Goal: Task Accomplishment & Management: Manage account settings

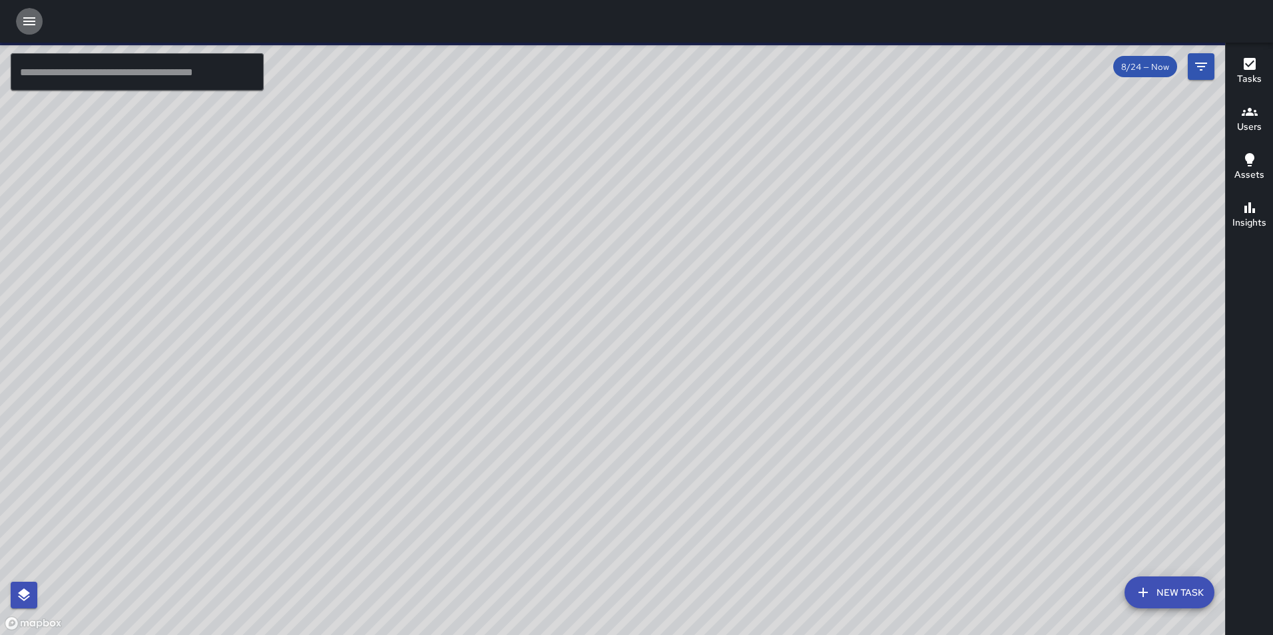
click at [28, 15] on icon "button" at bounding box center [29, 21] width 16 height 16
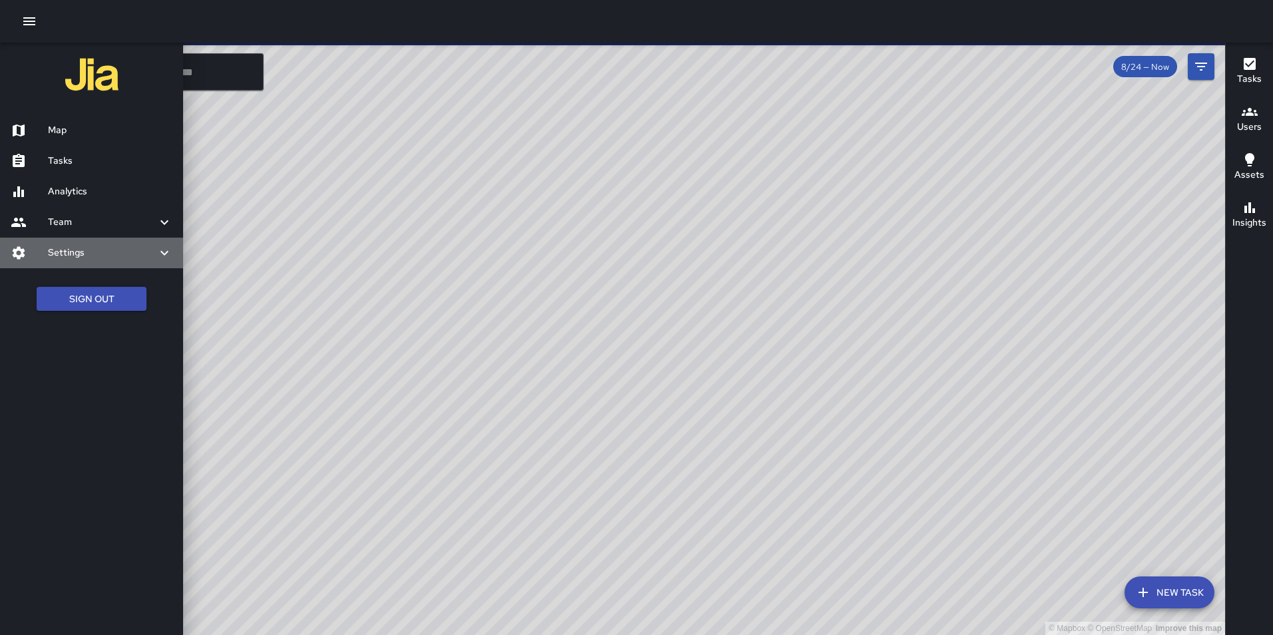
click at [113, 251] on h6 "Settings" at bounding box center [102, 253] width 109 height 15
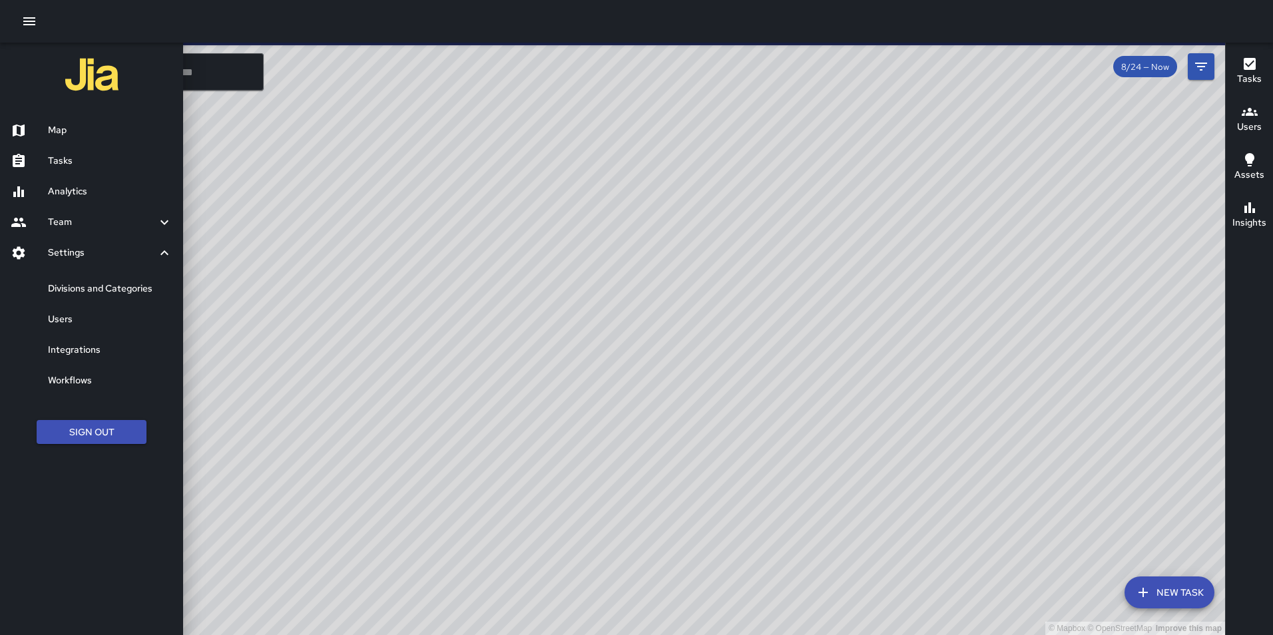
click at [113, 316] on h6 "Users" at bounding box center [110, 319] width 125 height 15
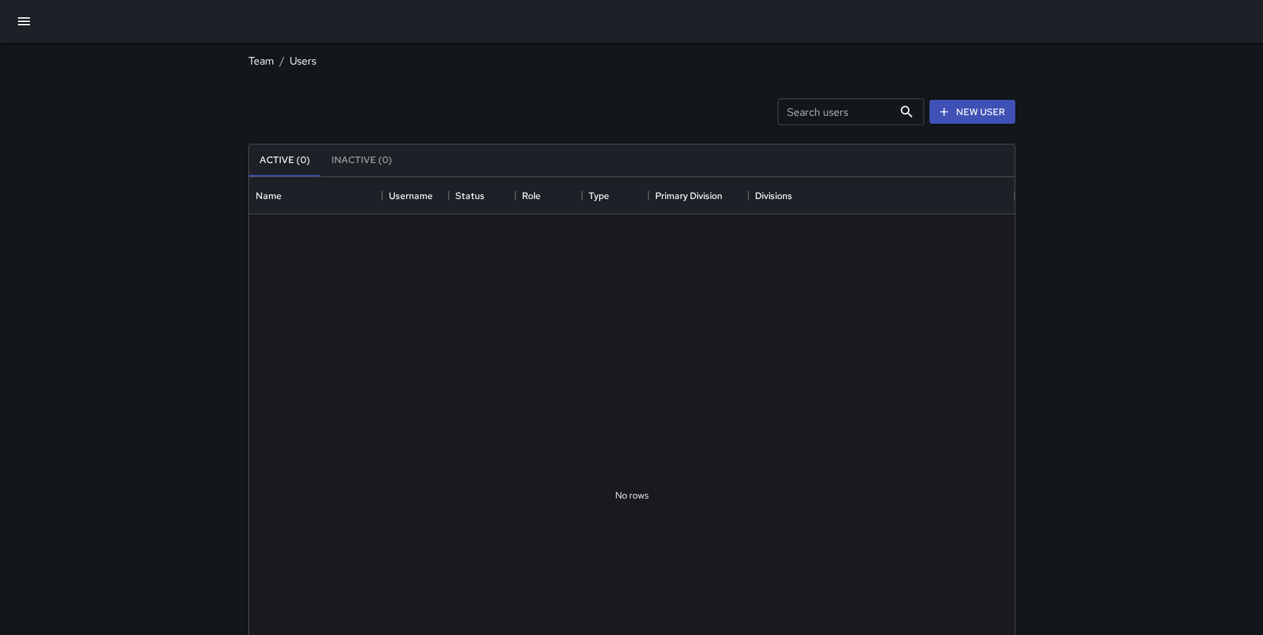
scroll to position [589, 756]
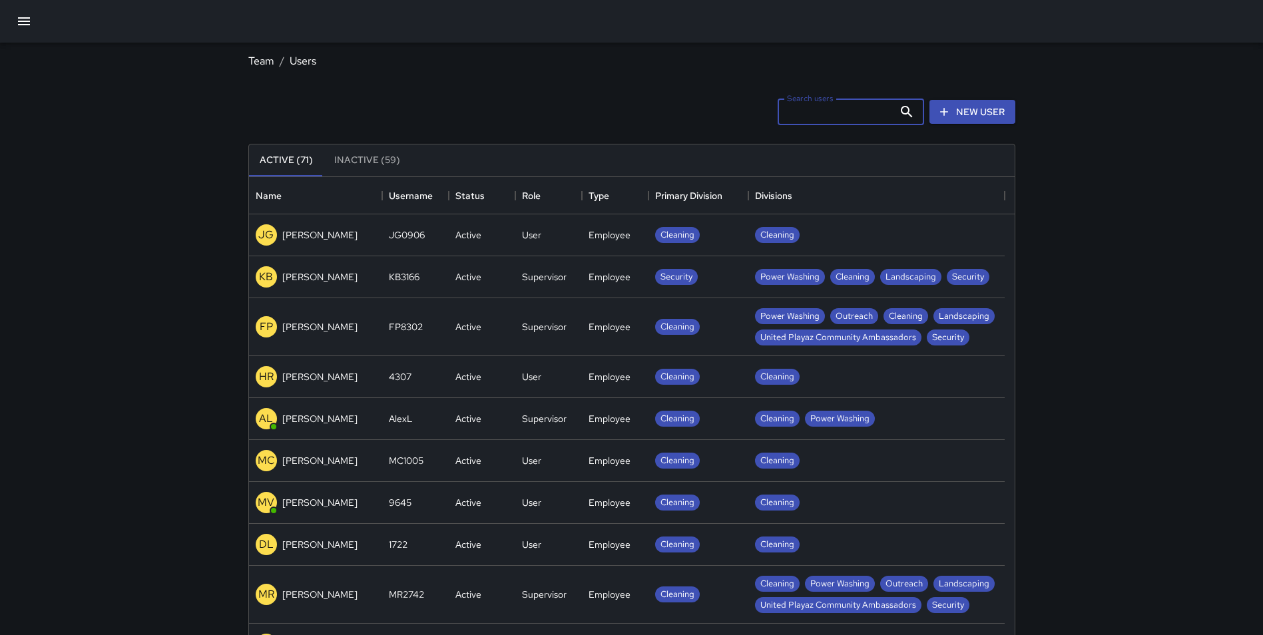
click at [829, 117] on input "Search users" at bounding box center [836, 112] width 116 height 27
click at [16, 21] on icon "button" at bounding box center [24, 21] width 16 height 16
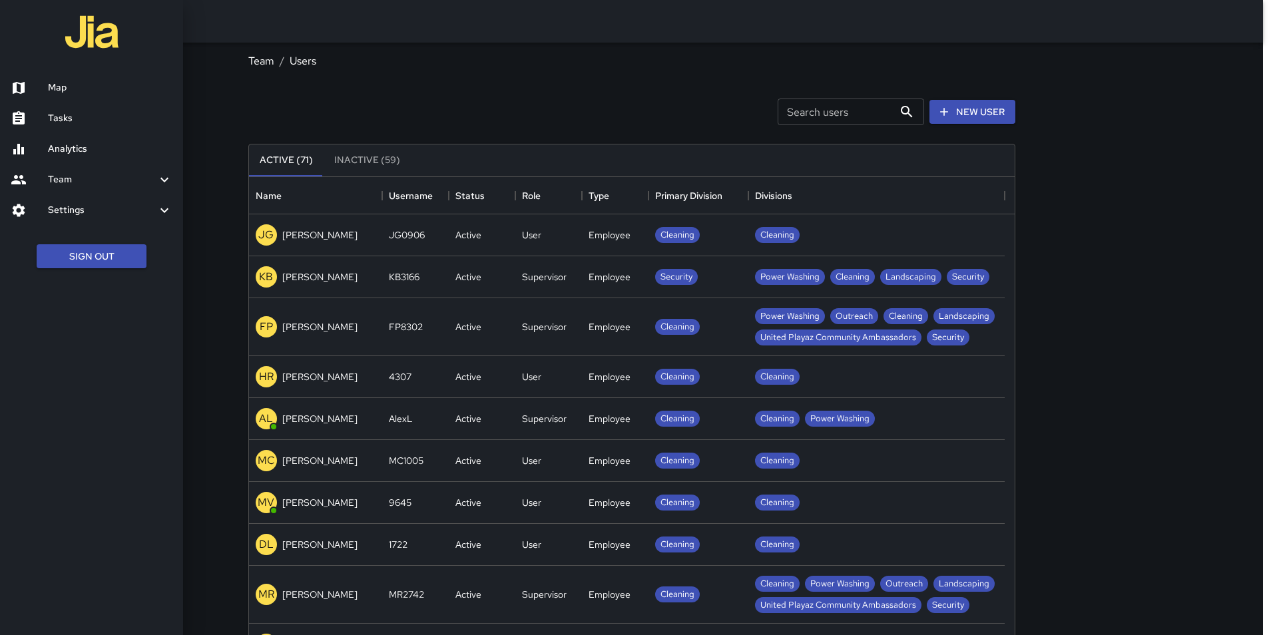
click at [671, 109] on div at bounding box center [636, 317] width 1273 height 635
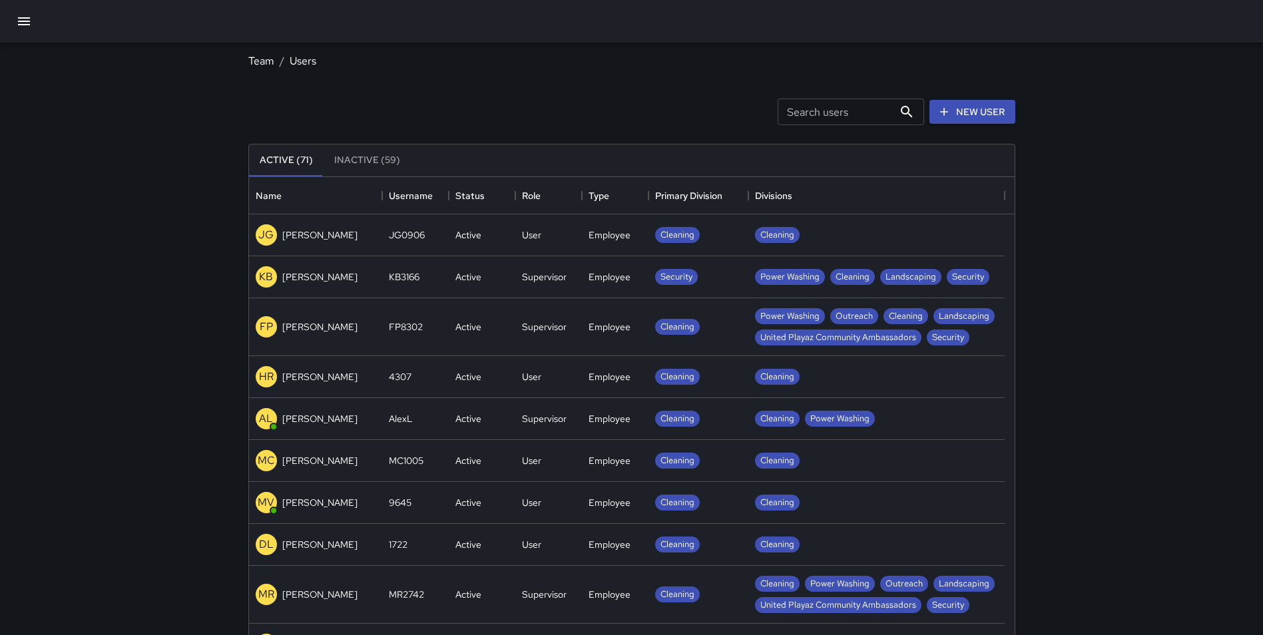
click at [809, 112] on input "Search users" at bounding box center [836, 112] width 116 height 27
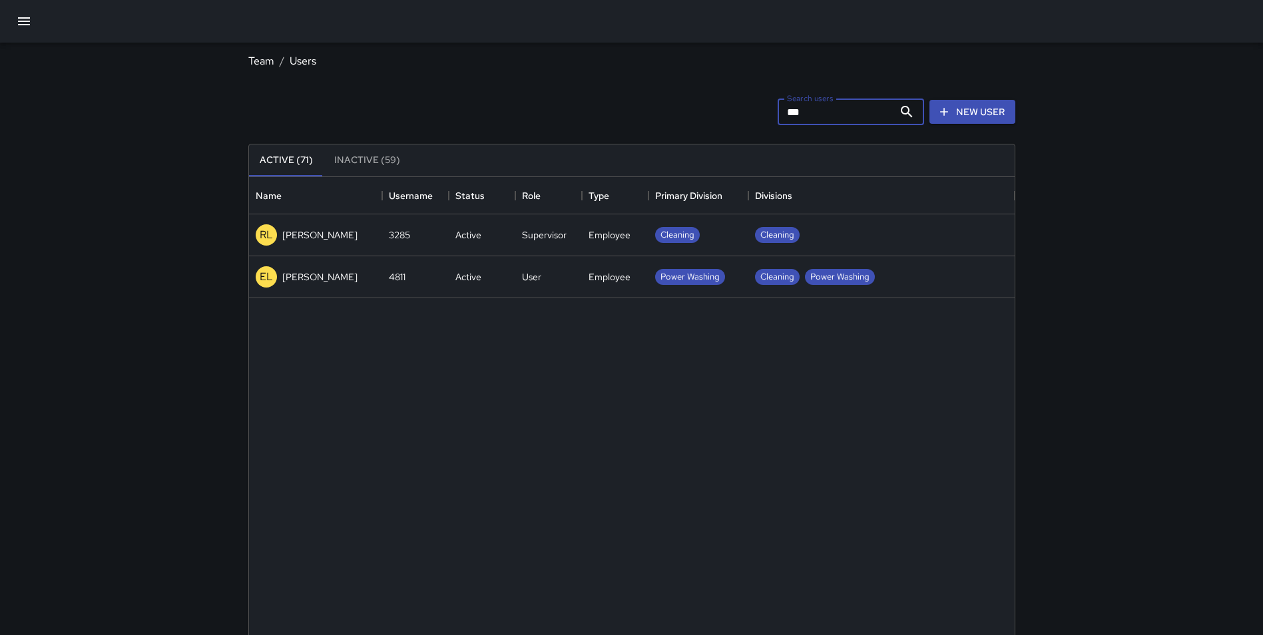
type input "***"
click at [331, 224] on div "RL Roland Lee" at bounding box center [315, 235] width 133 height 42
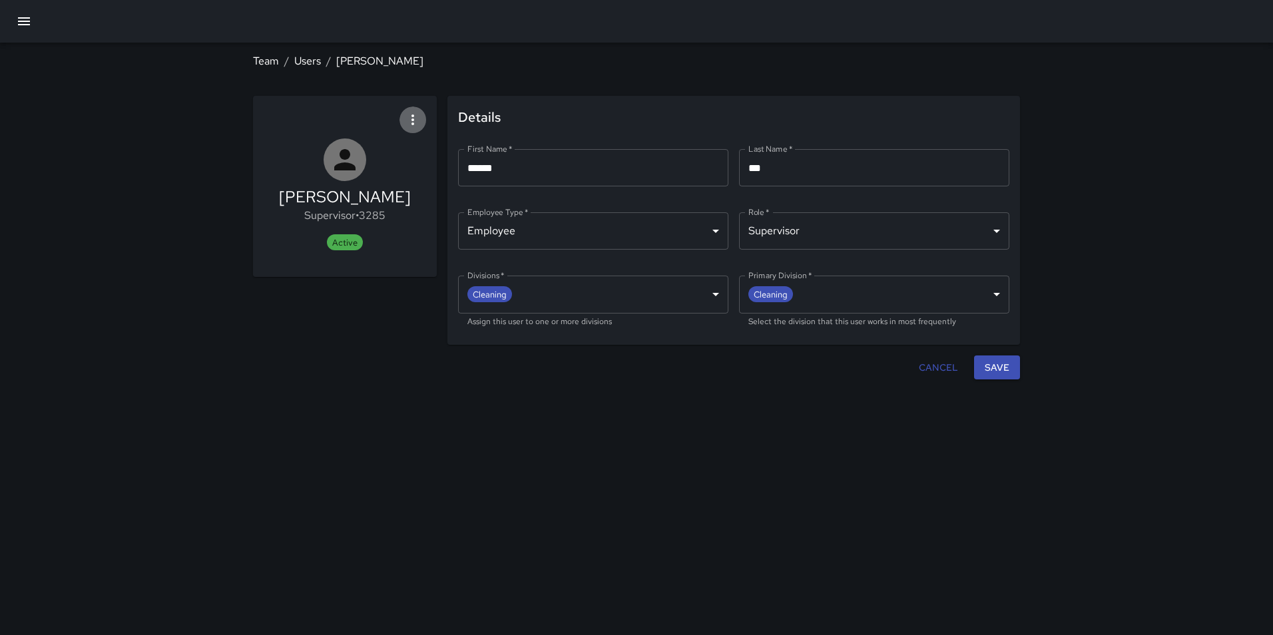
click at [416, 118] on icon "button" at bounding box center [413, 120] width 16 height 16
click at [510, 90] on div at bounding box center [636, 317] width 1273 height 635
click at [410, 116] on icon "button" at bounding box center [413, 120] width 16 height 16
click at [392, 155] on span "Deactivate user" at bounding box center [378, 156] width 75 height 16
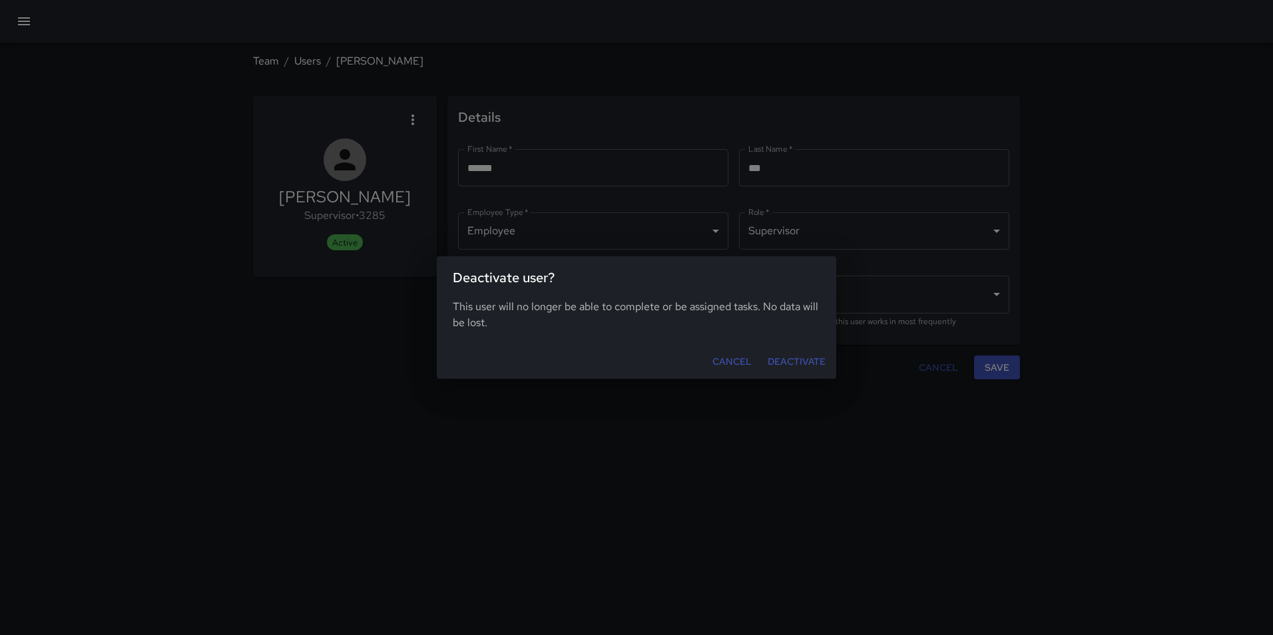
click at [811, 355] on button "Deactivate" at bounding box center [797, 362] width 69 height 25
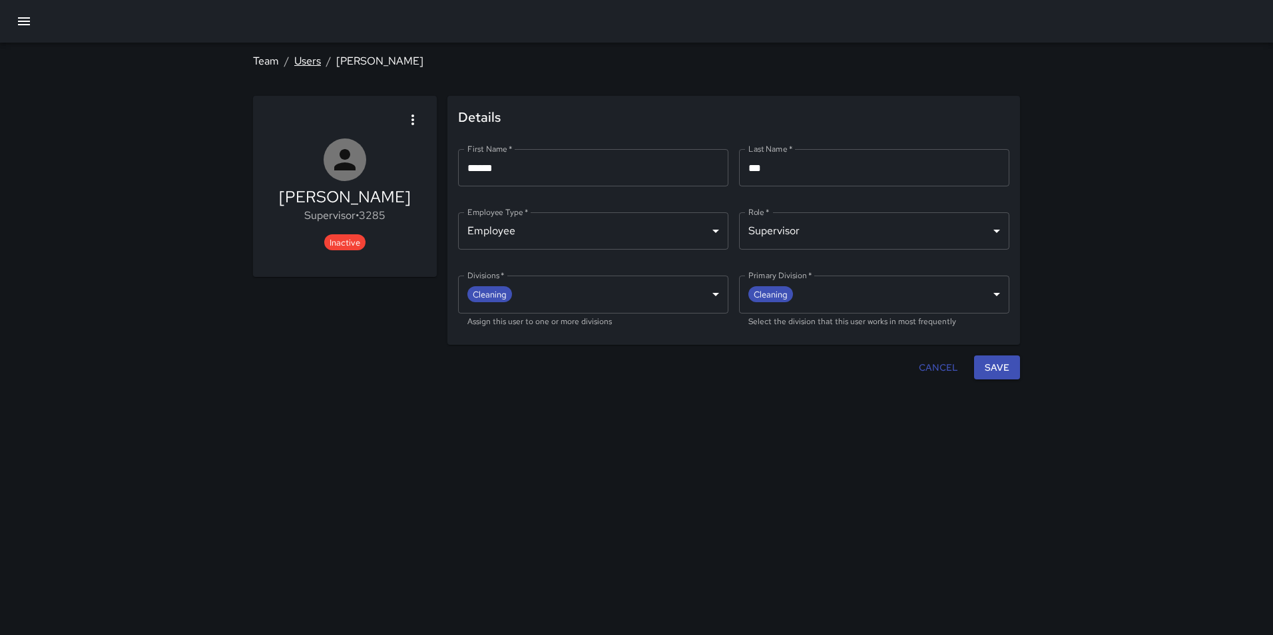
click at [311, 57] on link "Users" at bounding box center [307, 61] width 27 height 14
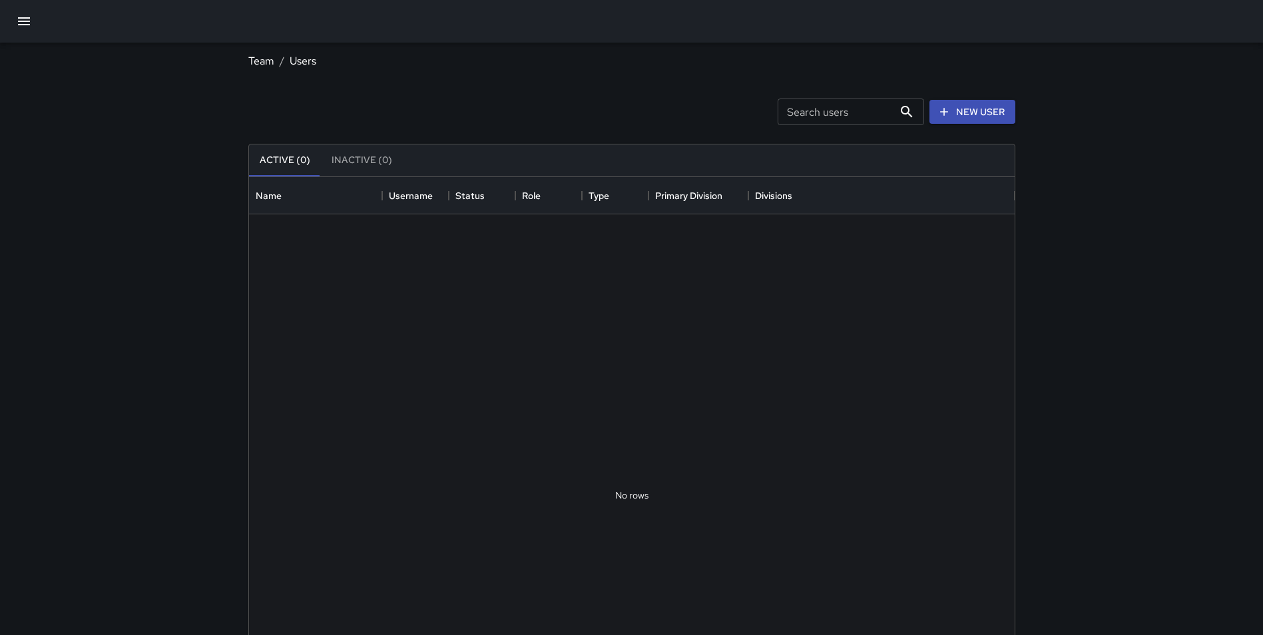
scroll to position [589, 756]
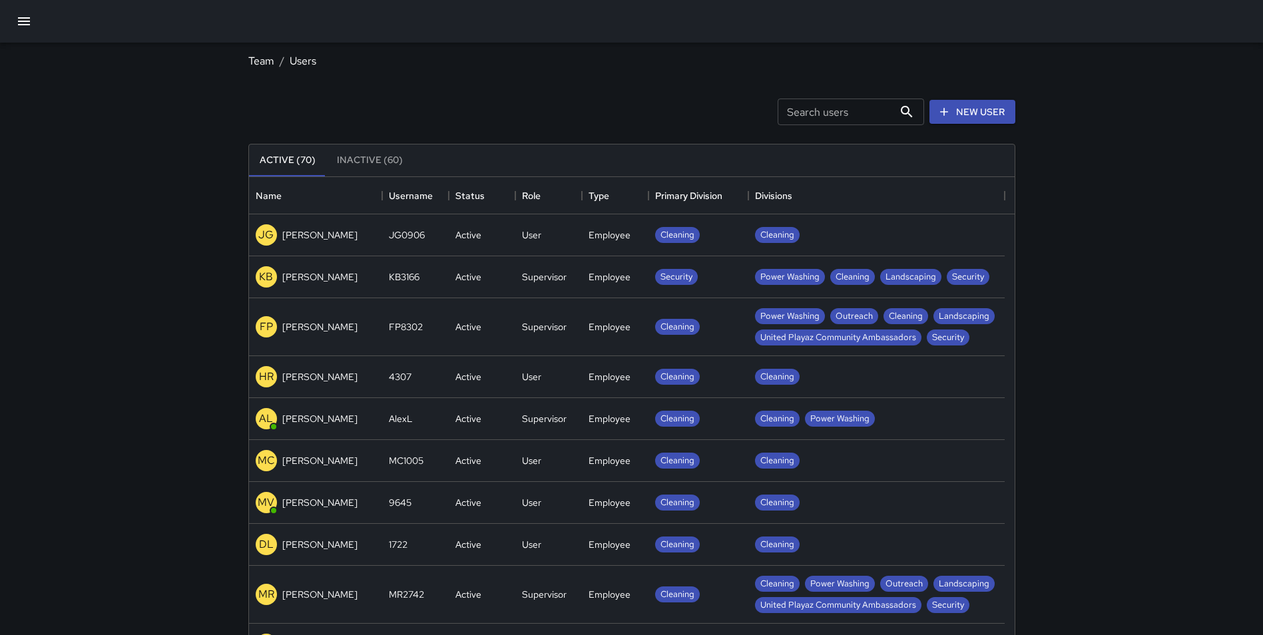
click at [826, 109] on div "Search users Search users" at bounding box center [851, 112] width 147 height 27
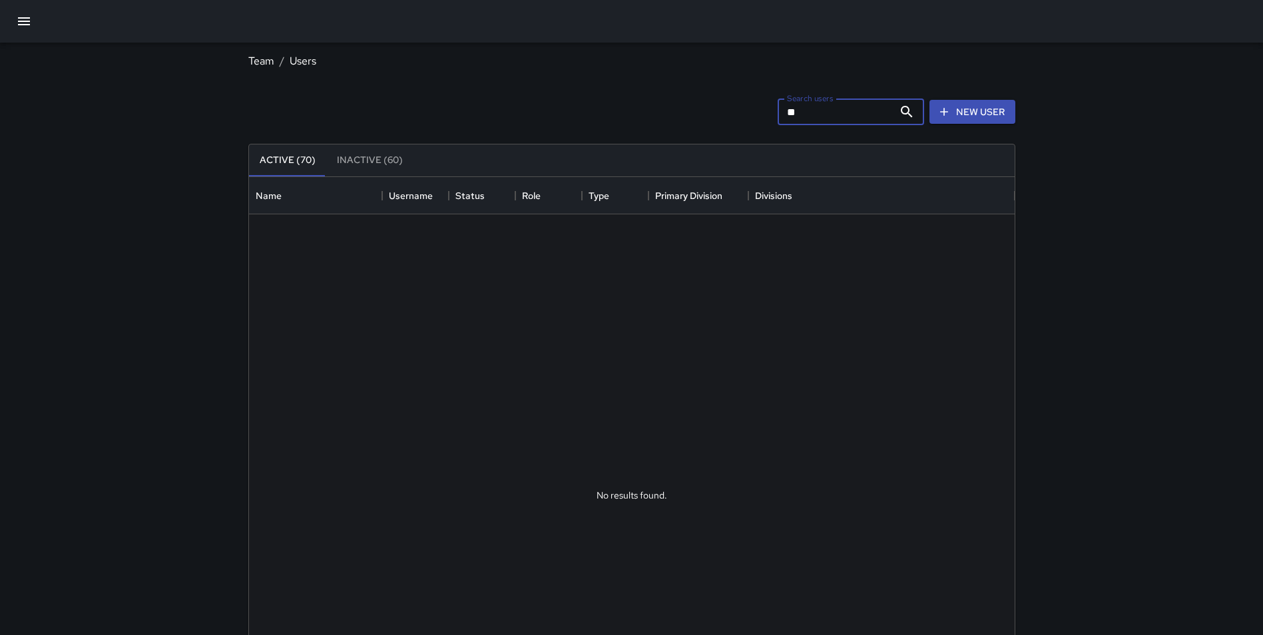
type input "*"
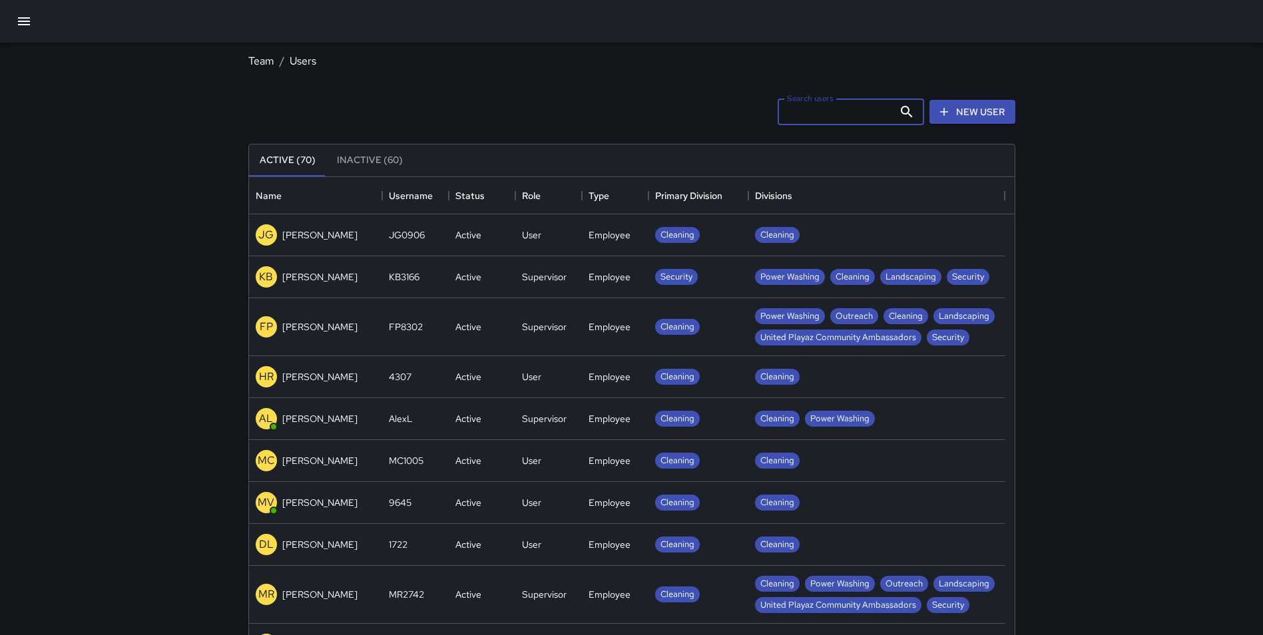
click at [372, 156] on button "Inactive (60)" at bounding box center [369, 161] width 87 height 32
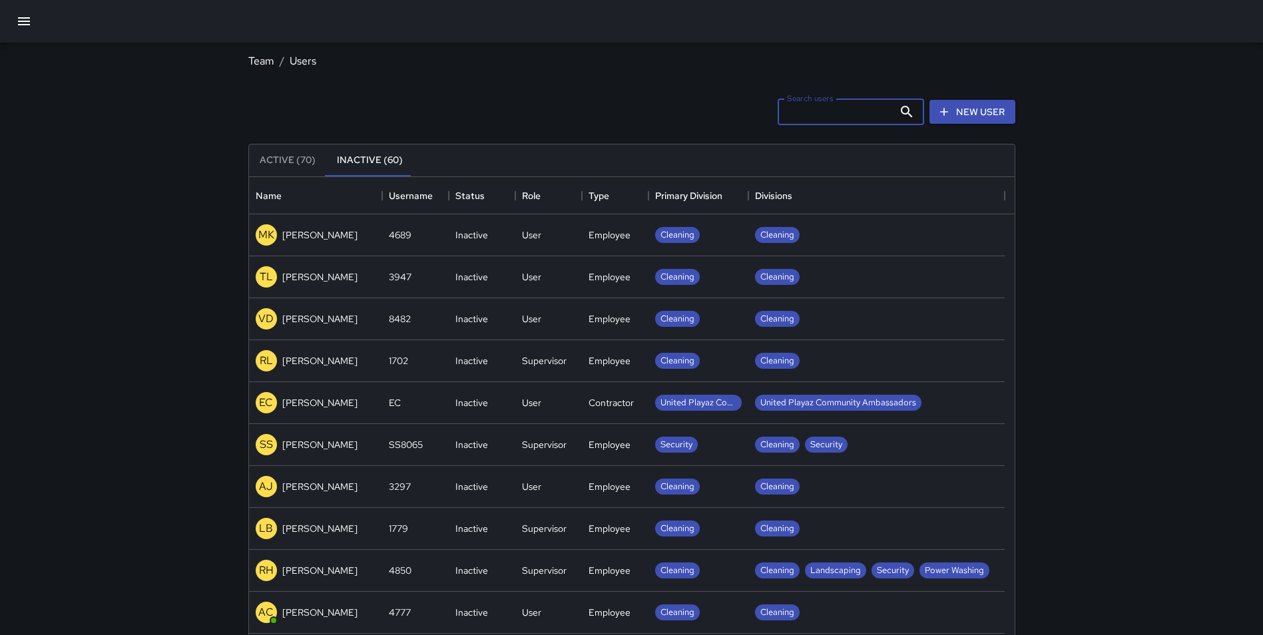
click at [819, 108] on input "Search users" at bounding box center [836, 112] width 116 height 27
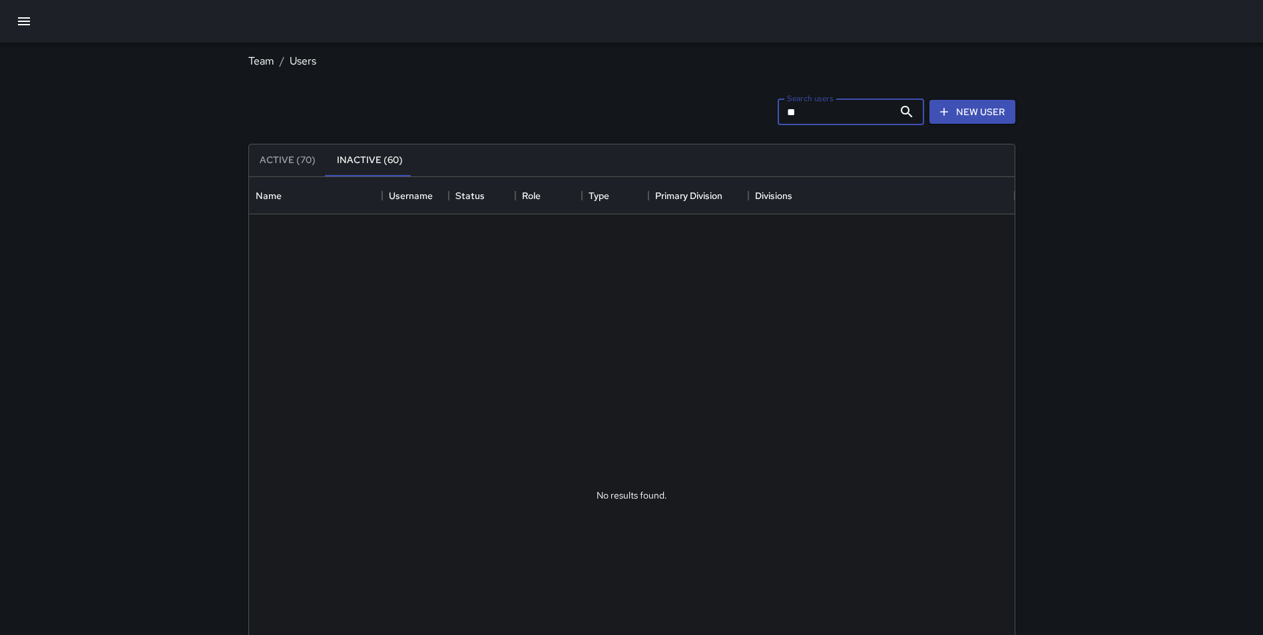
type input "*"
type input "*****"
drag, startPoint x: 814, startPoint y: 111, endPoint x: 761, endPoint y: 112, distance: 53.3
click at [761, 112] on div "Search users ***** Search users New User" at bounding box center [632, 111] width 773 height 69
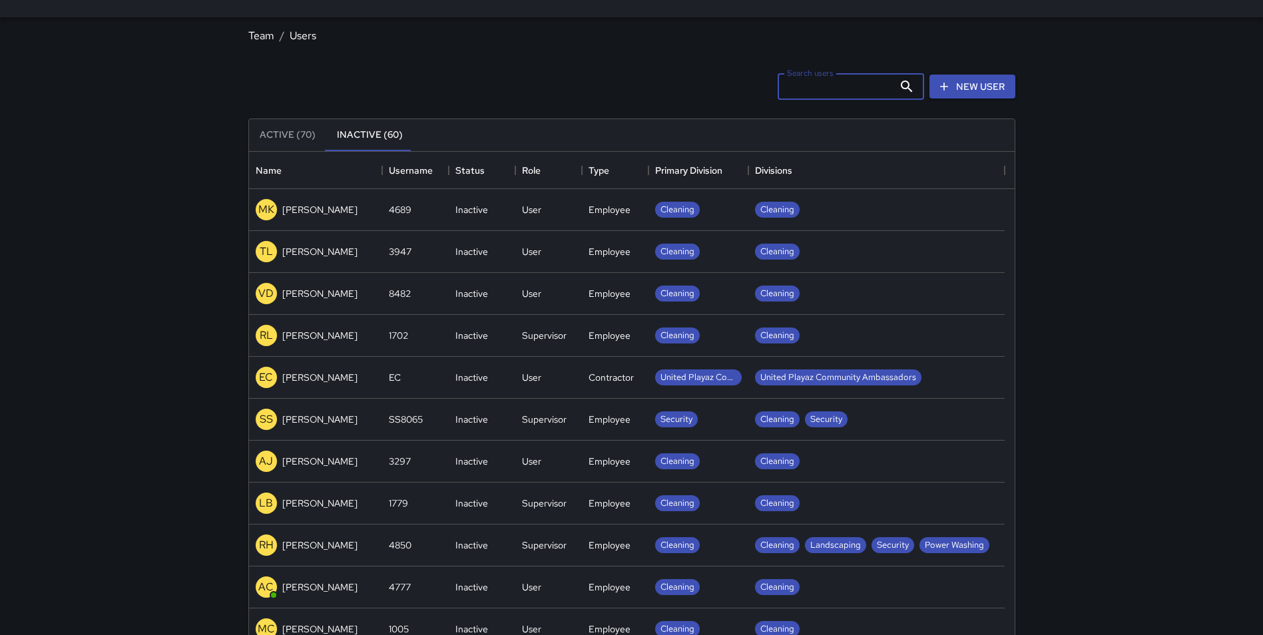
scroll to position [0, 0]
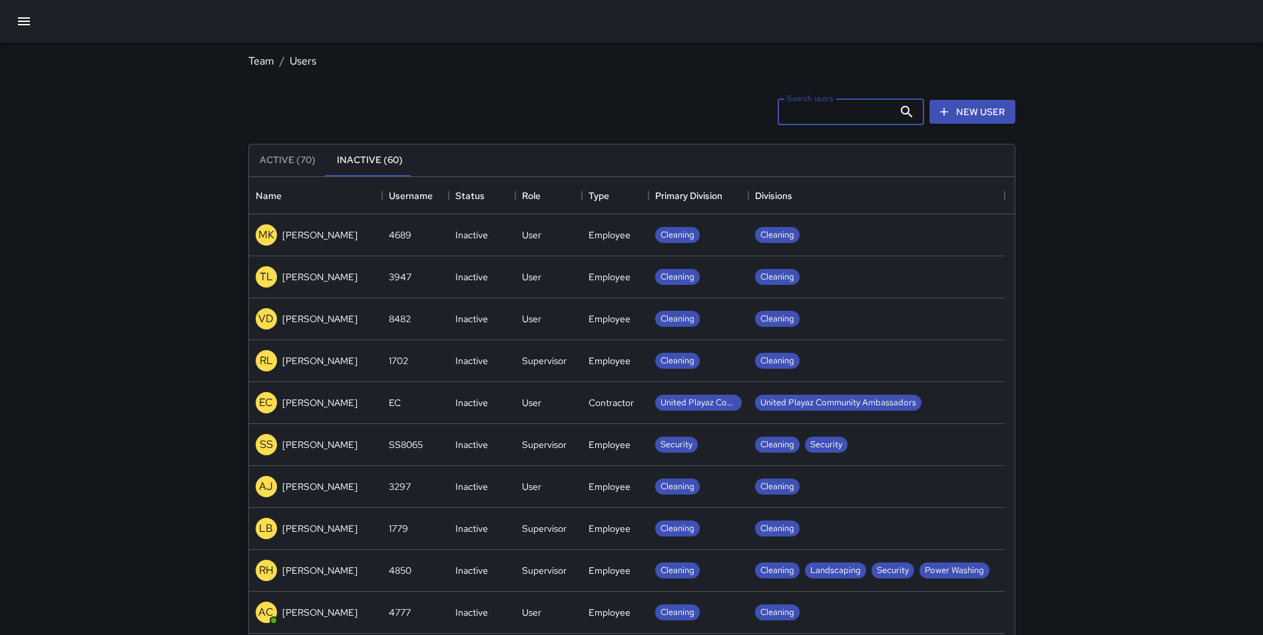
click at [834, 111] on input "Search users" at bounding box center [836, 112] width 116 height 27
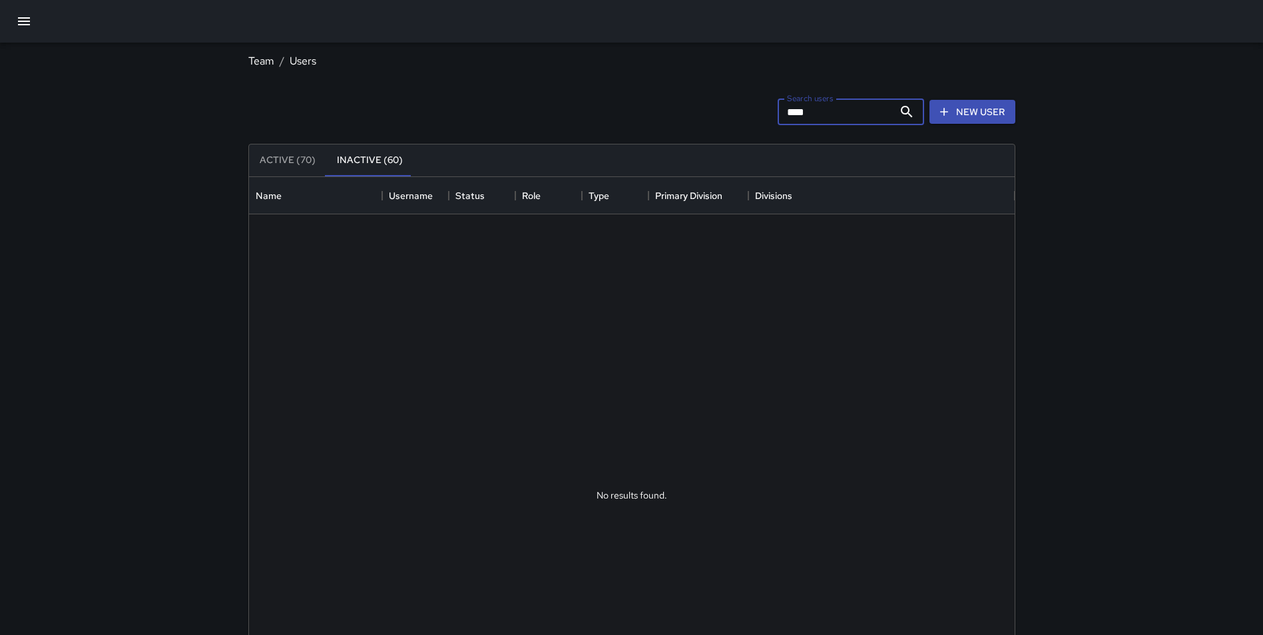
drag, startPoint x: 834, startPoint y: 111, endPoint x: 777, endPoint y: 107, distance: 56.8
click at [778, 107] on input "****" at bounding box center [836, 112] width 116 height 27
type input "****"
click at [21, 13] on icon "button" at bounding box center [24, 21] width 16 height 16
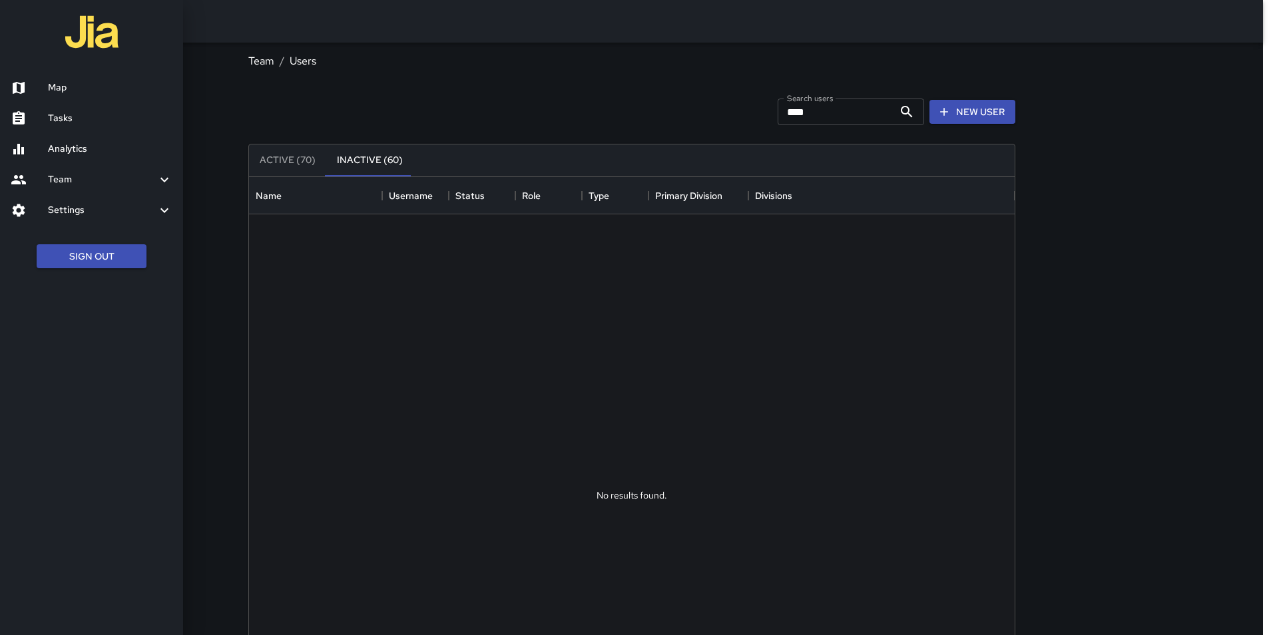
click at [844, 109] on div at bounding box center [636, 317] width 1273 height 635
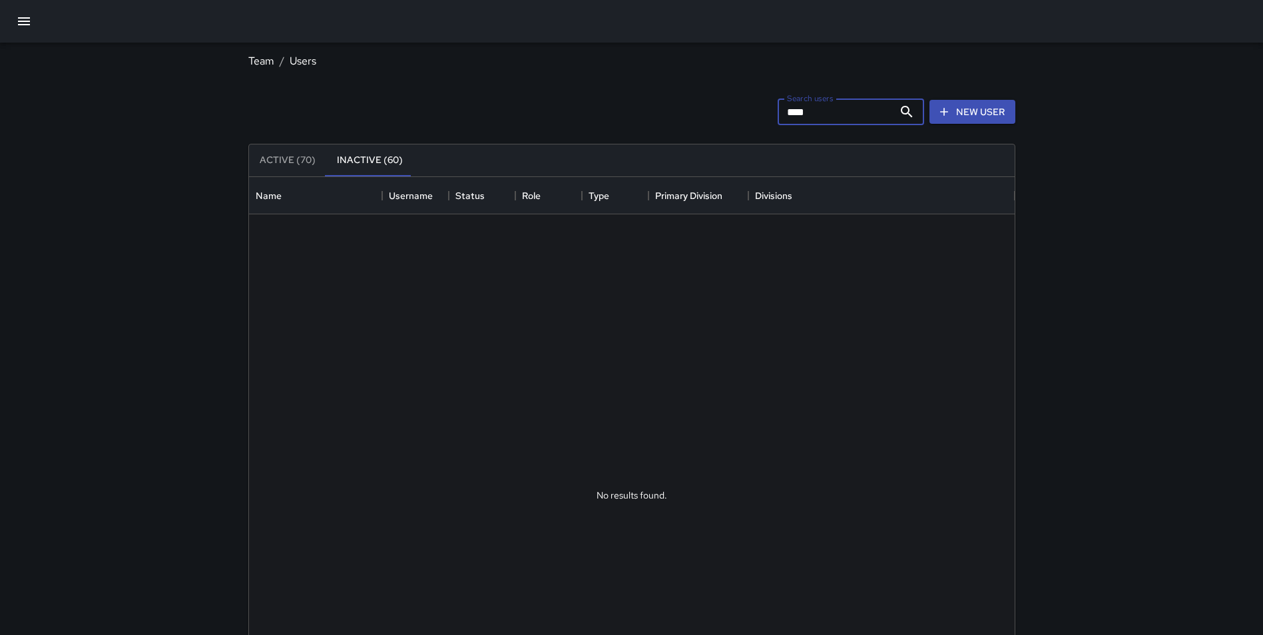
drag, startPoint x: 813, startPoint y: 117, endPoint x: 780, endPoint y: 115, distance: 33.4
click at [780, 115] on input "****" at bounding box center [836, 112] width 116 height 27
type input "****"
drag, startPoint x: 840, startPoint y: 109, endPoint x: 759, endPoint y: 110, distance: 81.9
click at [759, 110] on div "Search users **** Search users New User" at bounding box center [632, 111] width 773 height 69
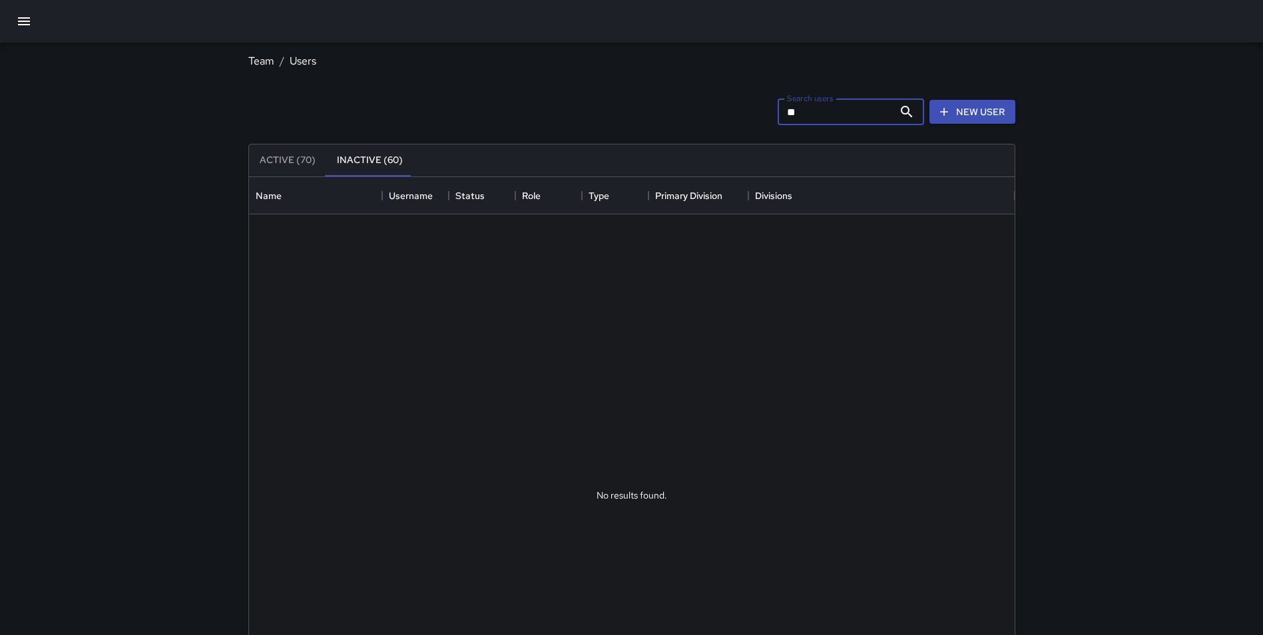
type input "*"
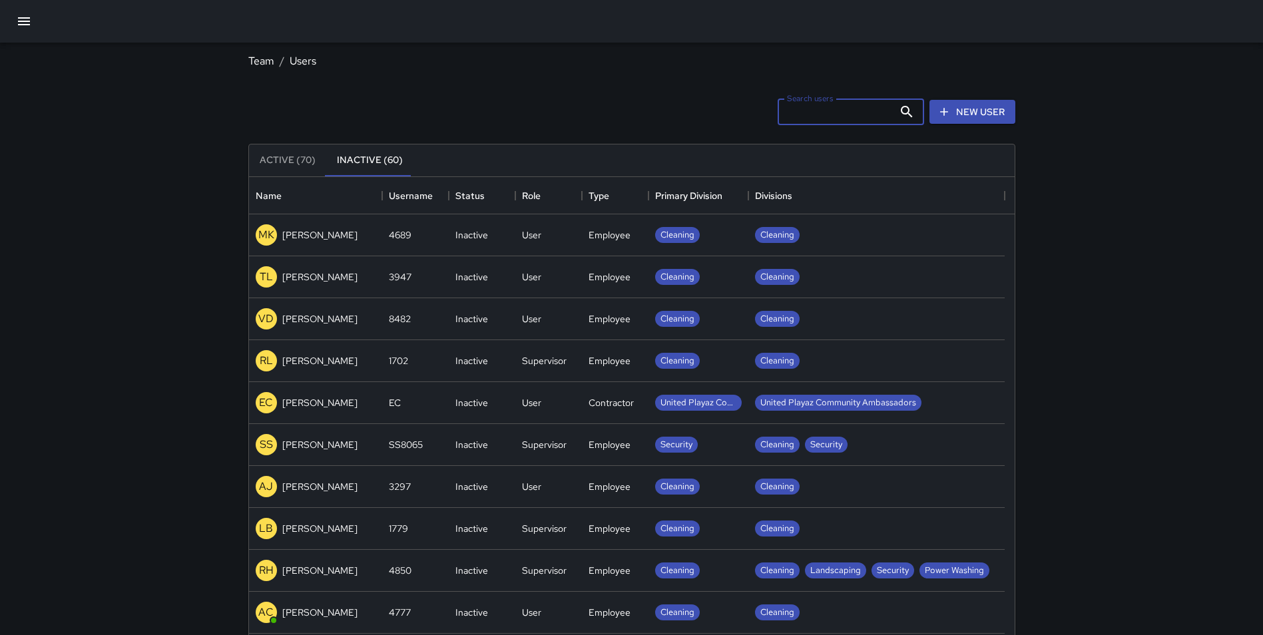
click at [25, 19] on icon "button" at bounding box center [24, 21] width 12 height 8
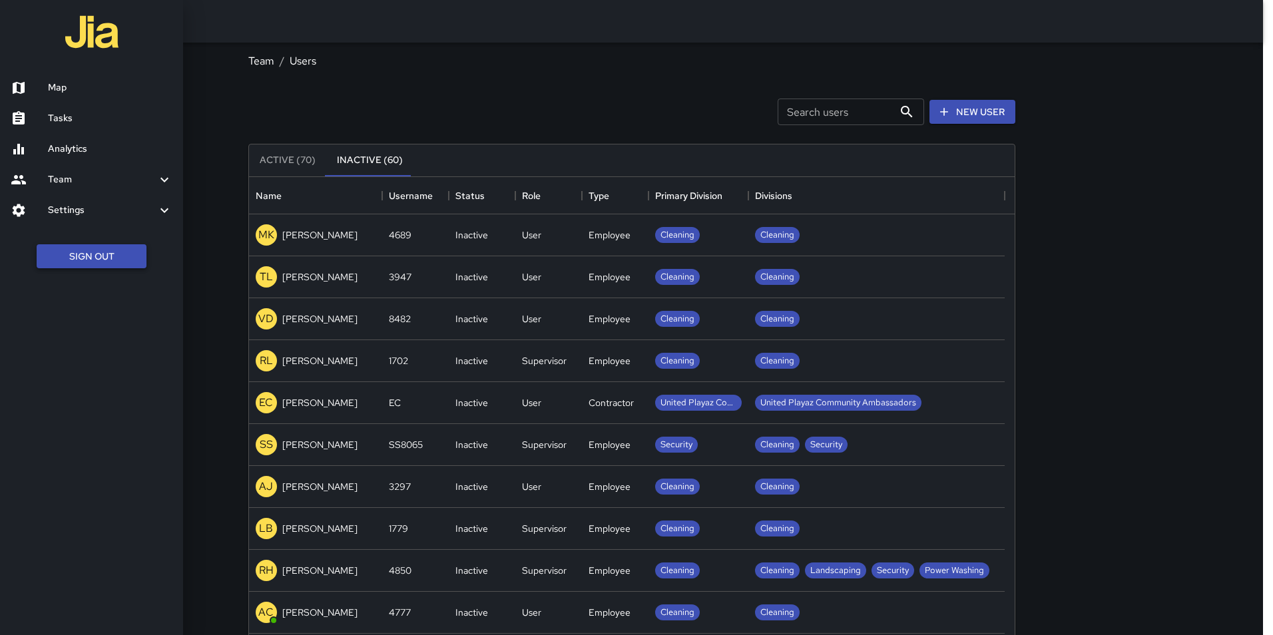
click at [91, 260] on button "Sign Out" at bounding box center [92, 256] width 110 height 25
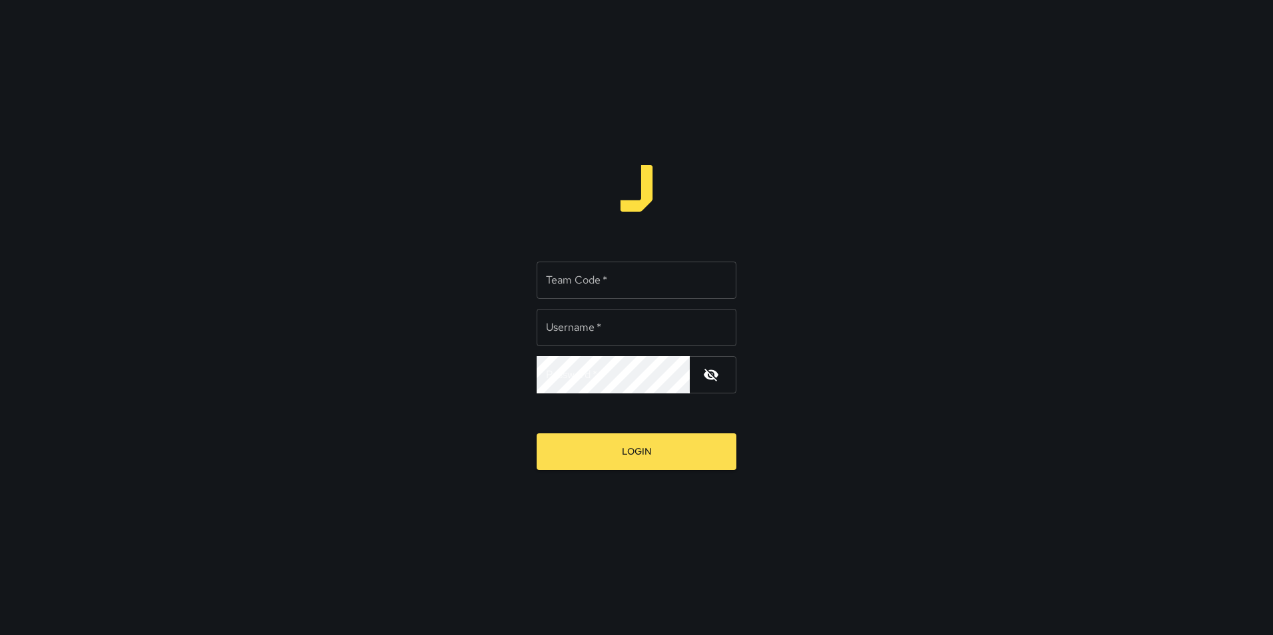
type input "**********"
click at [603, 283] on input "Team Code   *" at bounding box center [637, 280] width 200 height 37
type input "****"
click at [537, 434] on button "Login" at bounding box center [637, 452] width 200 height 37
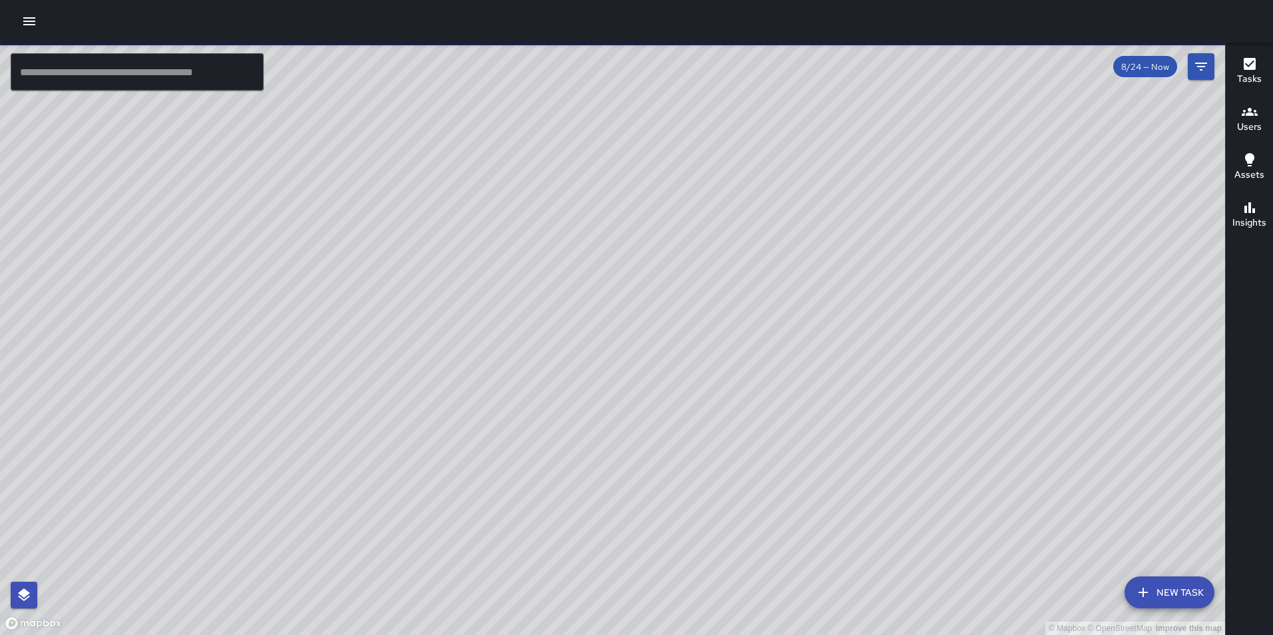
click at [23, 18] on icon "button" at bounding box center [29, 21] width 16 height 16
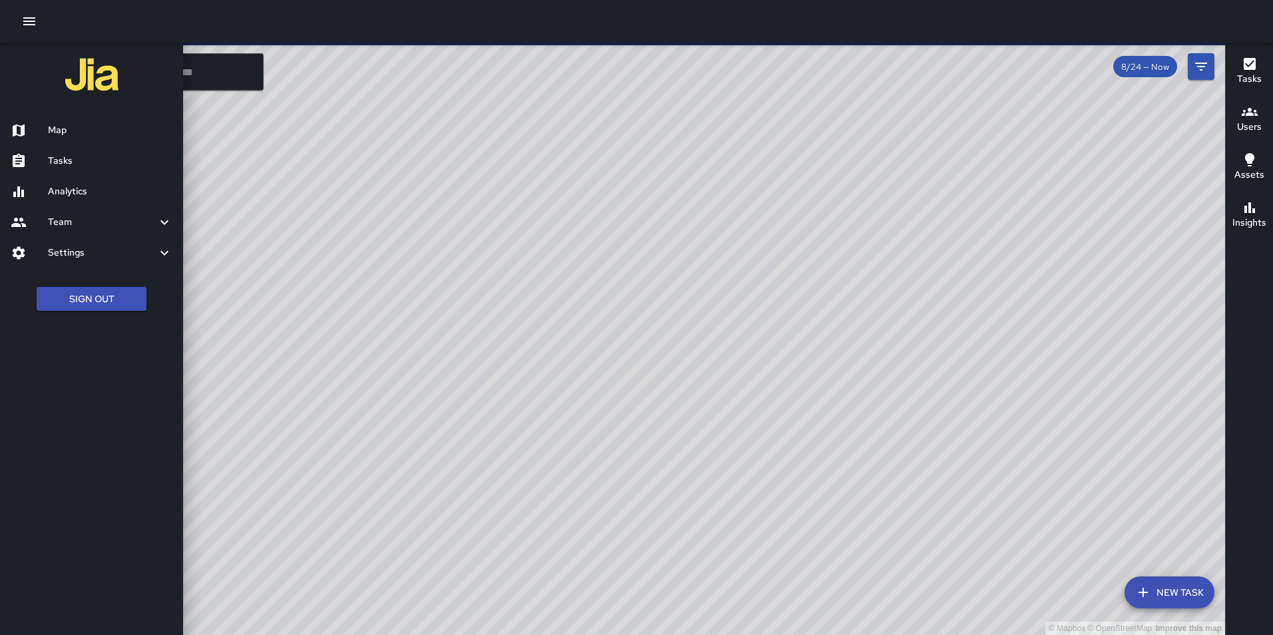
click at [98, 250] on h6 "Settings" at bounding box center [102, 253] width 109 height 15
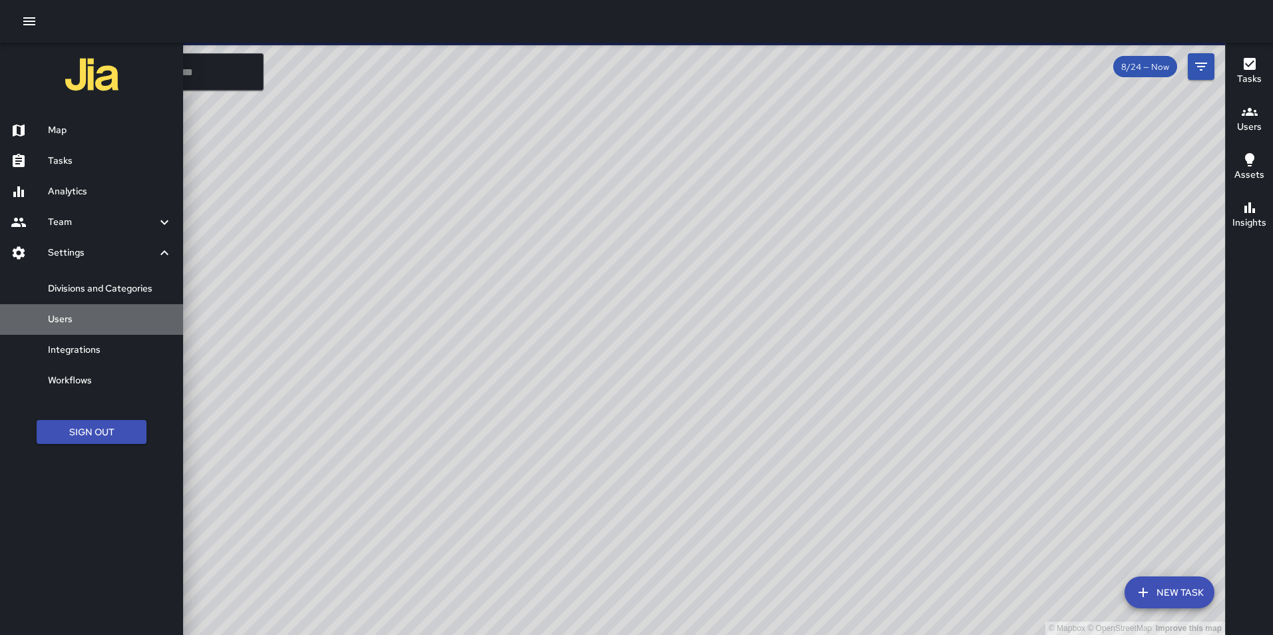
click at [103, 318] on h6 "Users" at bounding box center [110, 319] width 125 height 15
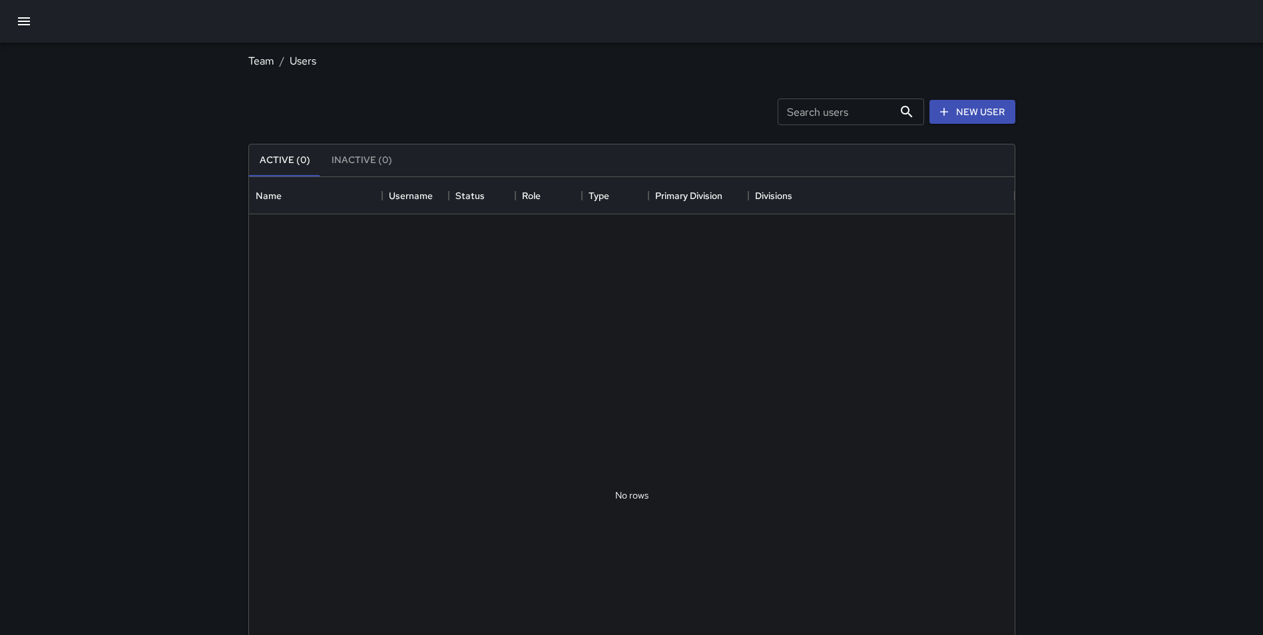
scroll to position [589, 756]
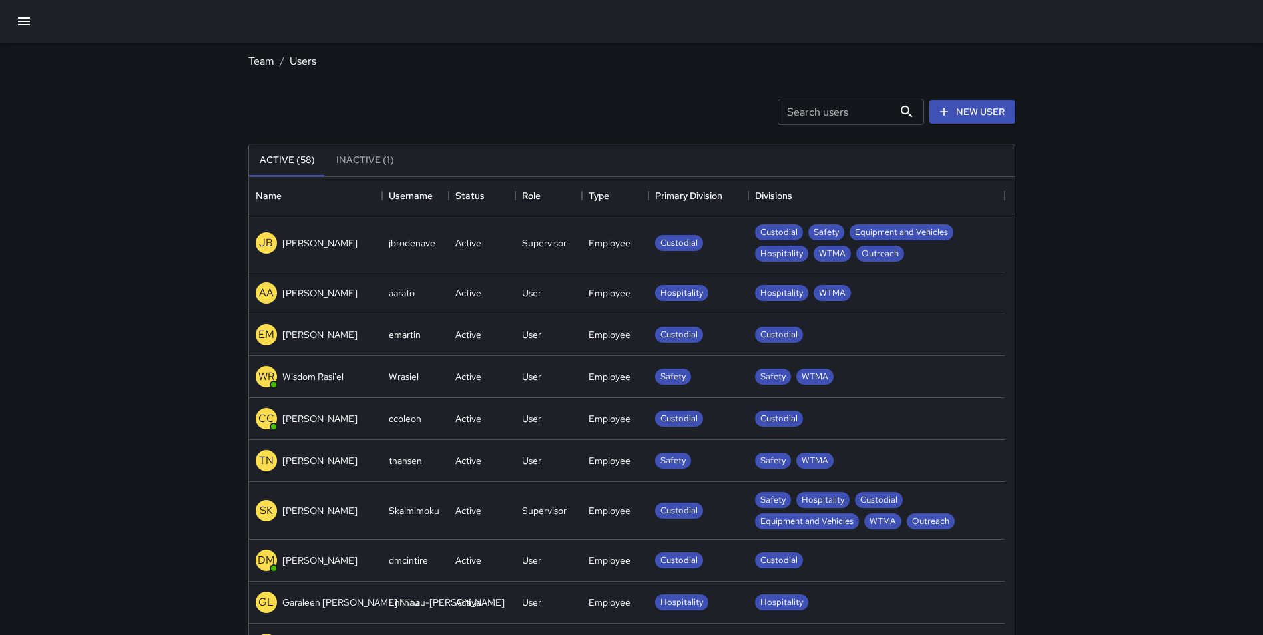
click at [861, 118] on input "Search users" at bounding box center [836, 112] width 116 height 27
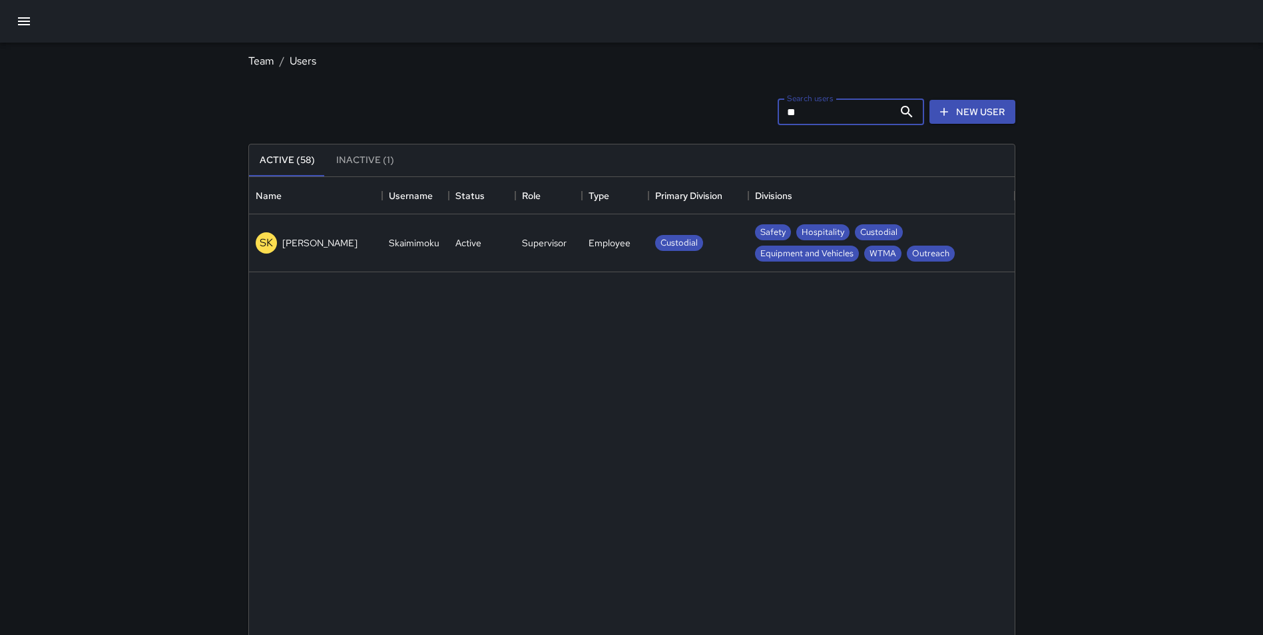
type input "*"
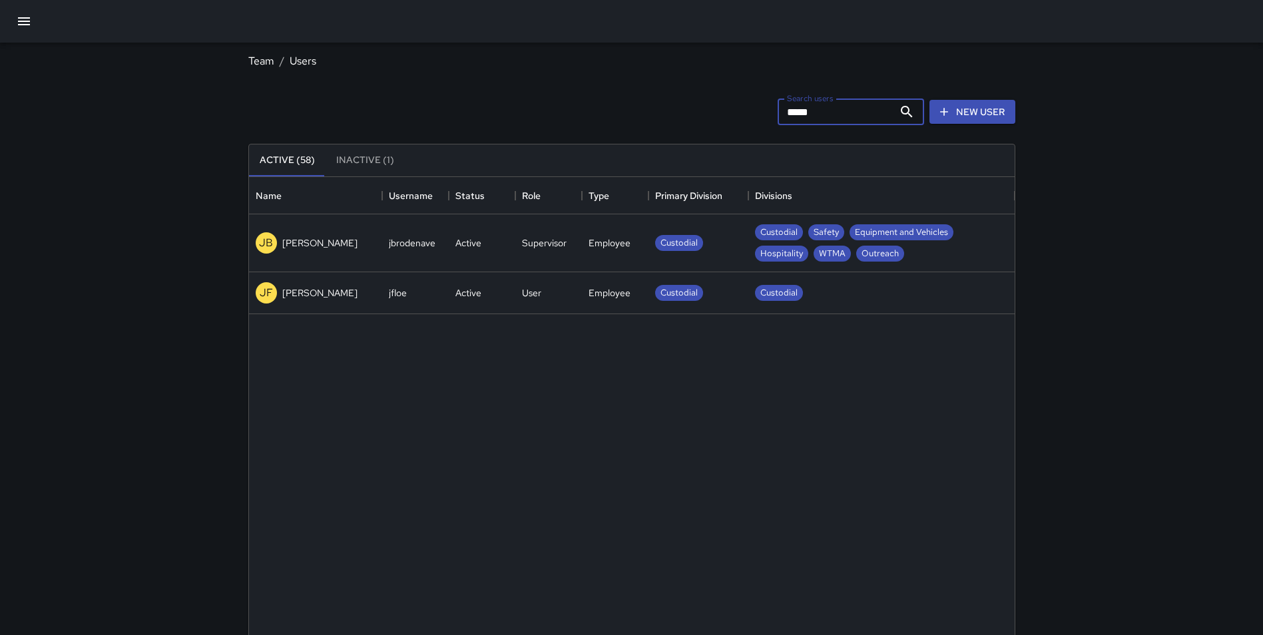
type input "*****"
click at [452, 239] on div "Active" at bounding box center [482, 243] width 67 height 58
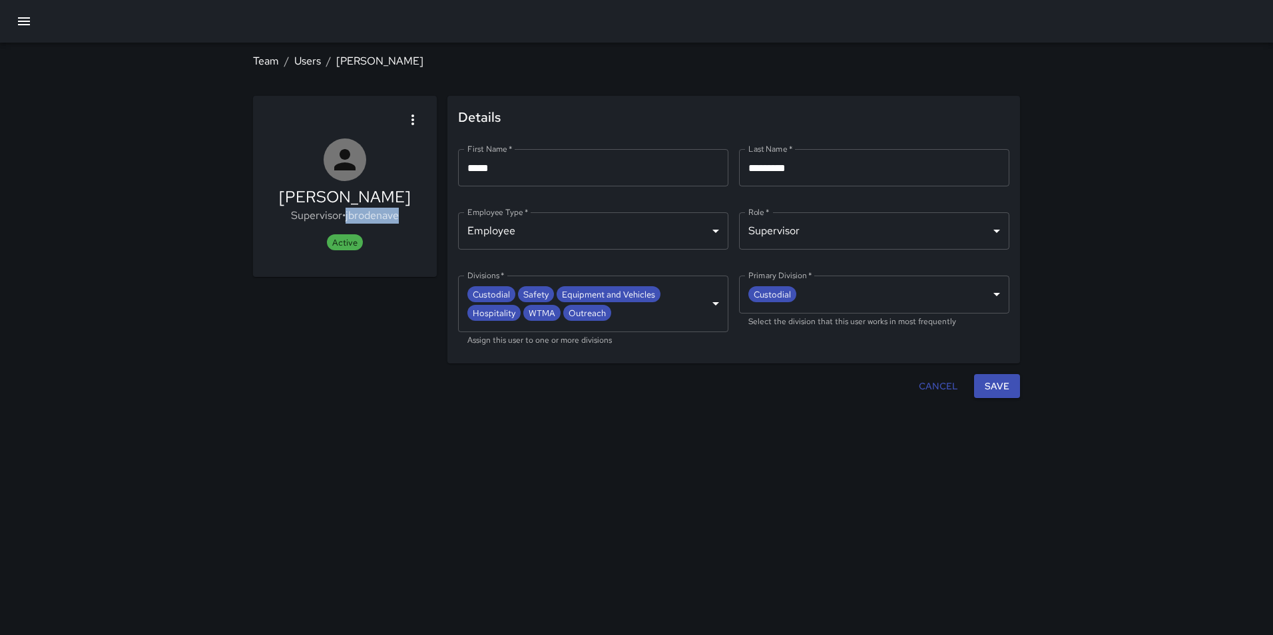
drag, startPoint x: 348, startPoint y: 218, endPoint x: 401, endPoint y: 220, distance: 52.7
click at [401, 220] on p "Supervisor • jbrodenave" at bounding box center [345, 216] width 132 height 16
copy p "jbrodenave"
click at [434, 422] on div "**********" at bounding box center [636, 317] width 1273 height 635
click at [417, 124] on icon "button" at bounding box center [413, 120] width 16 height 16
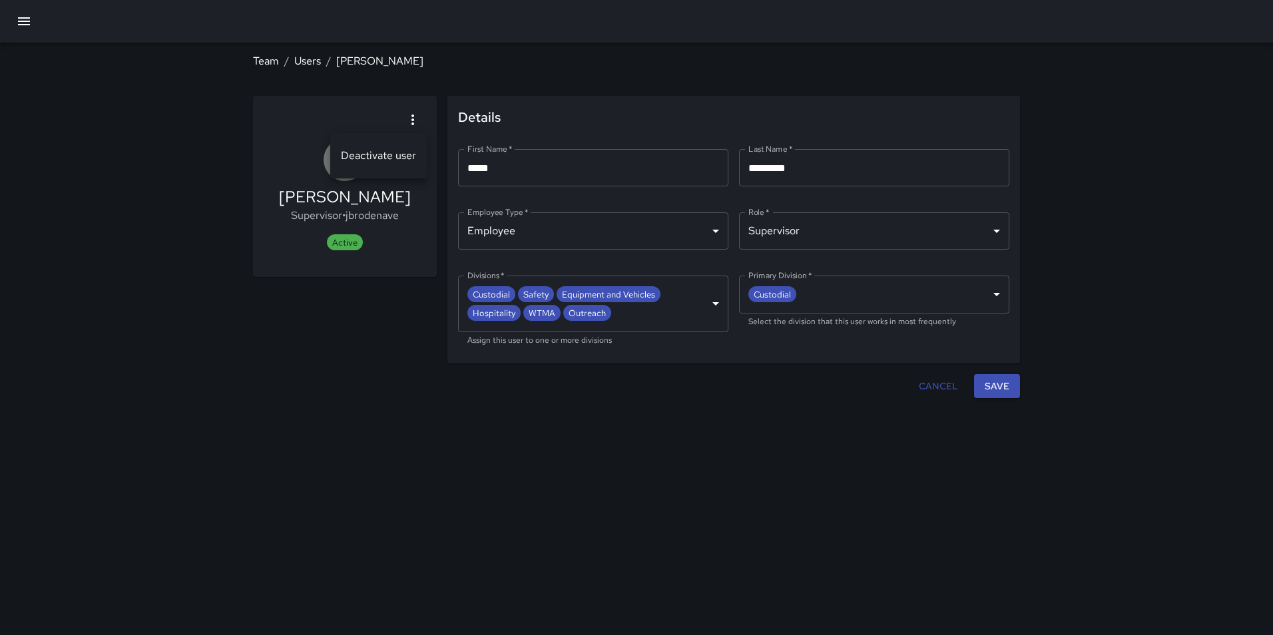
click at [374, 160] on span "Deactivate user" at bounding box center [378, 156] width 75 height 16
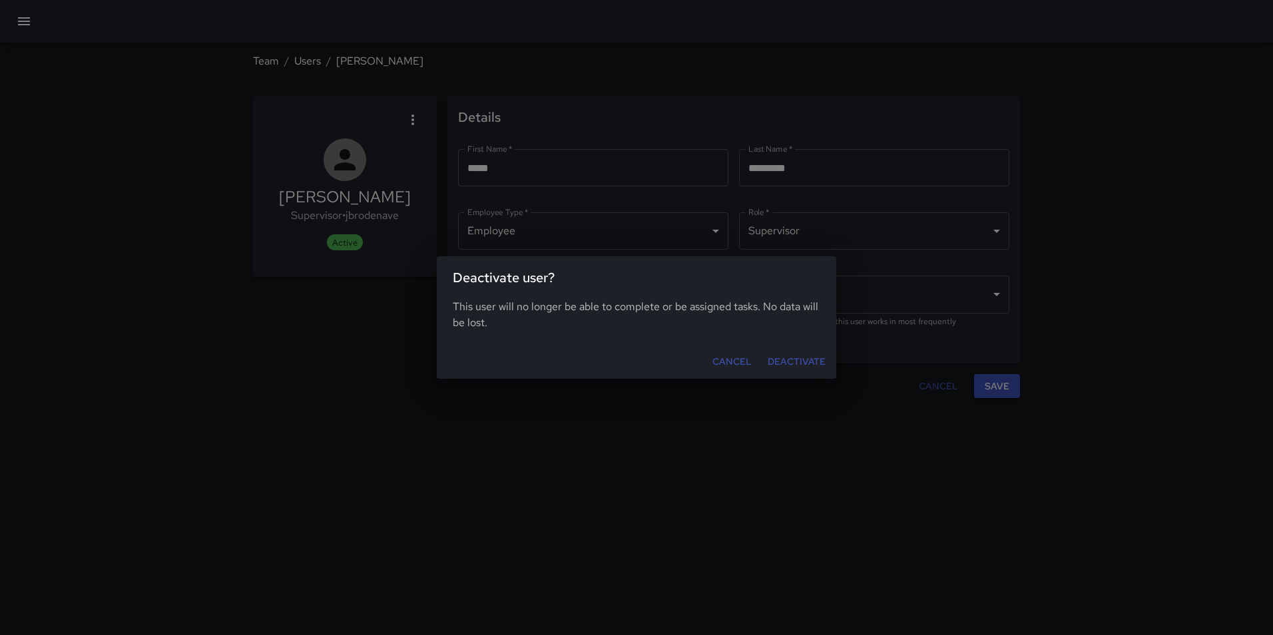
click at [793, 360] on button "Deactivate" at bounding box center [797, 362] width 69 height 25
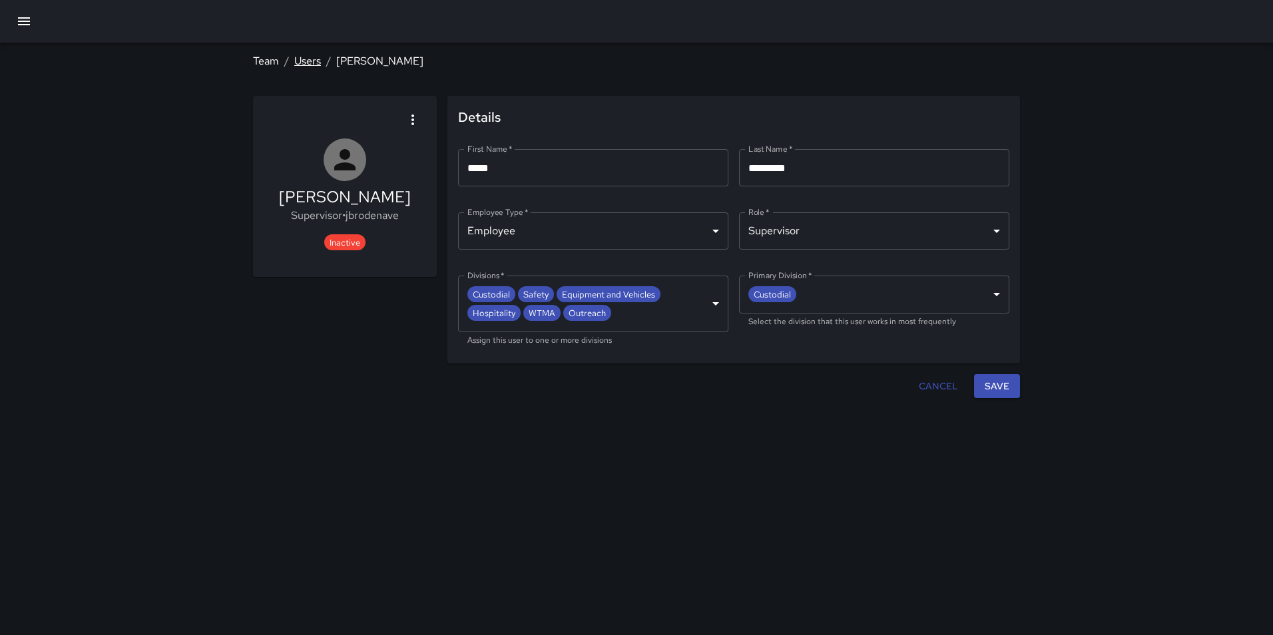
click at [309, 56] on link "Users" at bounding box center [307, 61] width 27 height 14
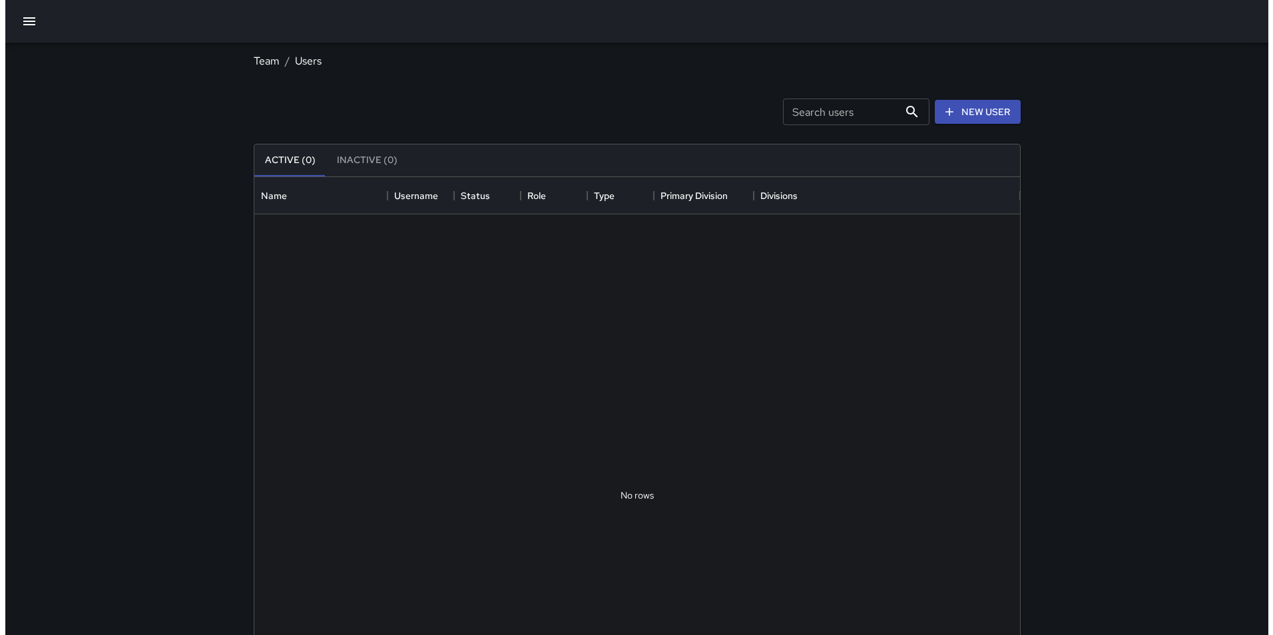
scroll to position [589, 756]
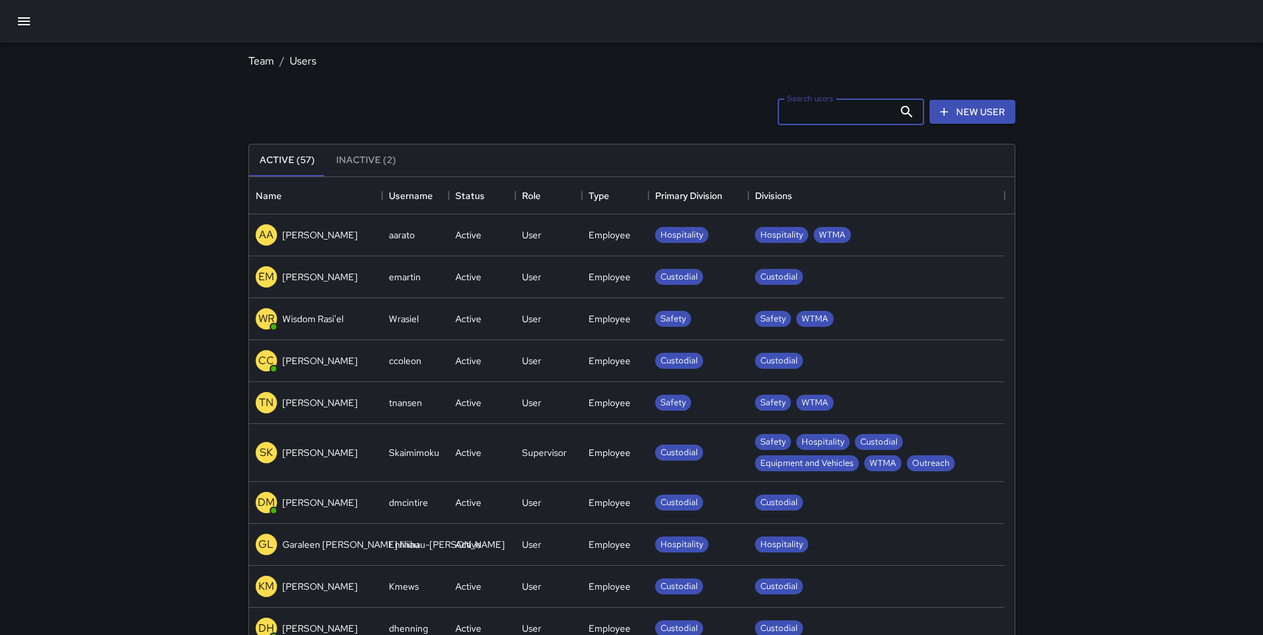
click at [812, 115] on input "Search users" at bounding box center [836, 112] width 116 height 27
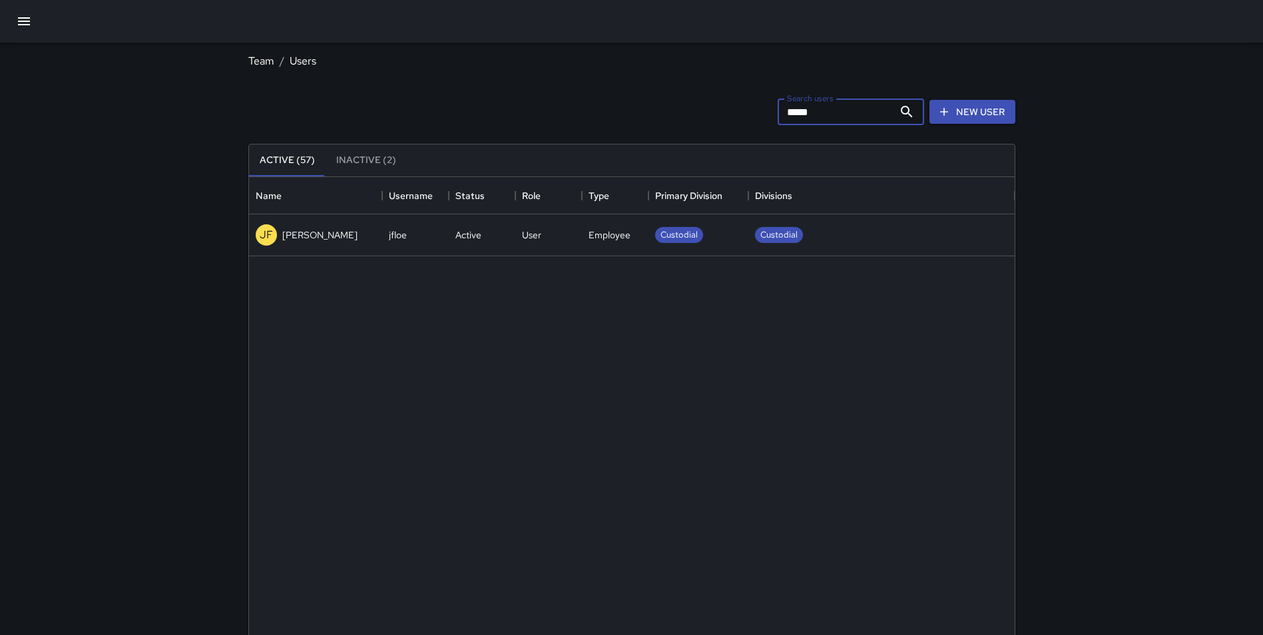
type input "*****"
drag, startPoint x: 812, startPoint y: 115, endPoint x: 771, endPoint y: 125, distance: 42.5
click at [775, 125] on div "Search users ***** Search users" at bounding box center [851, 112] width 152 height 32
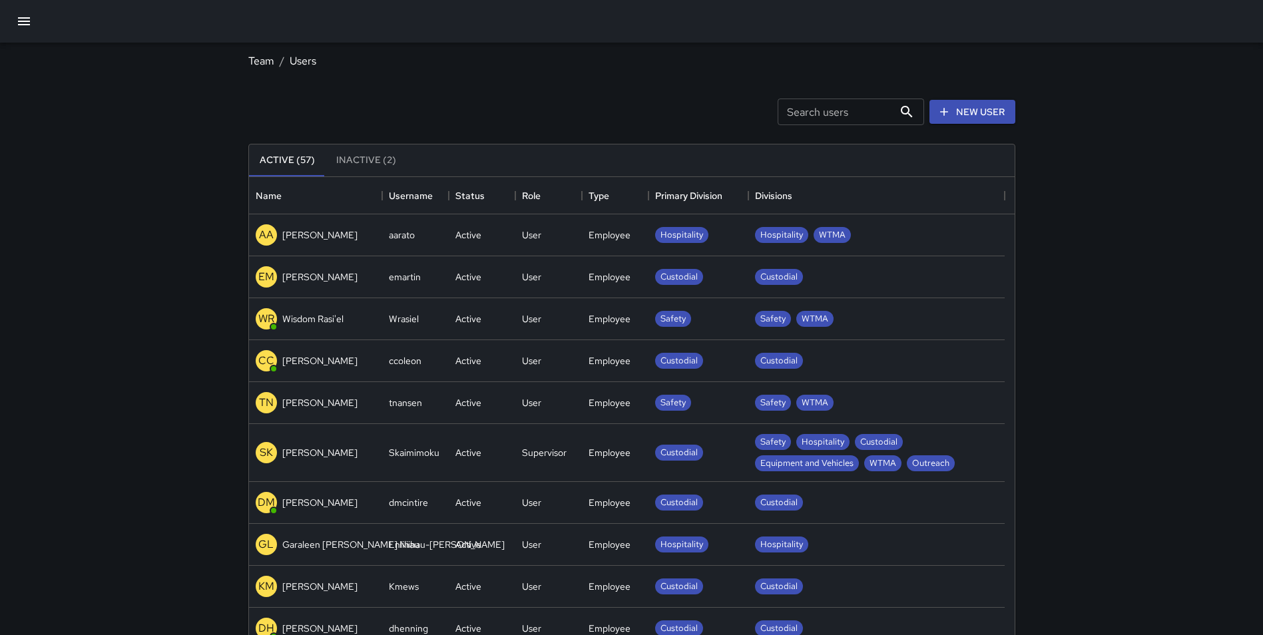
click at [664, 94] on div "Search users Search users New User" at bounding box center [632, 111] width 773 height 69
click at [399, 79] on div "Search users Search users New User" at bounding box center [632, 111] width 773 height 69
click at [960, 113] on link "New User" at bounding box center [973, 112] width 86 height 25
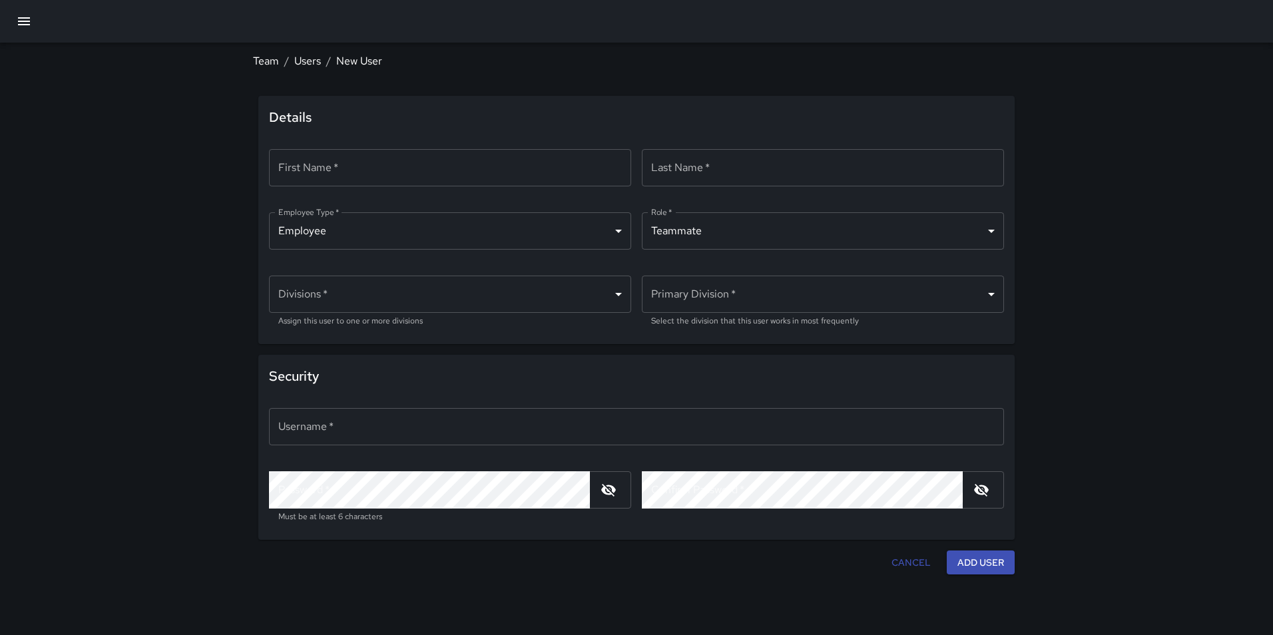
click at [377, 172] on input "First Name   *" at bounding box center [450, 167] width 362 height 37
type input "*****"
type input "*********"
click at [741, 232] on body "Team / Users / New User Details First Name   * ***** First Name   * ​ Last Name…" at bounding box center [636, 317] width 1273 height 635
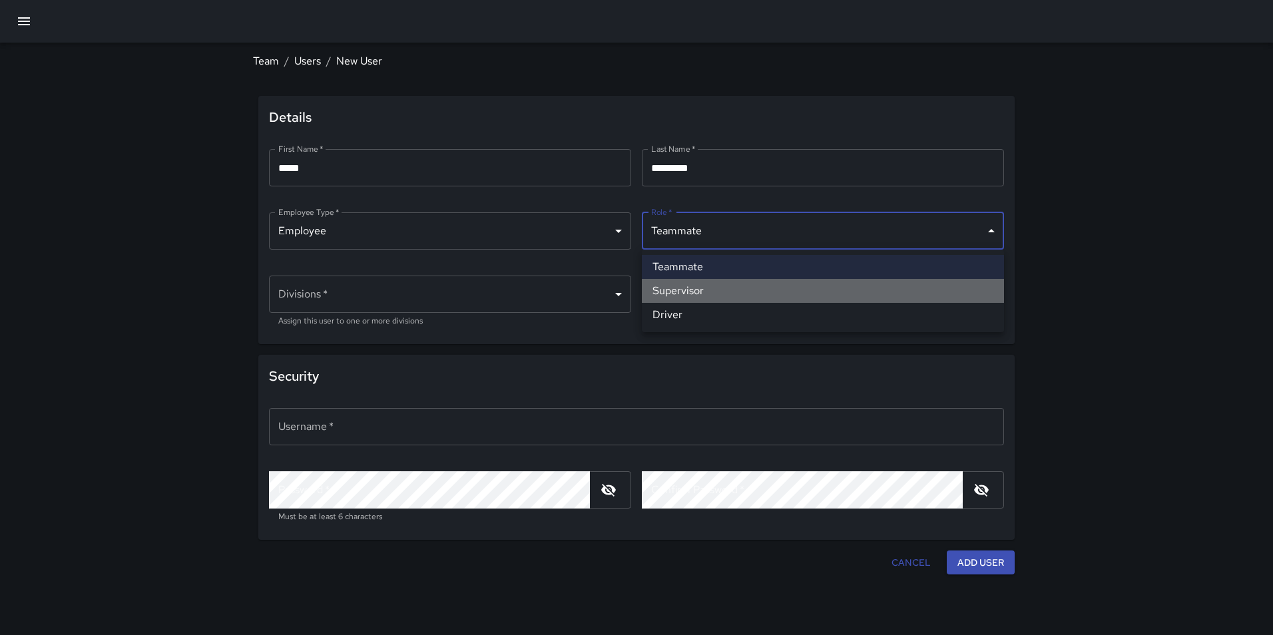
click at [725, 289] on li "Supervisor" at bounding box center [823, 291] width 362 height 24
type input "**********"
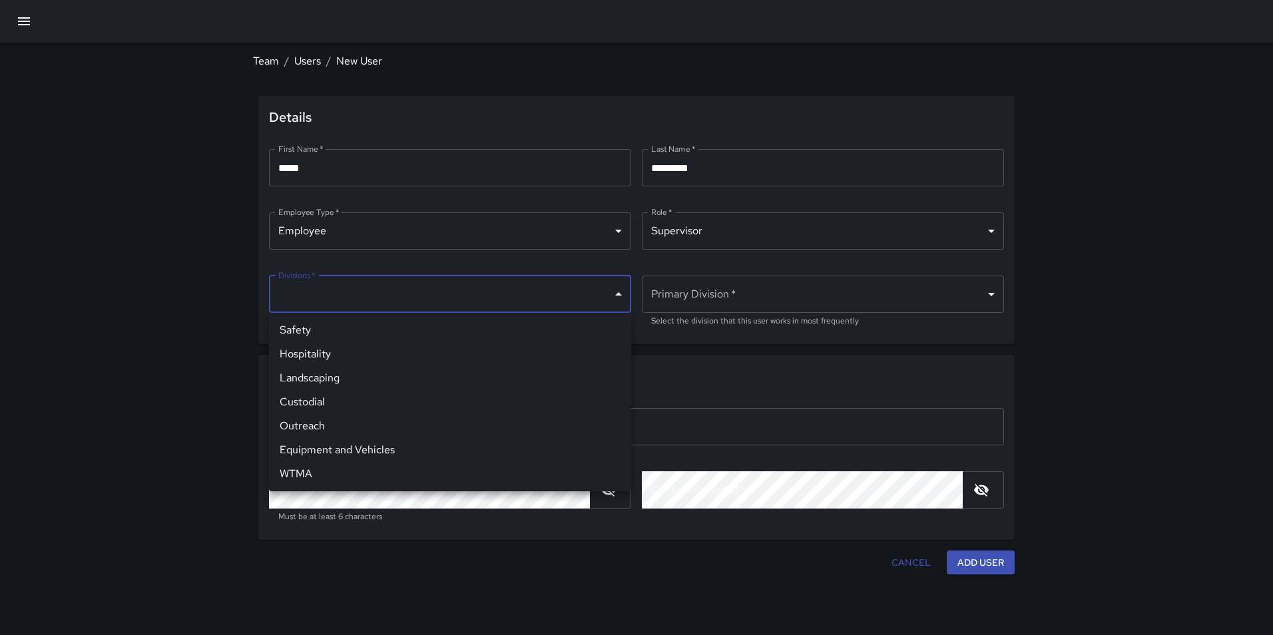
click at [373, 302] on body "**********" at bounding box center [636, 317] width 1273 height 635
click at [354, 396] on li "Custodial" at bounding box center [450, 402] width 362 height 24
type input "**********"
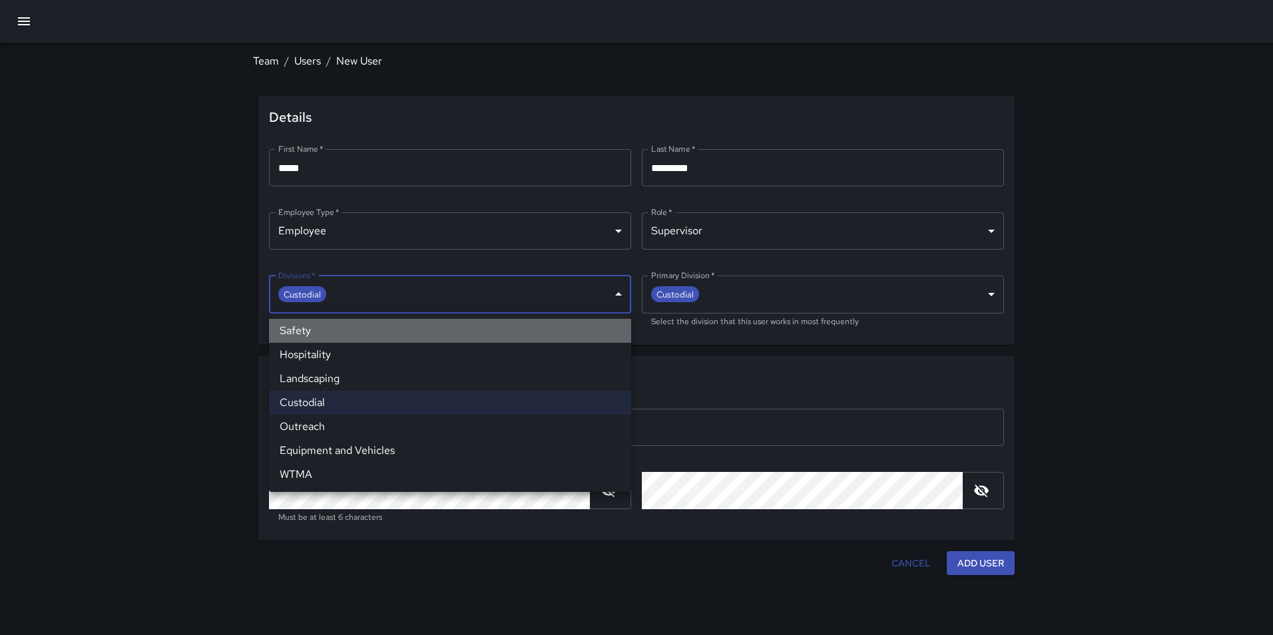
click at [366, 331] on li "Safety" at bounding box center [450, 331] width 362 height 24
click at [368, 450] on li "Equipment and Vehicles" at bounding box center [450, 451] width 362 height 24
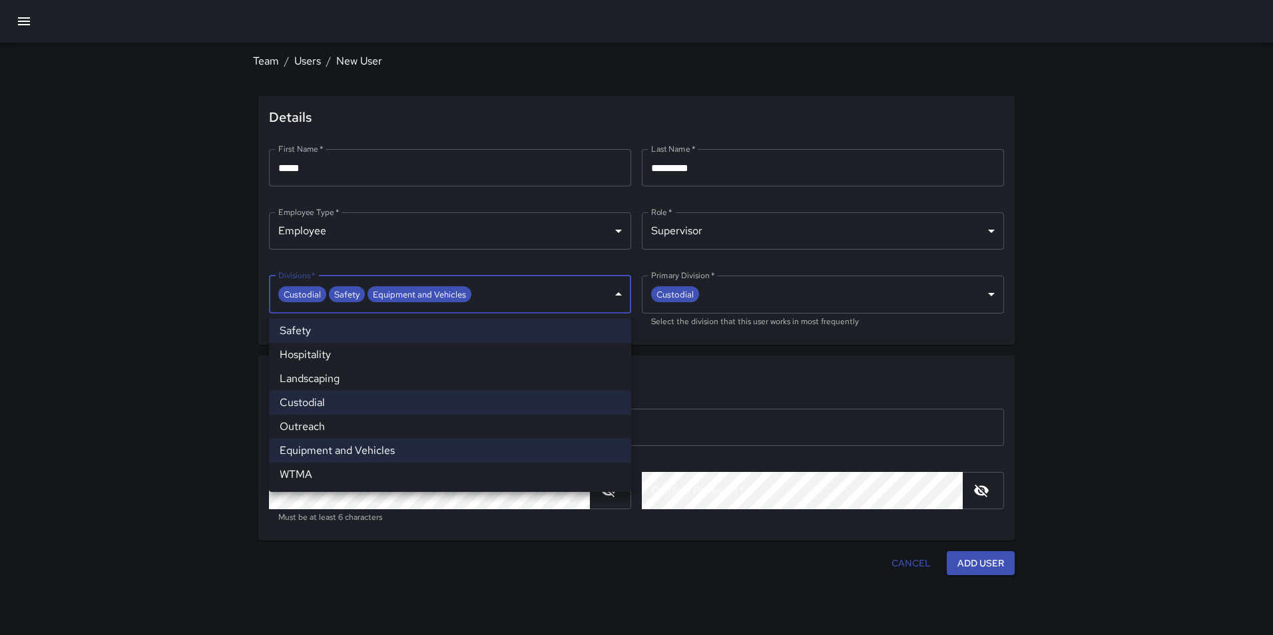
click at [383, 358] on li "Hospitality" at bounding box center [450, 355] width 362 height 24
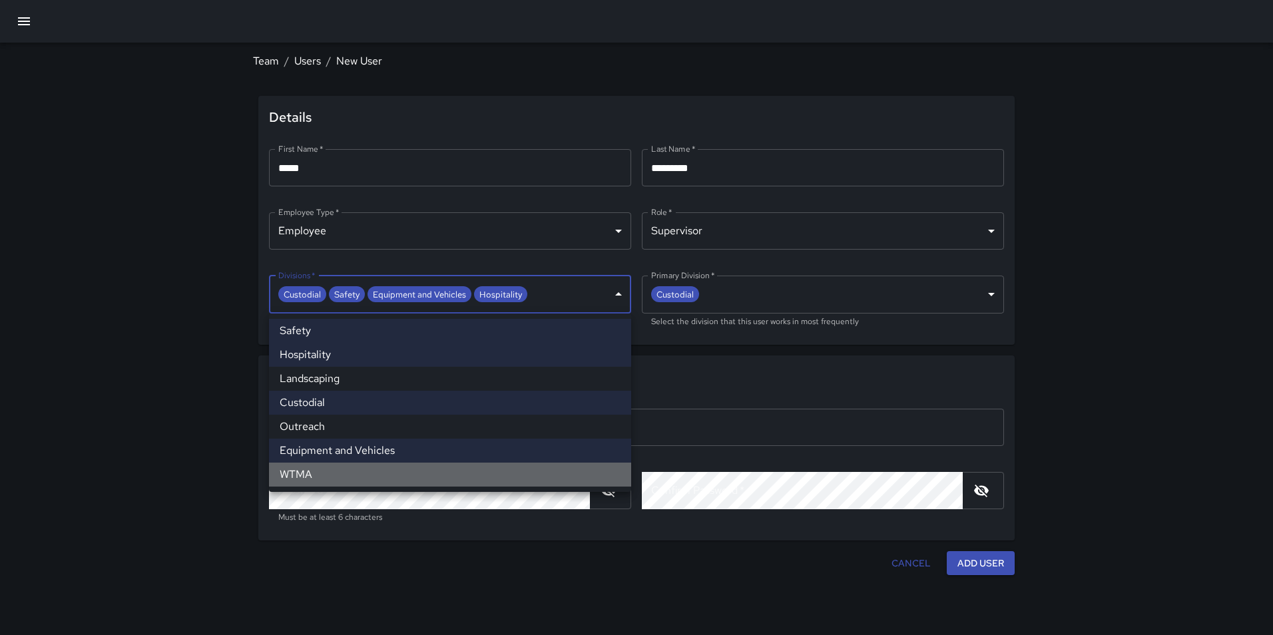
click at [364, 470] on li "WTMA" at bounding box center [450, 475] width 362 height 24
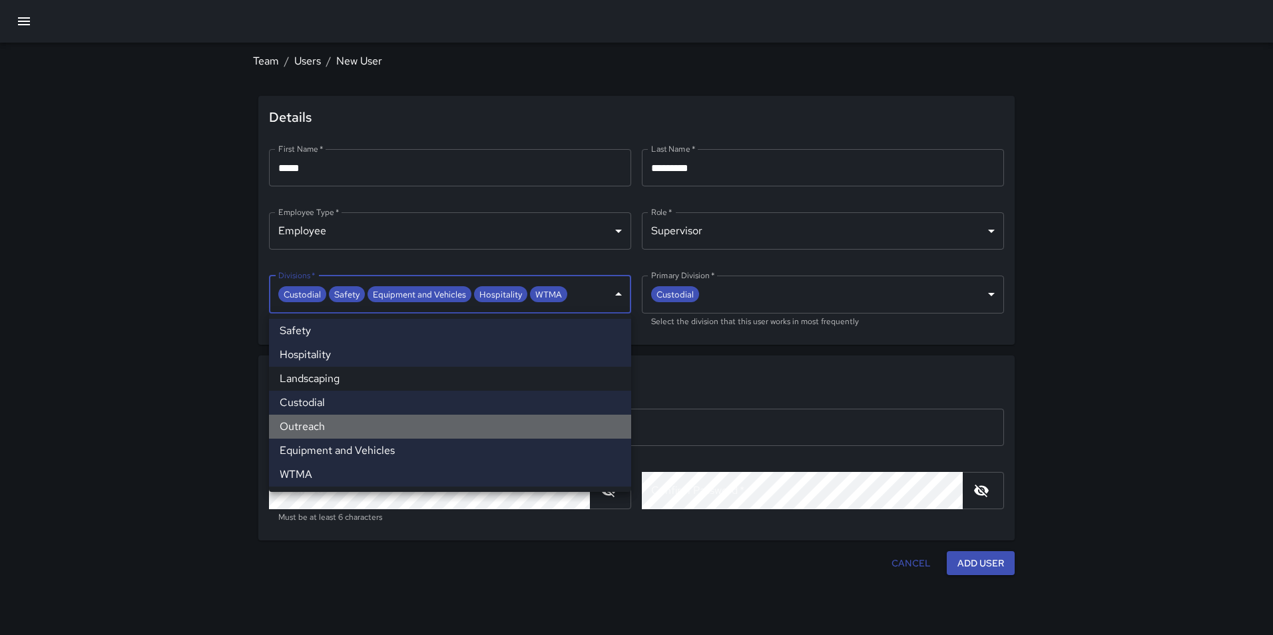
click at [354, 432] on li "Outreach" at bounding box center [450, 427] width 362 height 24
type input "**********"
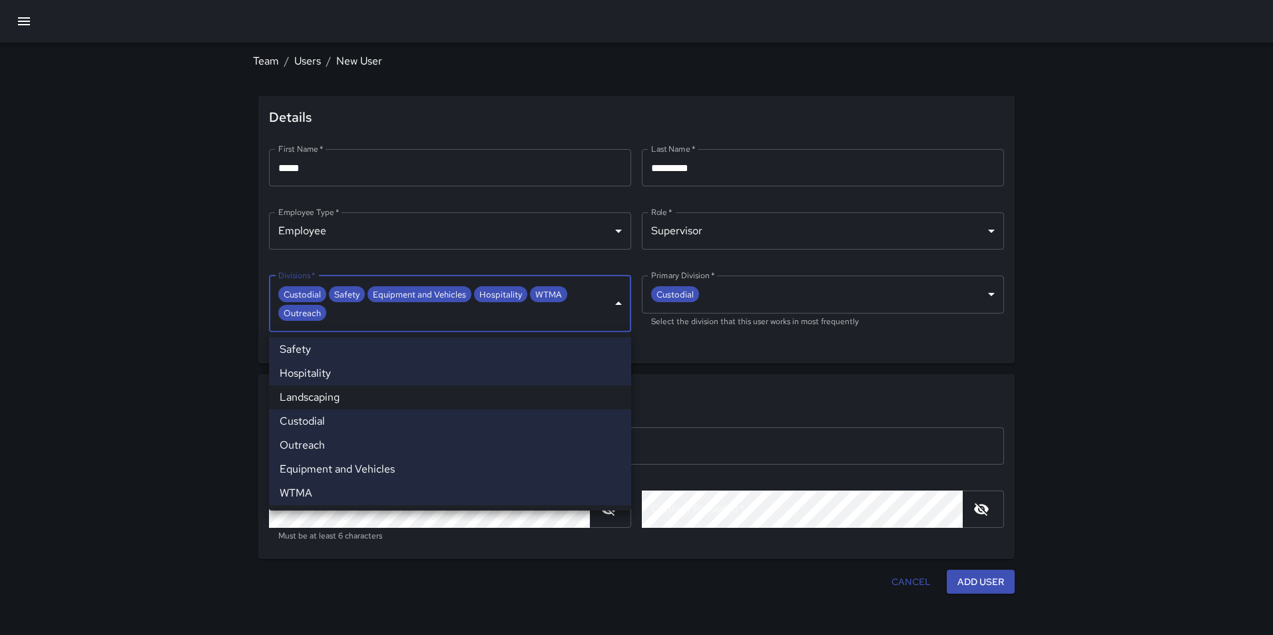
click at [803, 390] on div at bounding box center [636, 317] width 1273 height 635
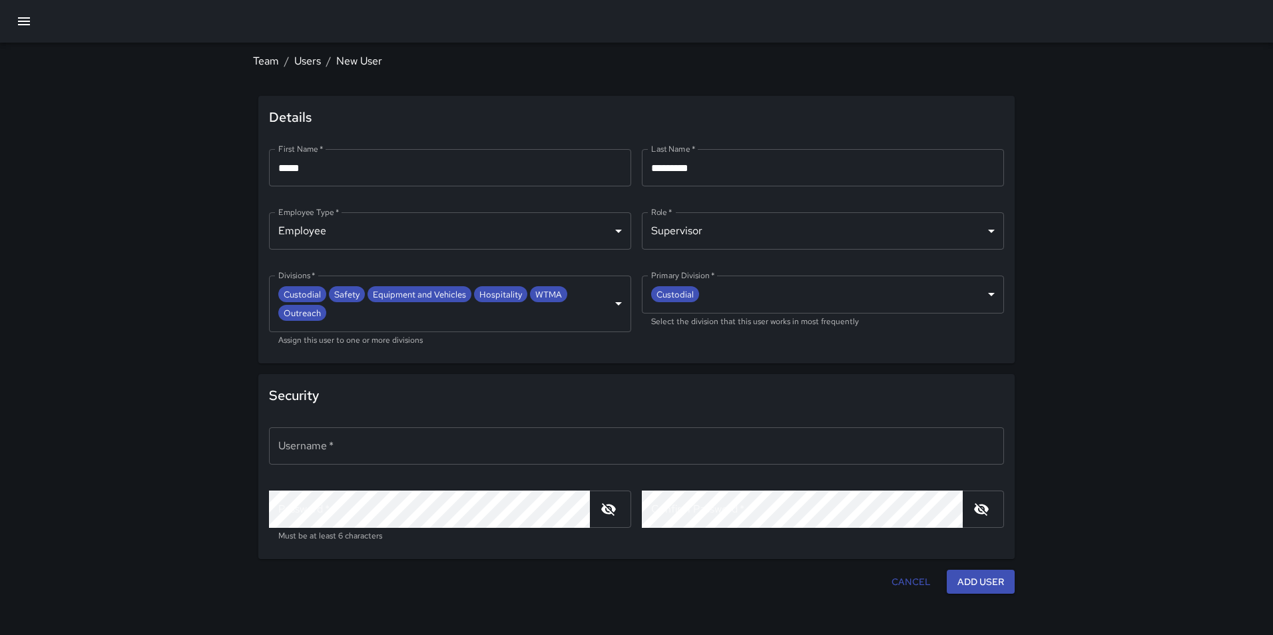
drag, startPoint x: 869, startPoint y: 396, endPoint x: 859, endPoint y: 404, distance: 12.4
click at [870, 397] on span "Security" at bounding box center [636, 395] width 735 height 21
click at [394, 452] on input "Username   *" at bounding box center [636, 446] width 735 height 37
type input "**********"
click at [609, 518] on button "button" at bounding box center [608, 509] width 27 height 27
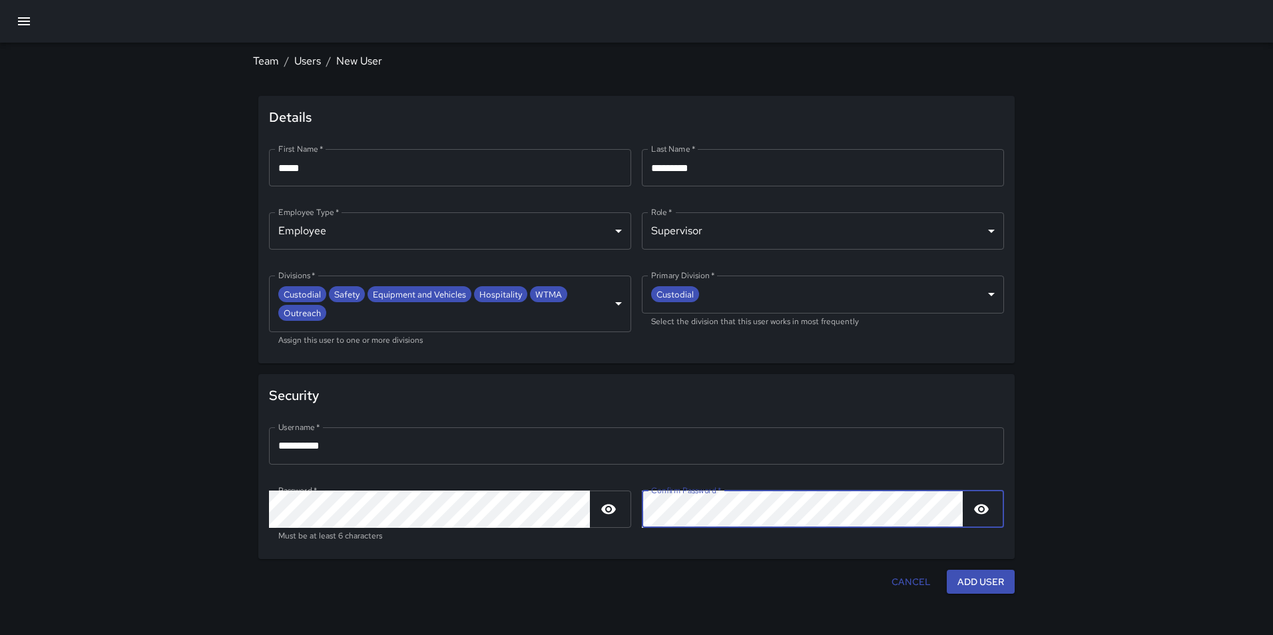
click at [1086, 439] on div "**********" at bounding box center [636, 317] width 1273 height 635
click at [982, 587] on button "Add User" at bounding box center [981, 582] width 68 height 25
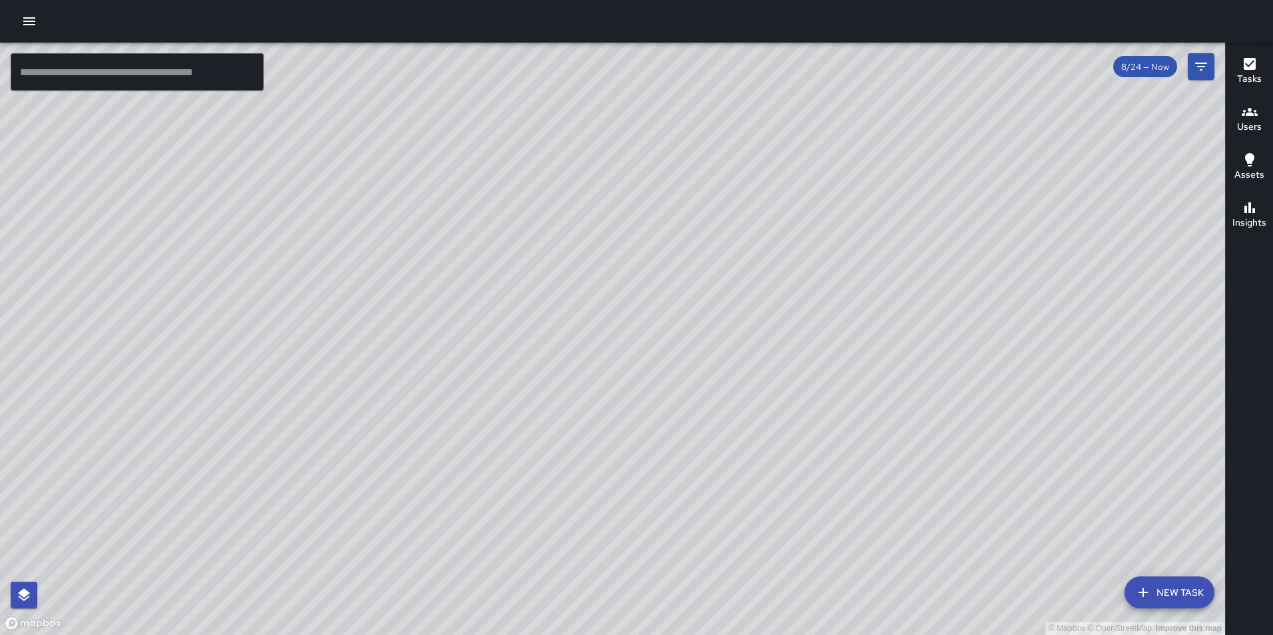
click at [22, 19] on icon "button" at bounding box center [29, 21] width 16 height 16
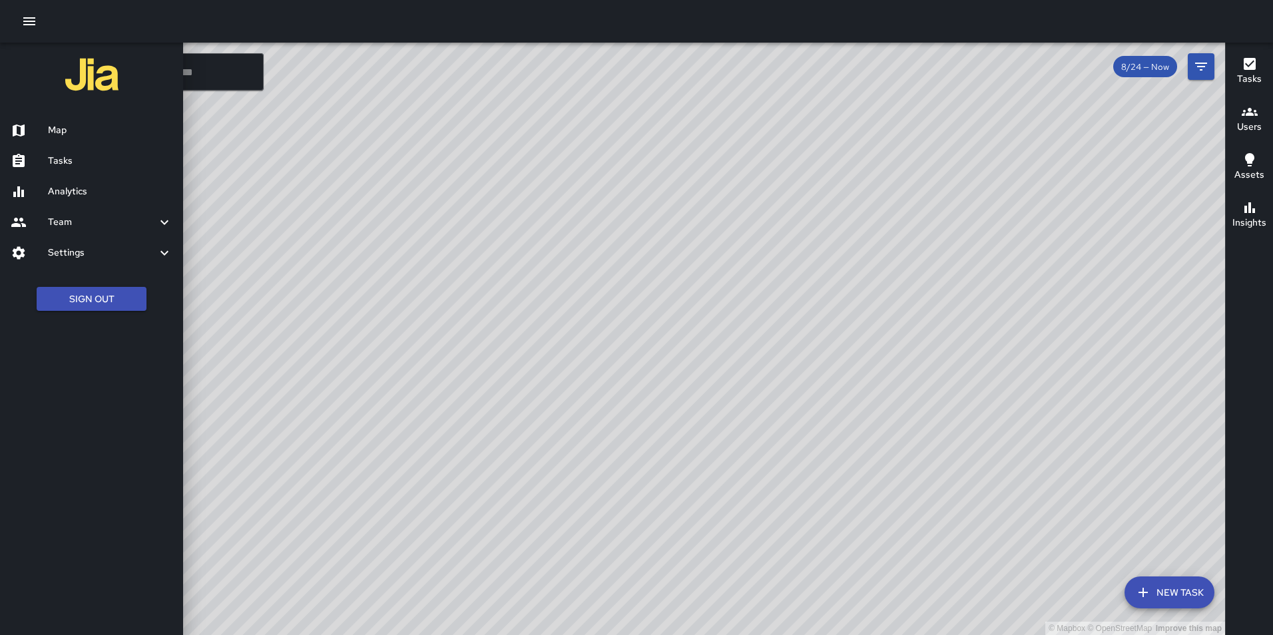
click at [114, 295] on button "Sign Out" at bounding box center [92, 299] width 110 height 25
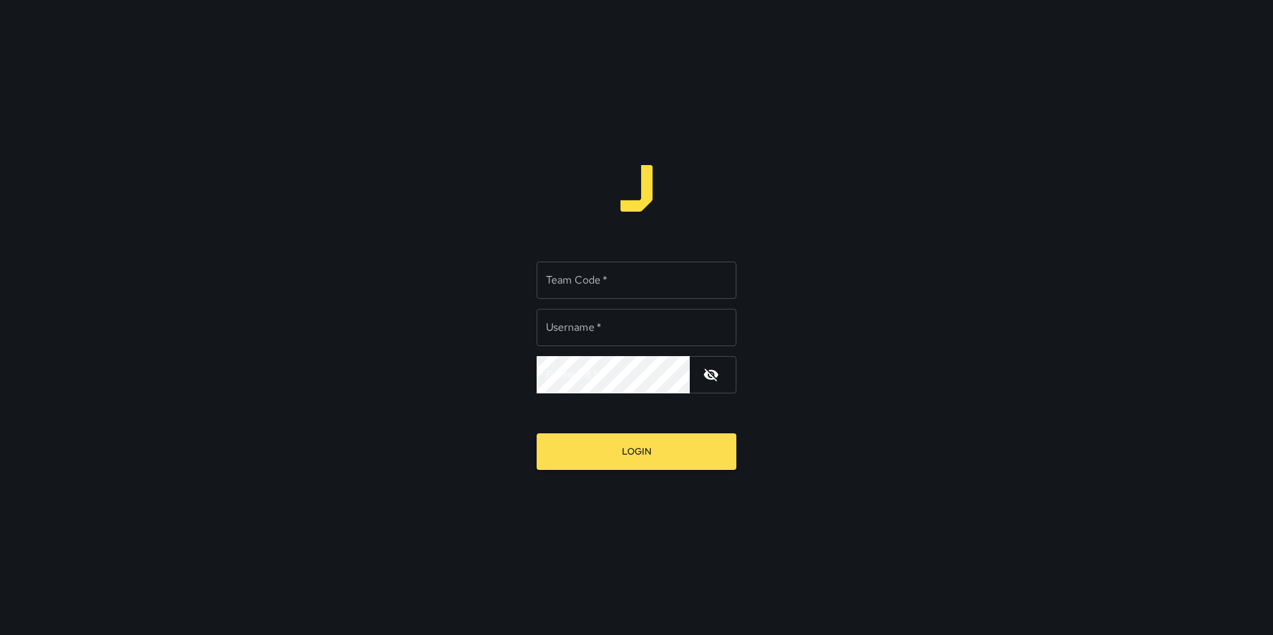
click at [659, 276] on input "Team Code   *" at bounding box center [637, 280] width 200 height 37
type input "**********"
type input "*****"
click at [537, 434] on button "Login" at bounding box center [637, 452] width 200 height 37
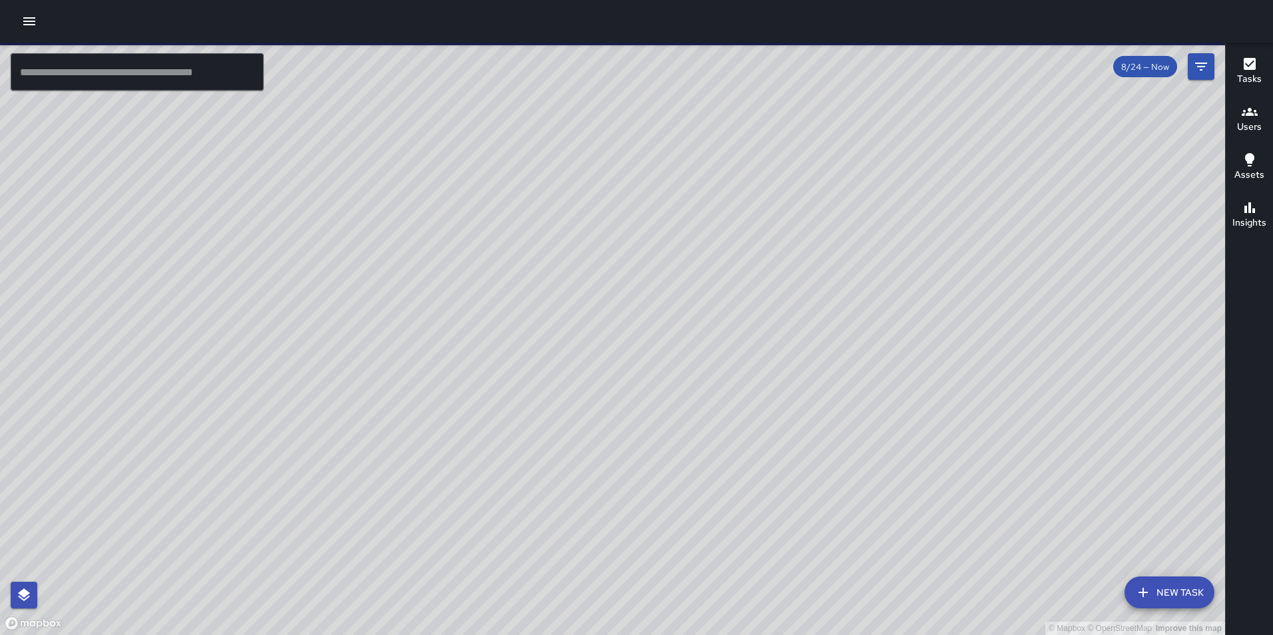
click at [22, 21] on button "button" at bounding box center [29, 21] width 27 height 27
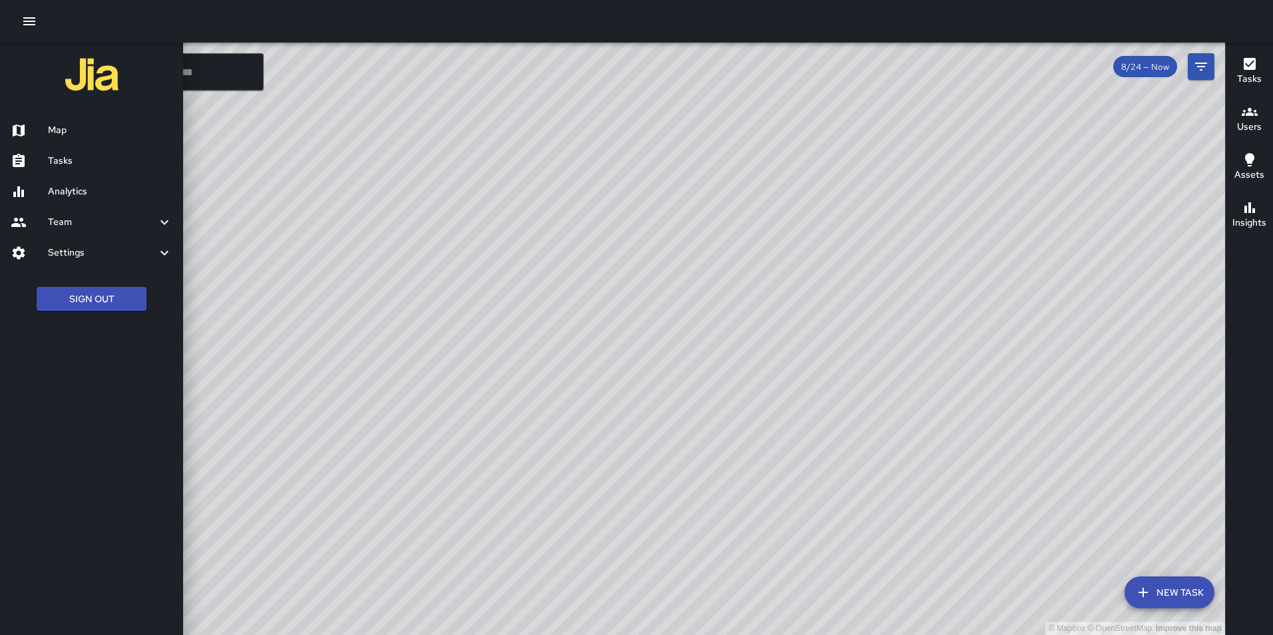
click at [84, 192] on h6 "Analytics" at bounding box center [110, 191] width 125 height 15
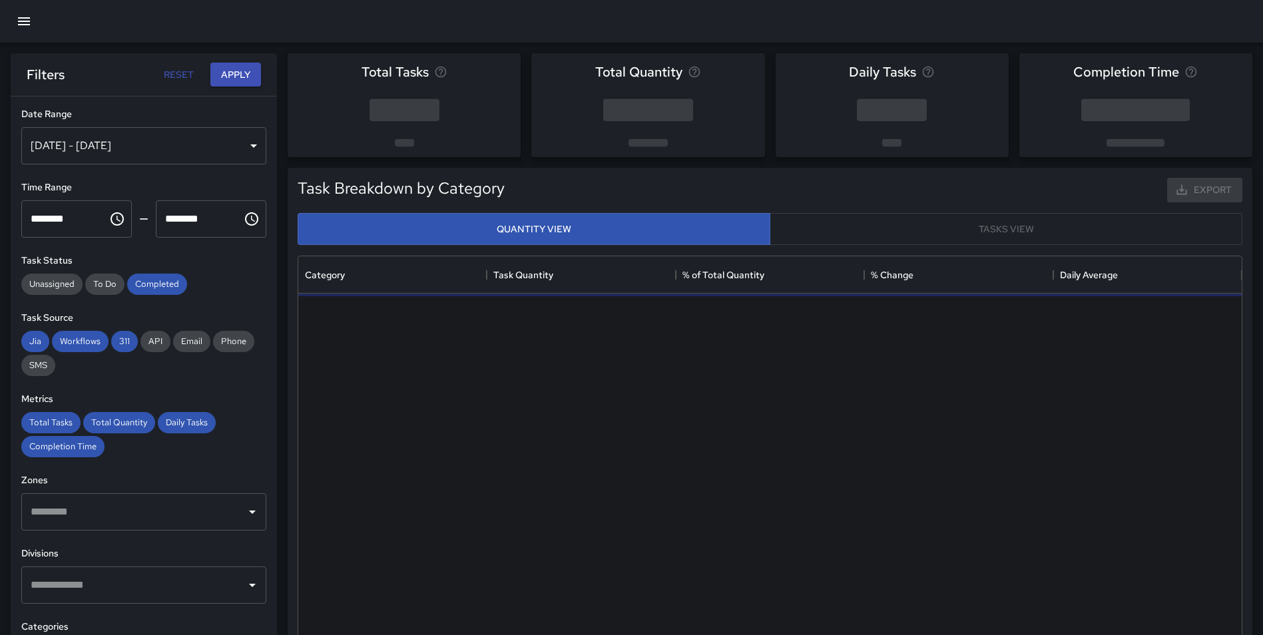
scroll to position [388, 934]
click at [77, 345] on span "Workflows" at bounding box center [80, 341] width 57 height 11
click at [77, 344] on span "Workflows" at bounding box center [80, 341] width 57 height 11
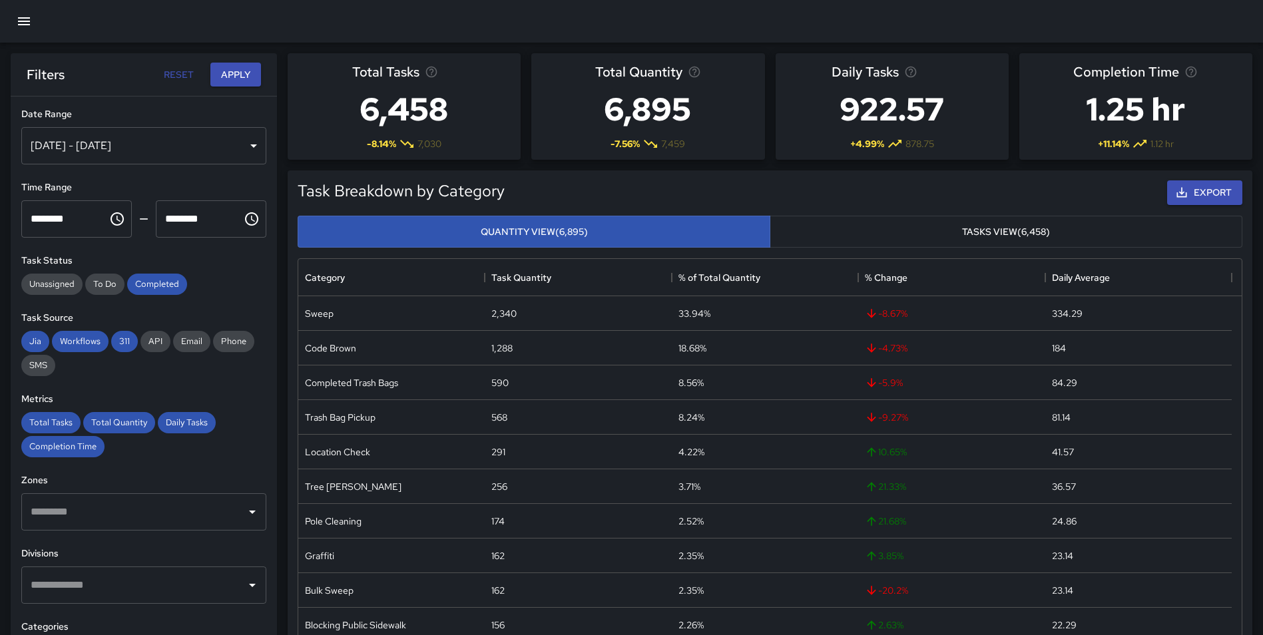
click at [157, 148] on div "Aug 18, 2025 - Aug 24, 2025" at bounding box center [143, 145] width 245 height 37
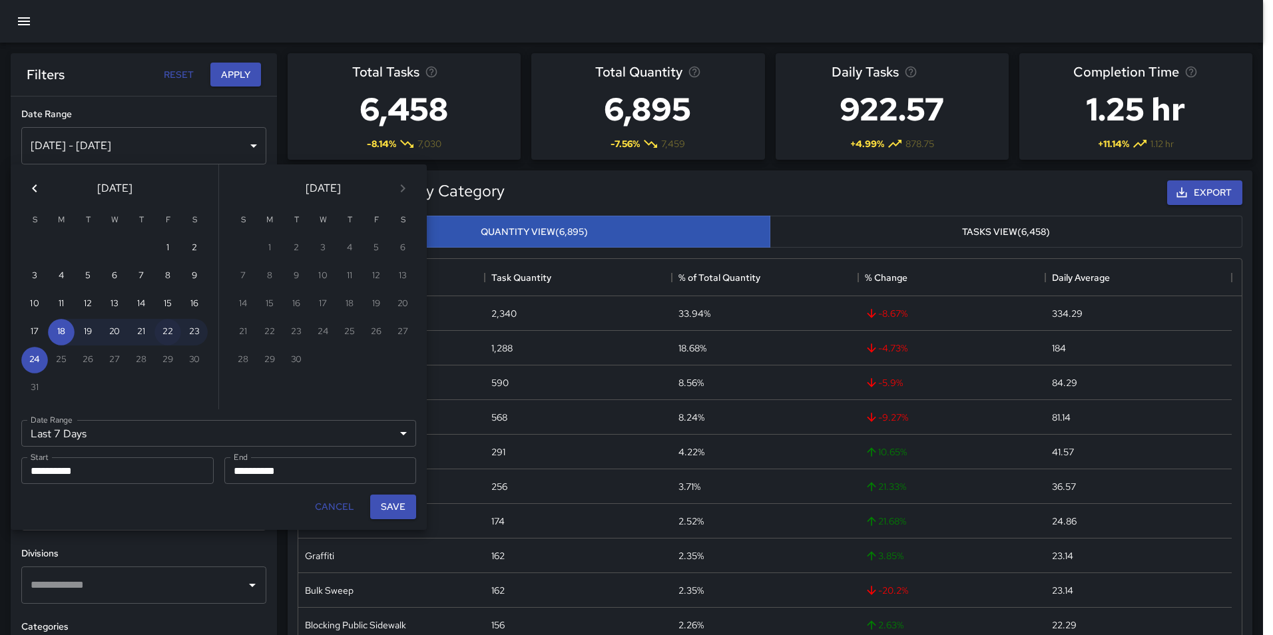
click at [168, 330] on button "22" at bounding box center [168, 332] width 27 height 27
type input "******"
type input "**********"
click at [168, 330] on button "22" at bounding box center [168, 332] width 27 height 27
type input "**********"
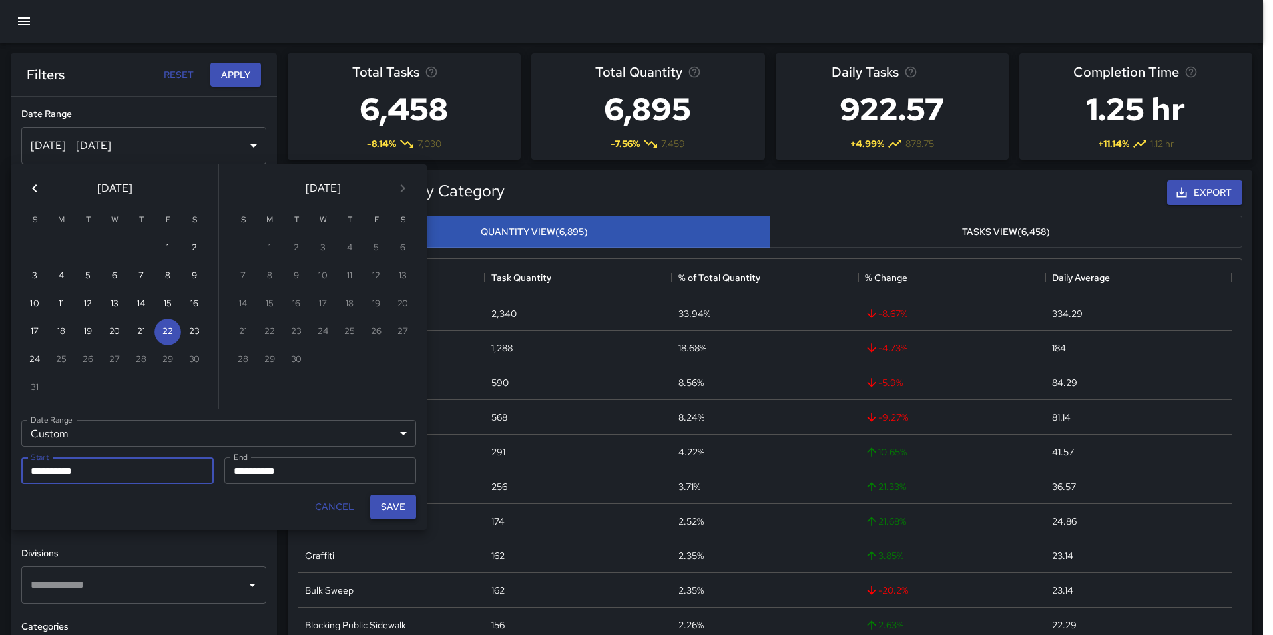
click at [396, 502] on button "Save" at bounding box center [393, 507] width 46 height 25
type input "**********"
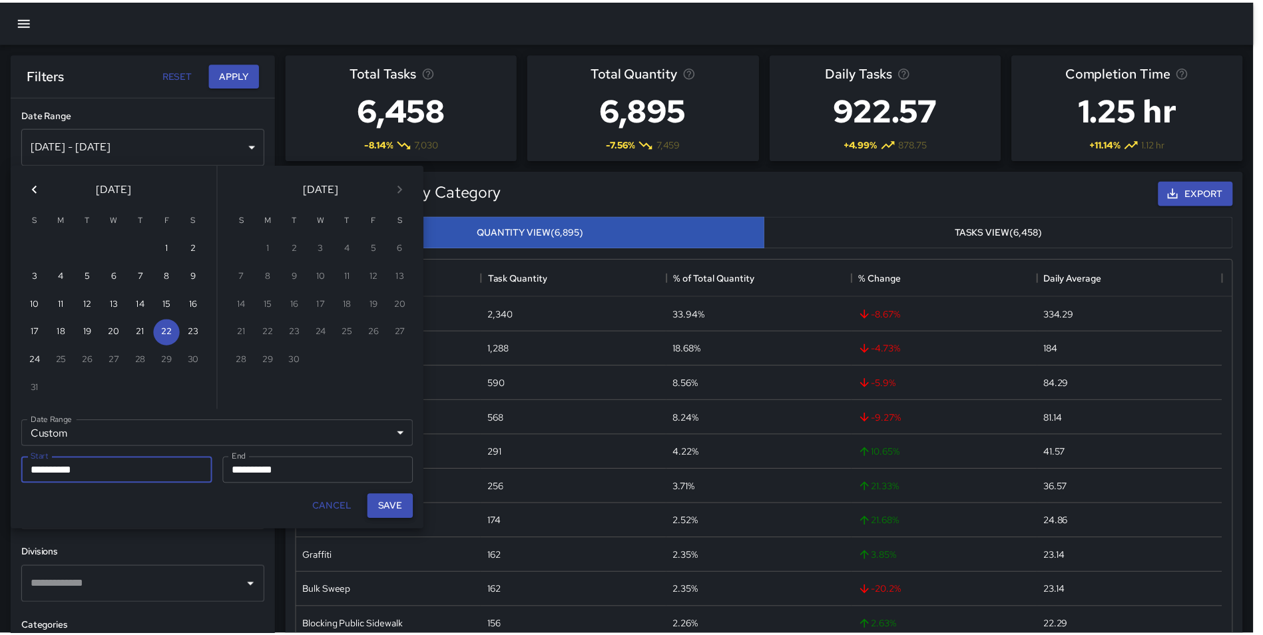
scroll to position [11, 11]
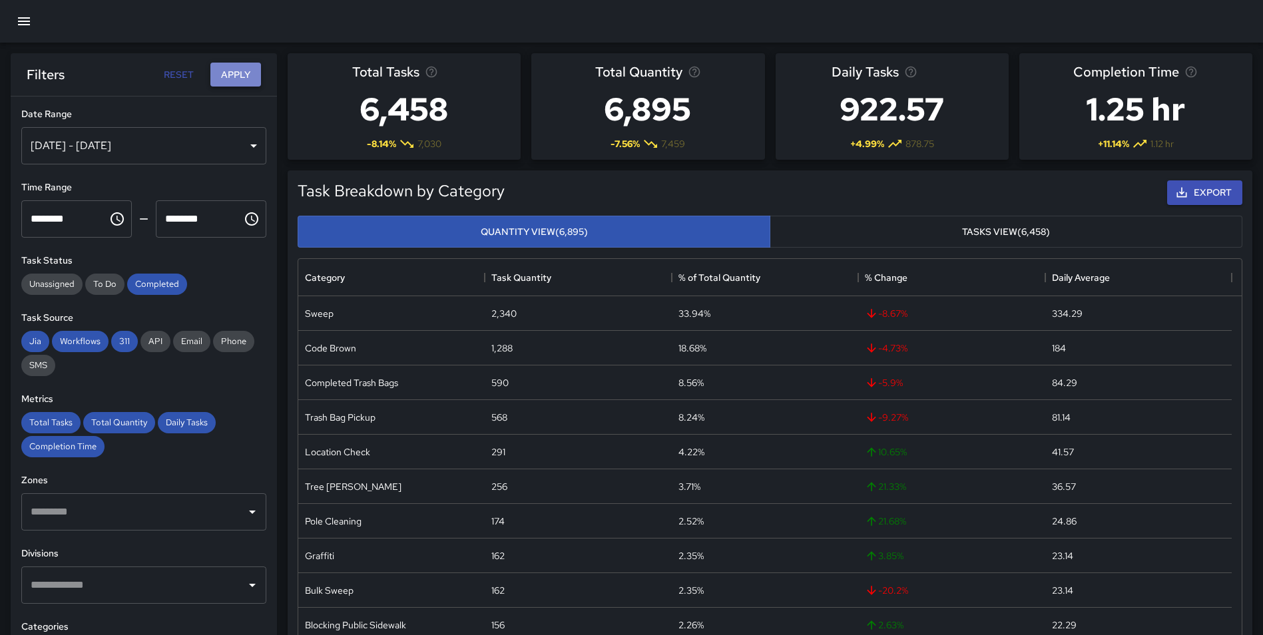
click at [239, 79] on button "Apply" at bounding box center [235, 75] width 51 height 25
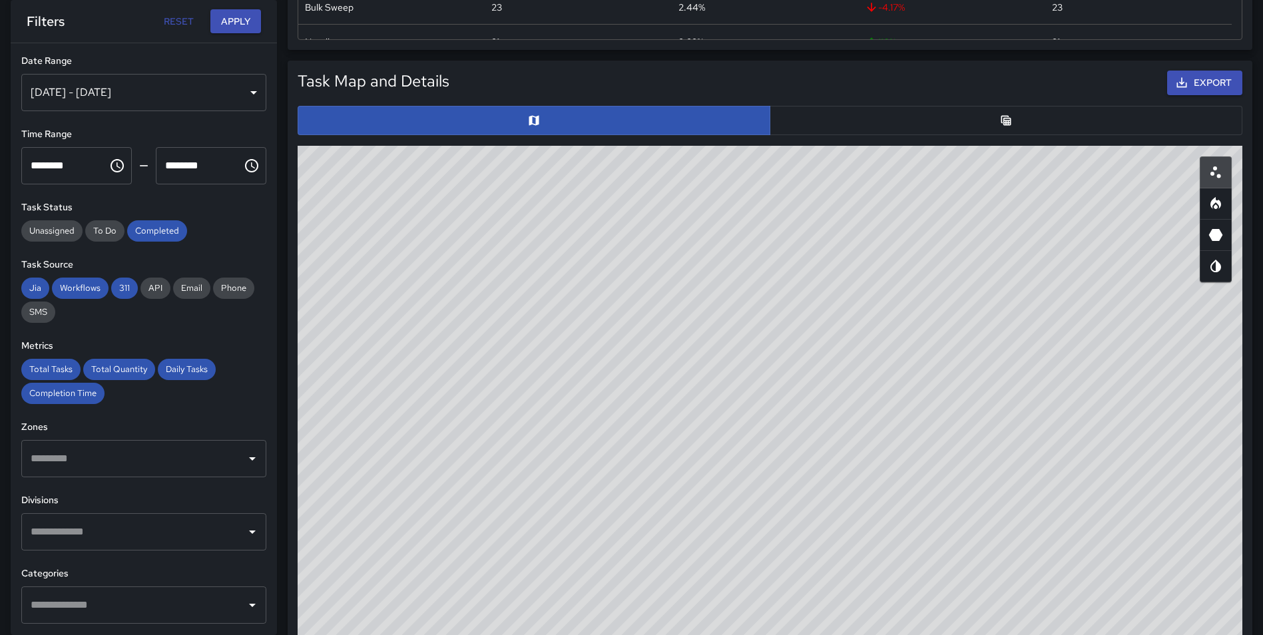
scroll to position [669, 0]
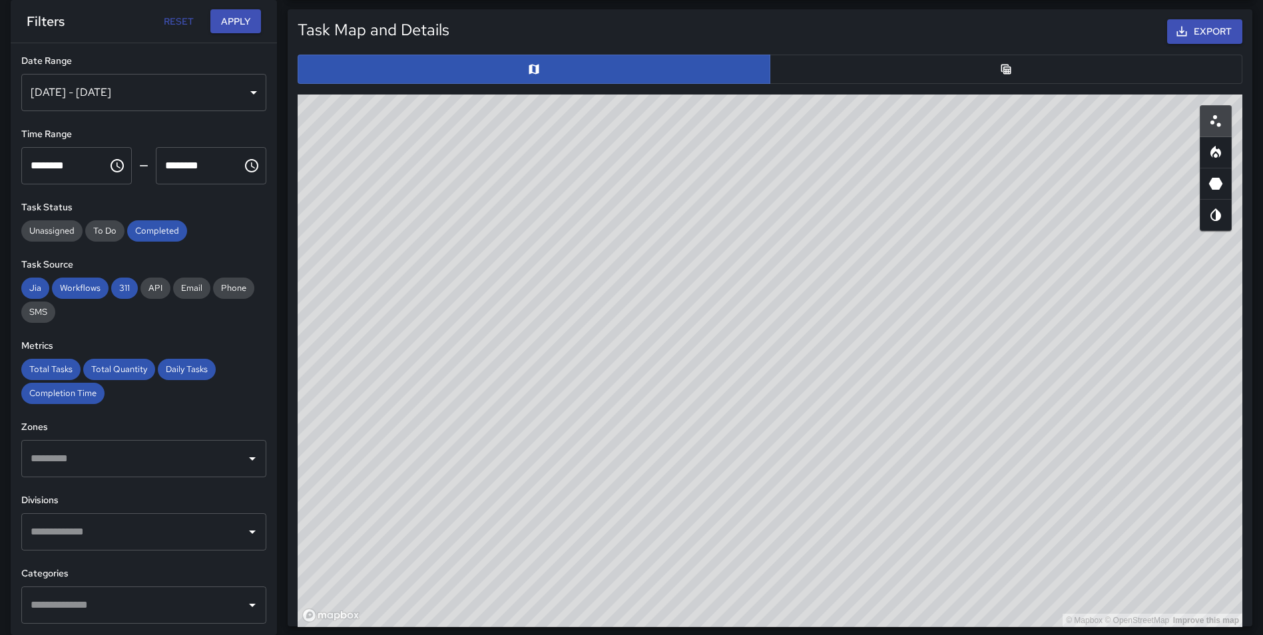
click at [1020, 83] on button "button" at bounding box center [1006, 69] width 473 height 29
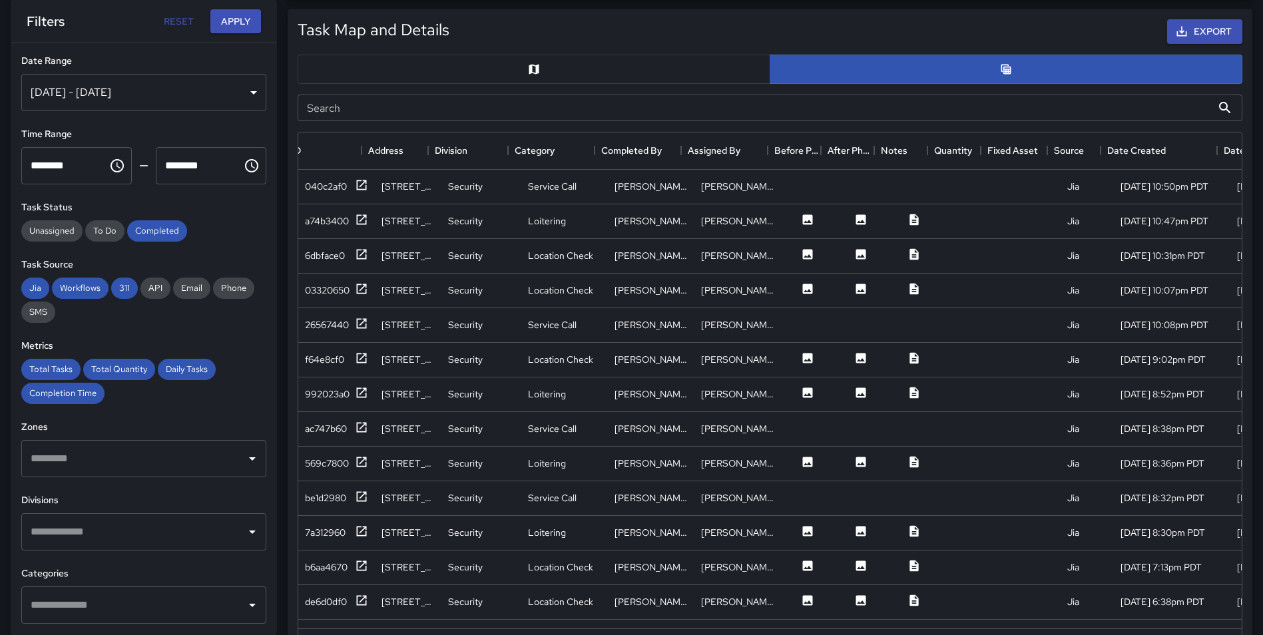
scroll to position [0, 248]
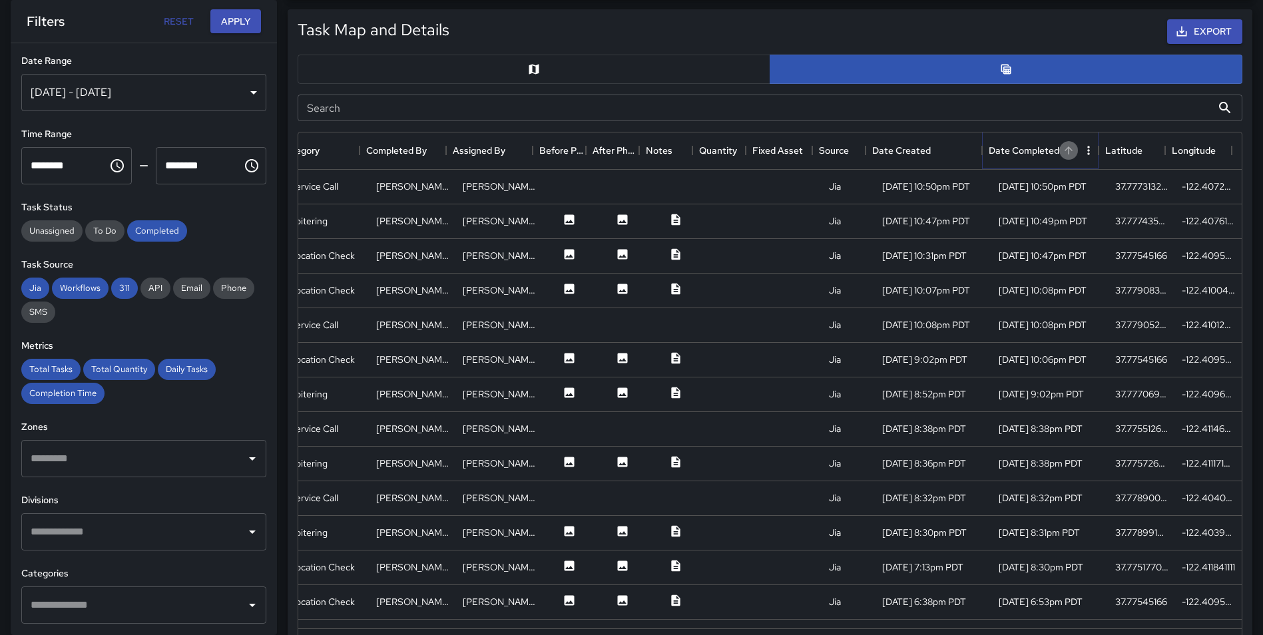
click at [1066, 148] on icon "Sort" at bounding box center [1069, 151] width 12 height 12
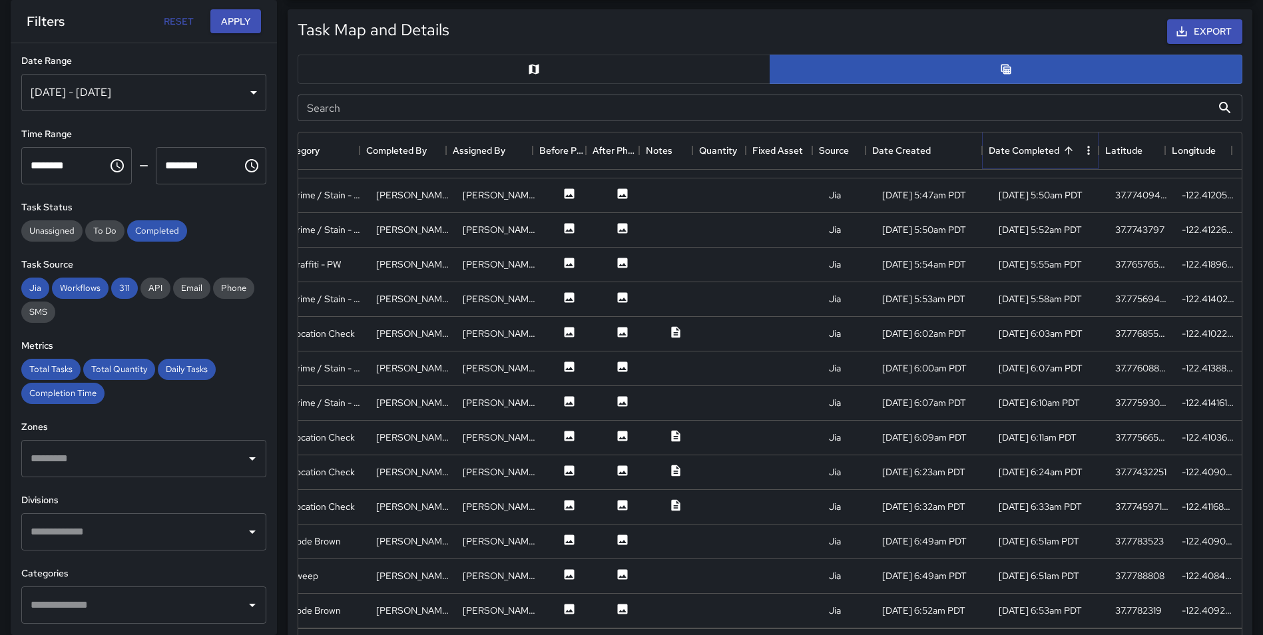
scroll to position [1069, 248]
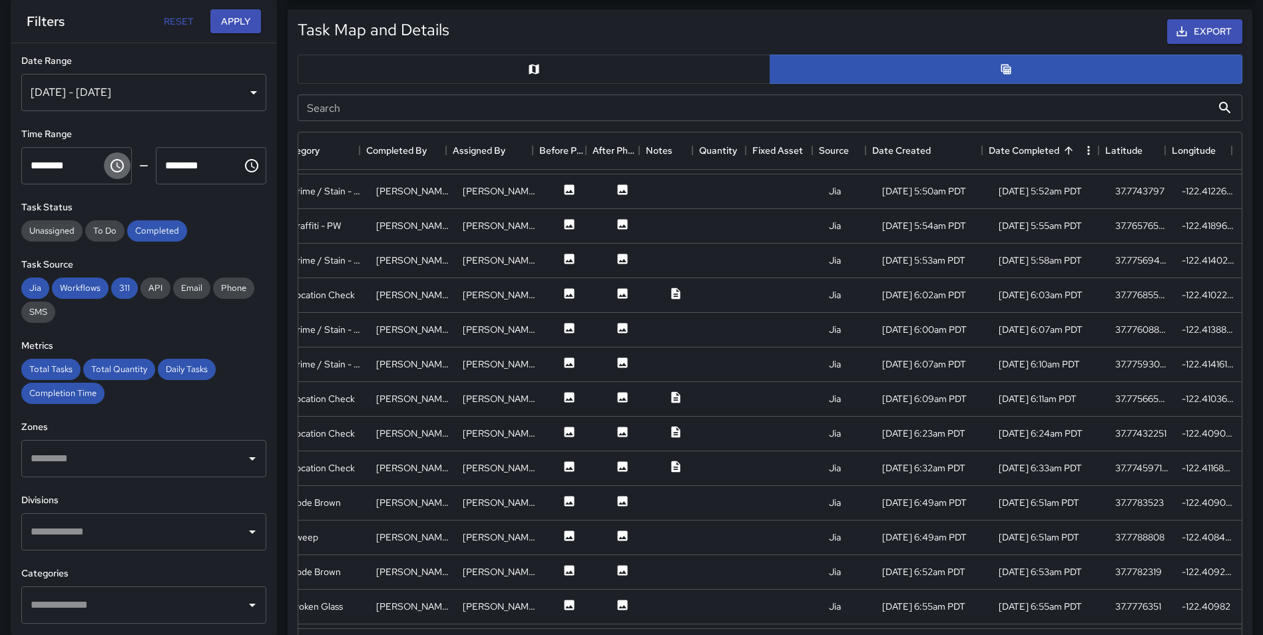
click at [117, 167] on icon "Choose time, selected time is 12:00 AM" at bounding box center [119, 166] width 4 height 6
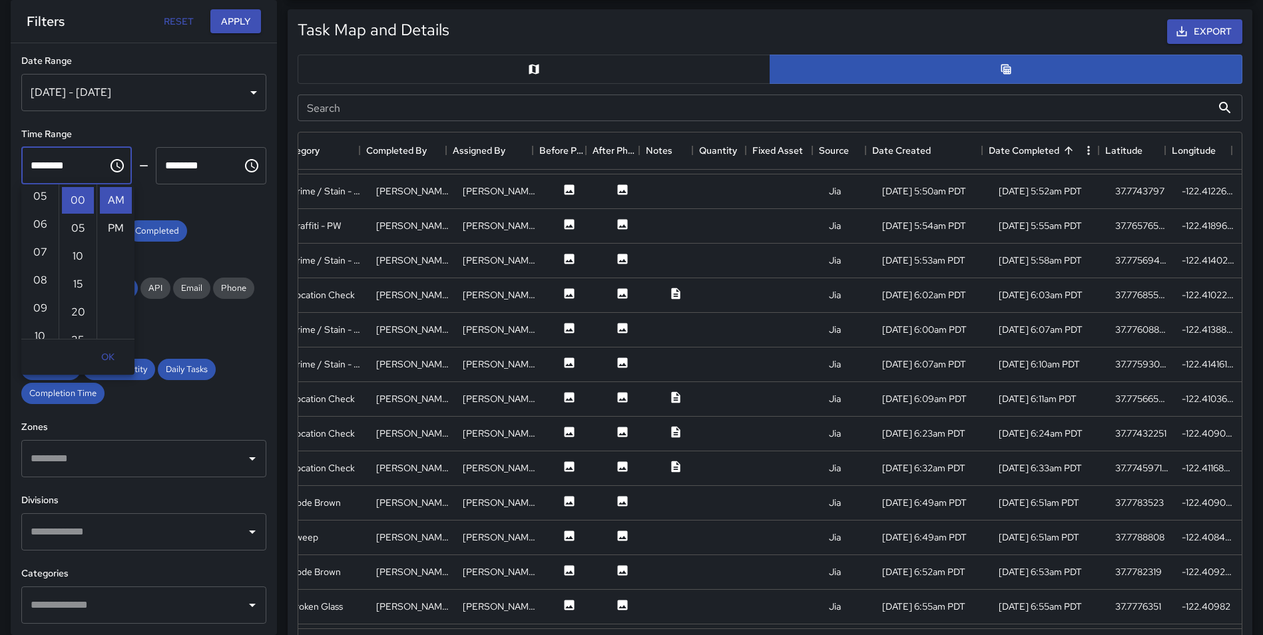
scroll to position [147, 0]
click at [40, 249] on li "07" at bounding box center [40, 249] width 32 height 27
click at [78, 255] on li "45" at bounding box center [78, 258] width 32 height 27
type input "********"
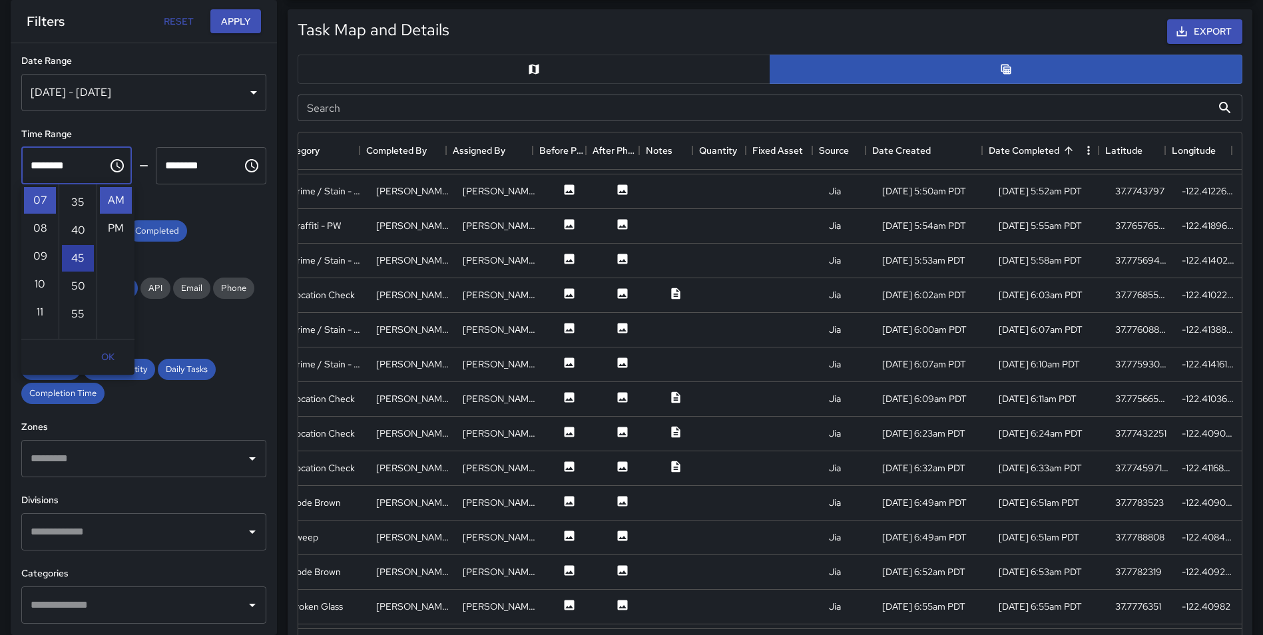
scroll to position [252, 0]
click at [107, 357] on button "OK" at bounding box center [108, 357] width 43 height 25
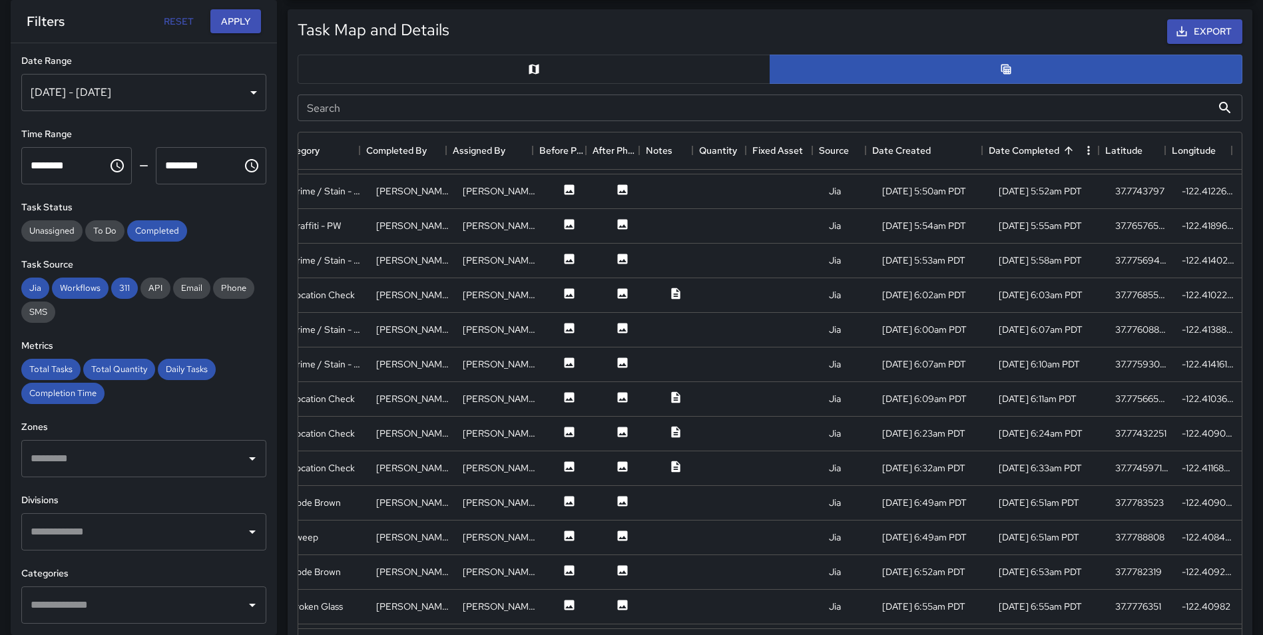
click at [238, 162] on button "Choose time, selected time is 11:59 PM" at bounding box center [251, 166] width 27 height 27
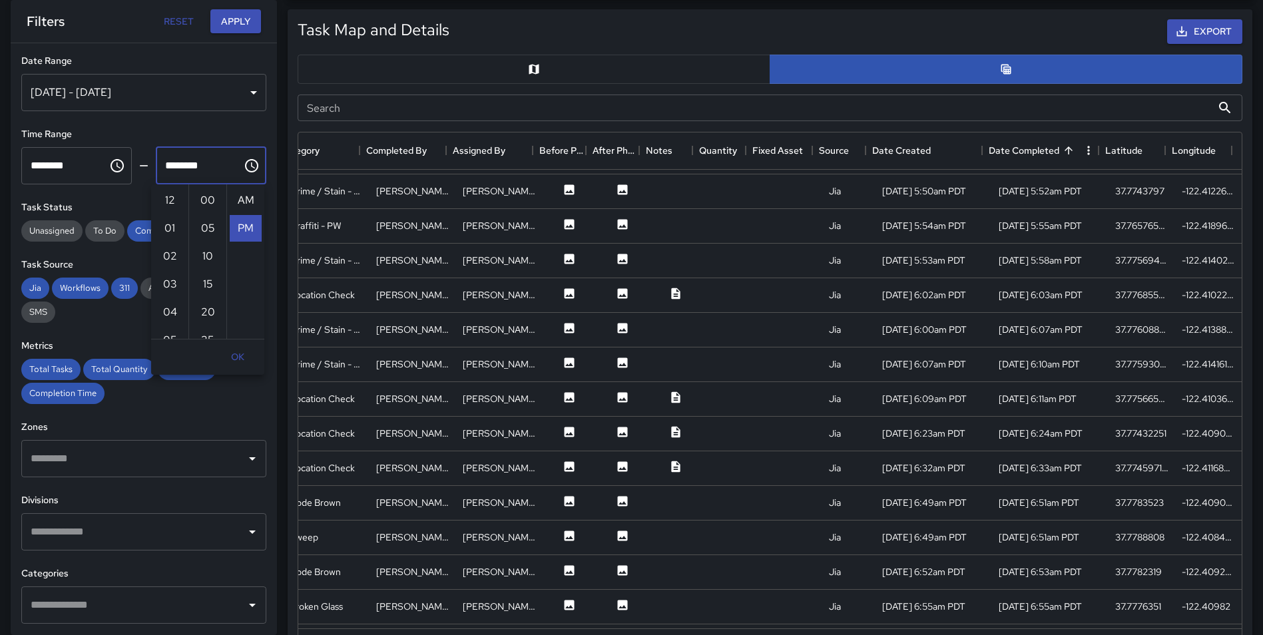
scroll to position [28, 0]
click at [238, 356] on button "OK" at bounding box center [237, 357] width 43 height 25
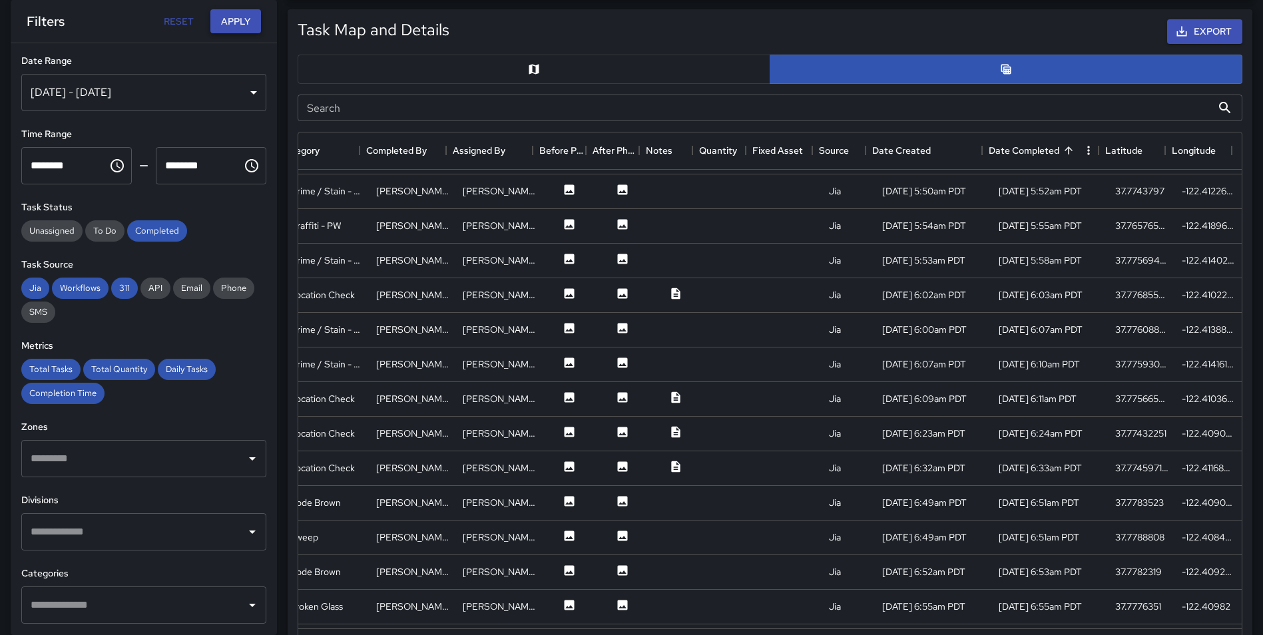
click at [220, 24] on button "Apply" at bounding box center [235, 21] width 51 height 25
click at [202, 173] on input "********" at bounding box center [194, 165] width 77 height 37
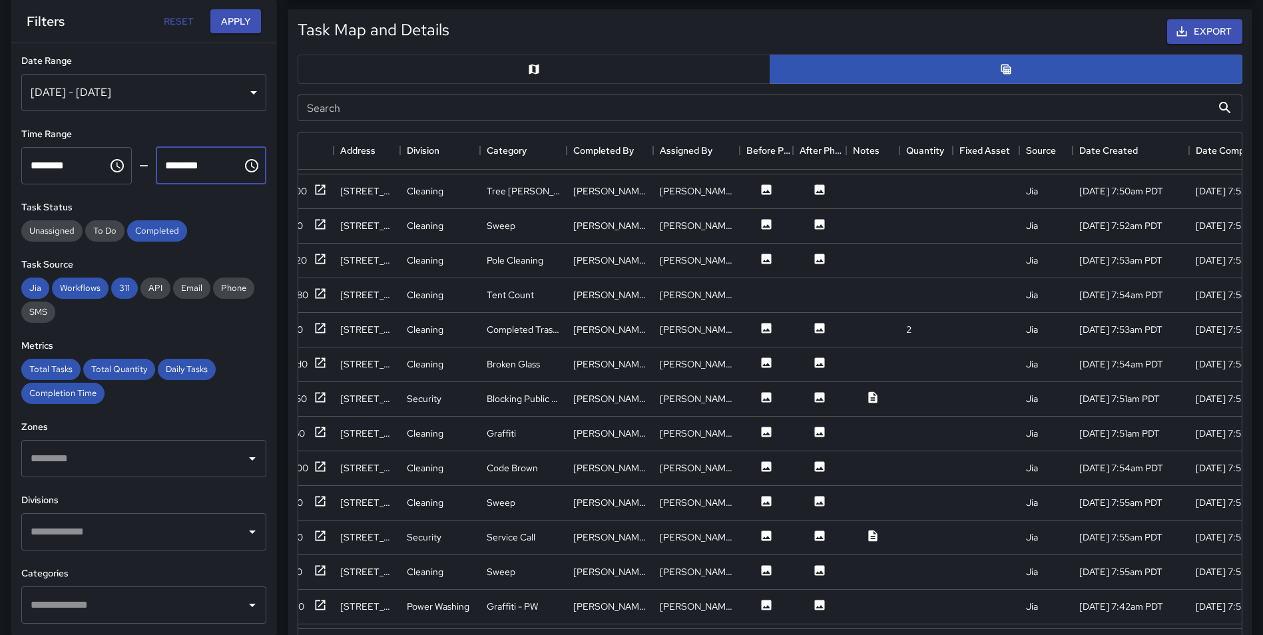
scroll to position [1069, 0]
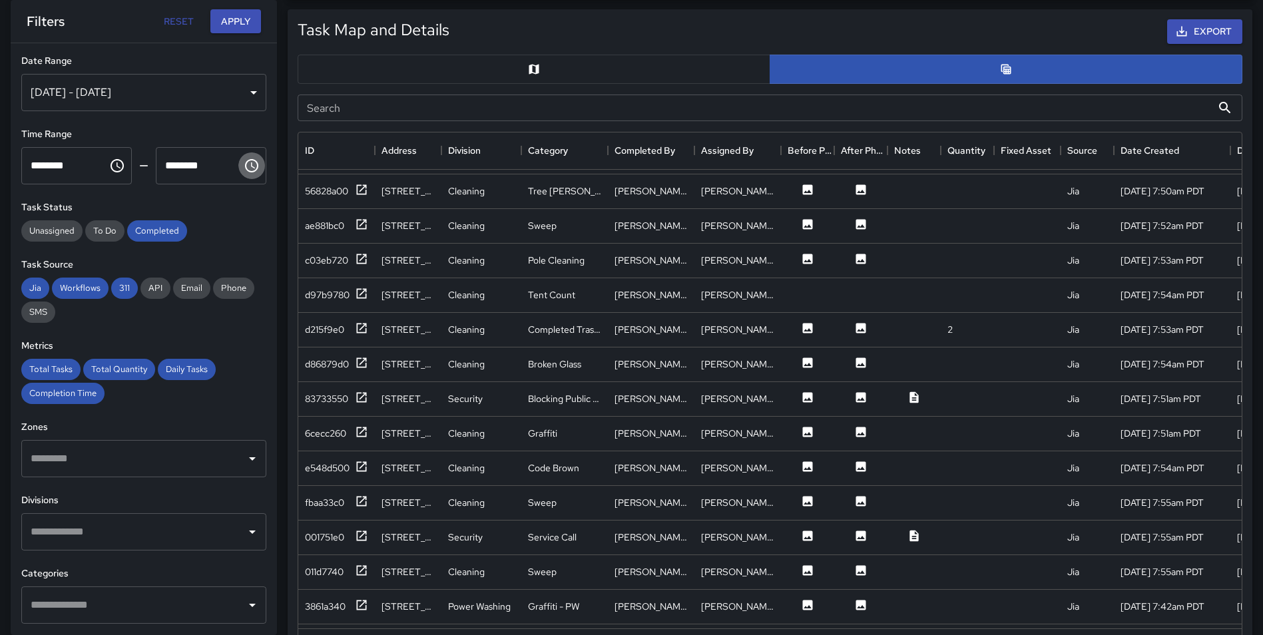
click at [245, 170] on icon "Choose time, selected time is 11:59 PM" at bounding box center [251, 165] width 13 height 13
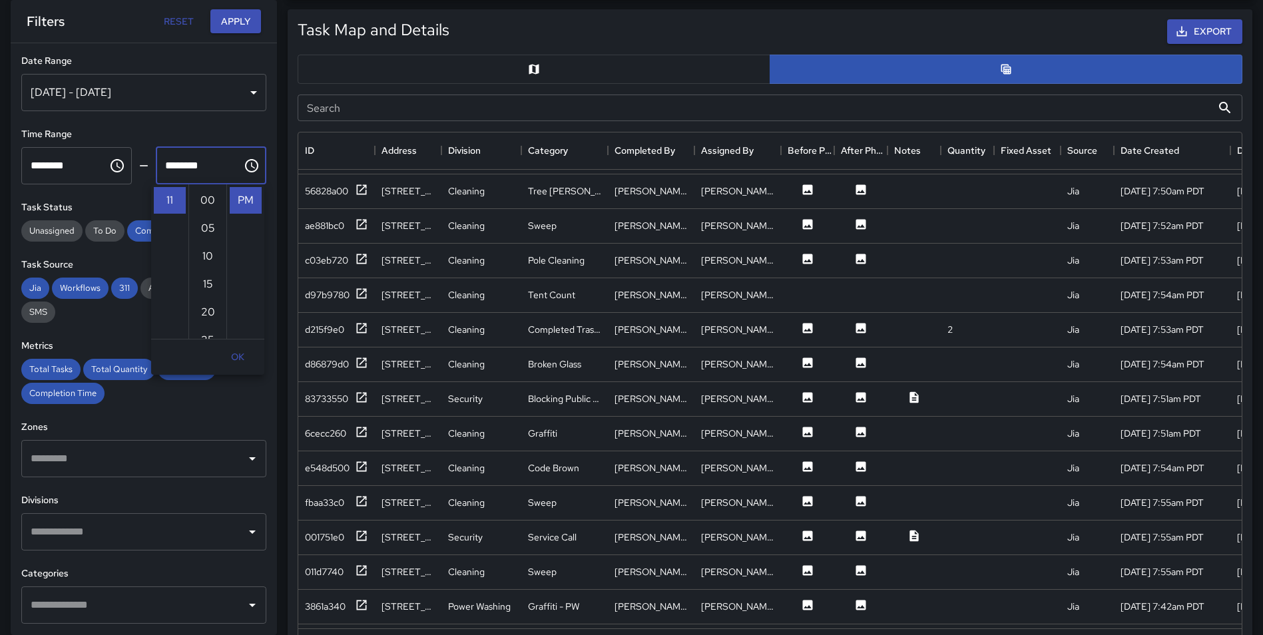
scroll to position [0, 0]
click at [246, 192] on li "AM" at bounding box center [246, 200] width 32 height 27
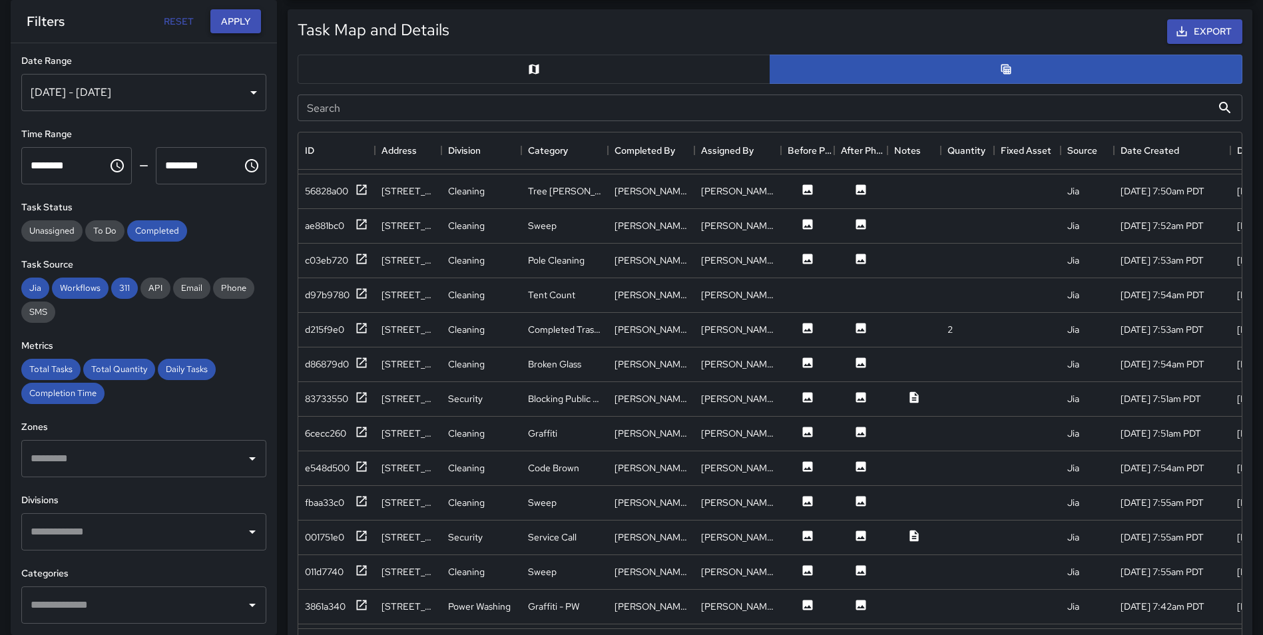
click at [228, 25] on button "Apply" at bounding box center [235, 21] width 51 height 25
click at [244, 170] on icon "Choose time, selected time is 11:59 AM" at bounding box center [252, 166] width 16 height 16
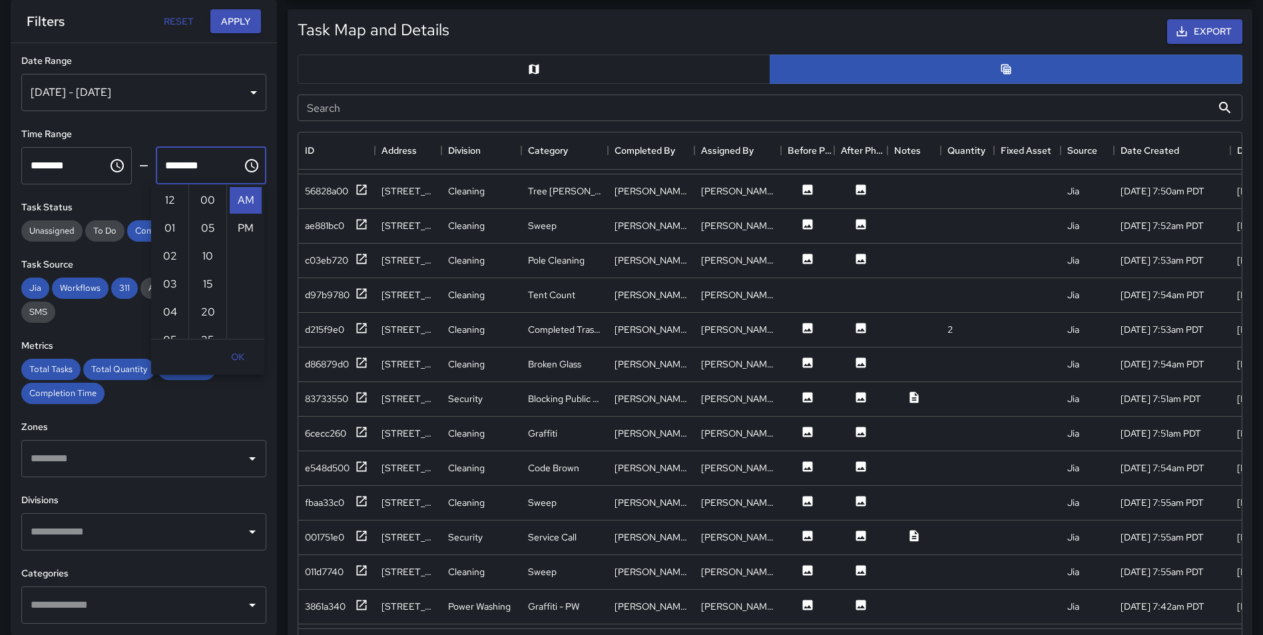
scroll to position [308, 0]
click at [166, 199] on li "10" at bounding box center [170, 199] width 32 height 27
click at [203, 191] on li "00" at bounding box center [208, 200] width 32 height 27
type input "********"
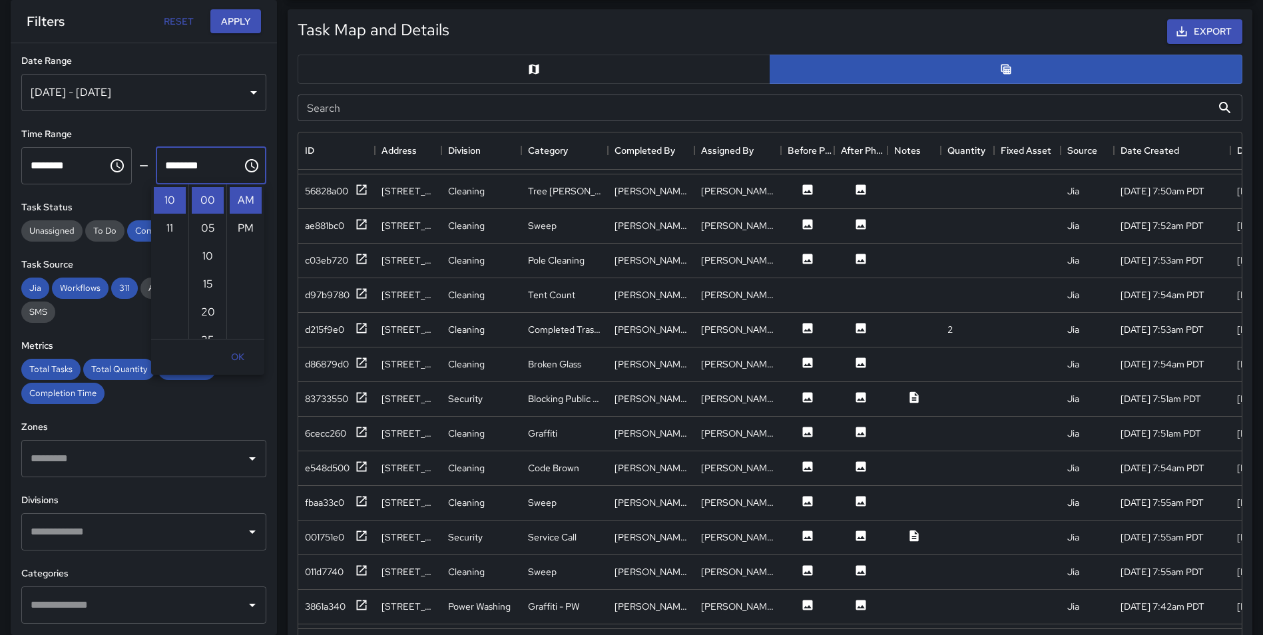
click at [243, 356] on button "OK" at bounding box center [237, 357] width 43 height 25
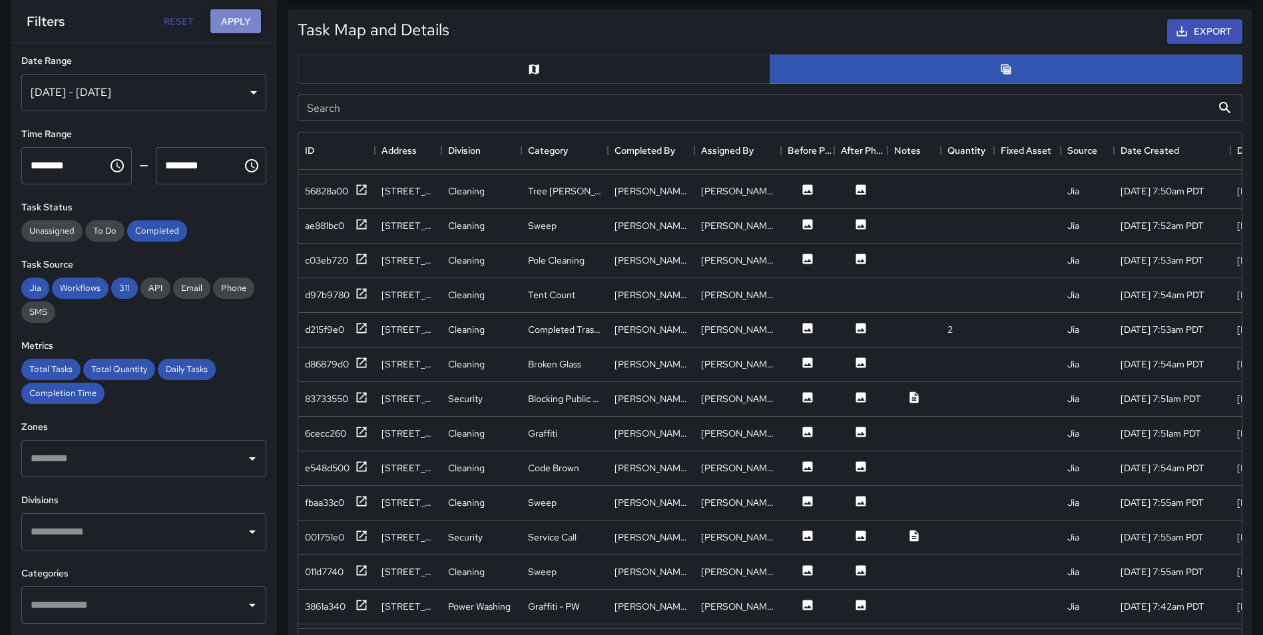
click at [232, 24] on button "Apply" at bounding box center [235, 21] width 51 height 25
click at [360, 186] on icon at bounding box center [361, 189] width 13 height 13
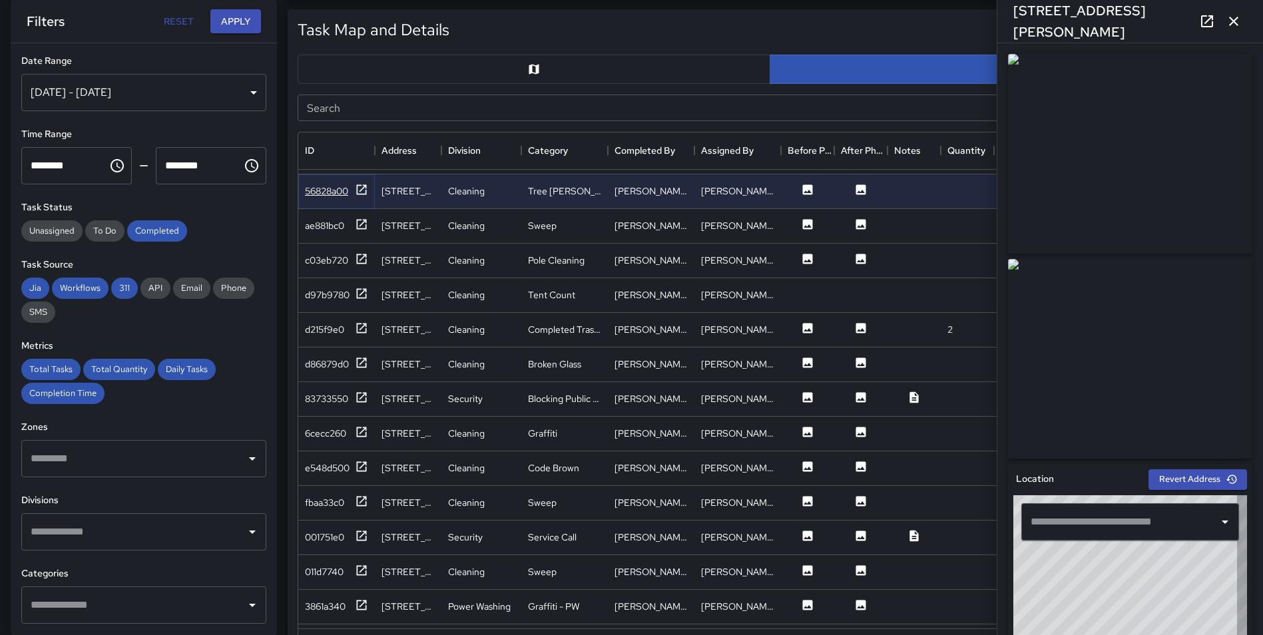
type input "**********"
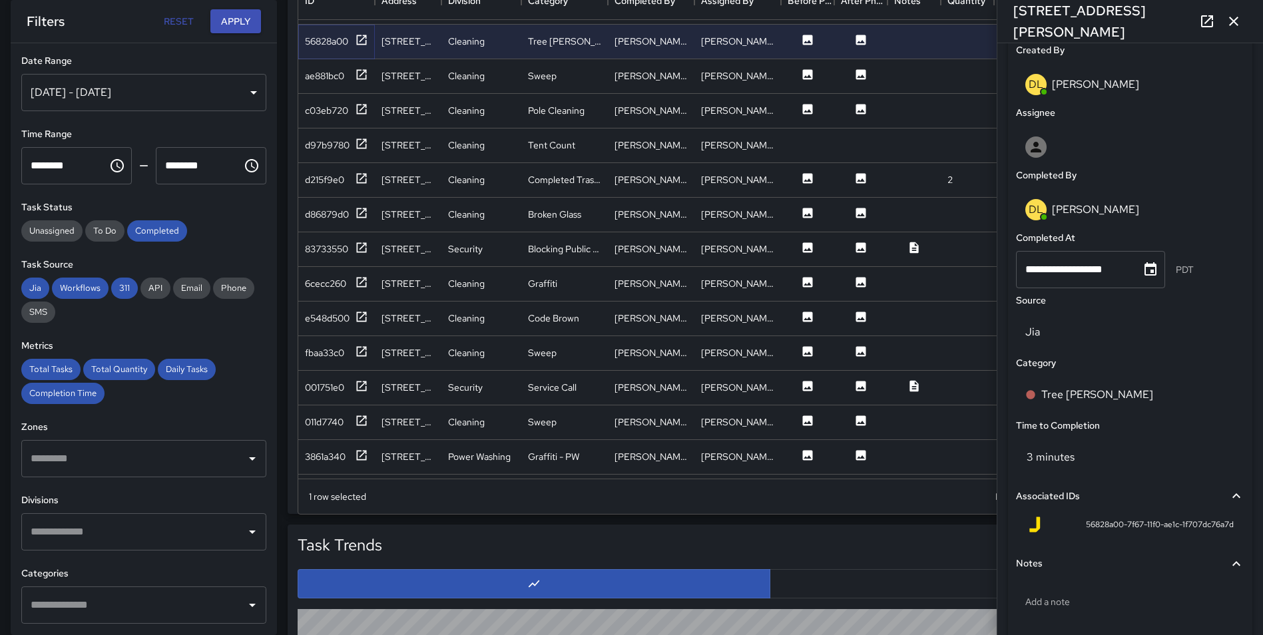
scroll to position [761, 0]
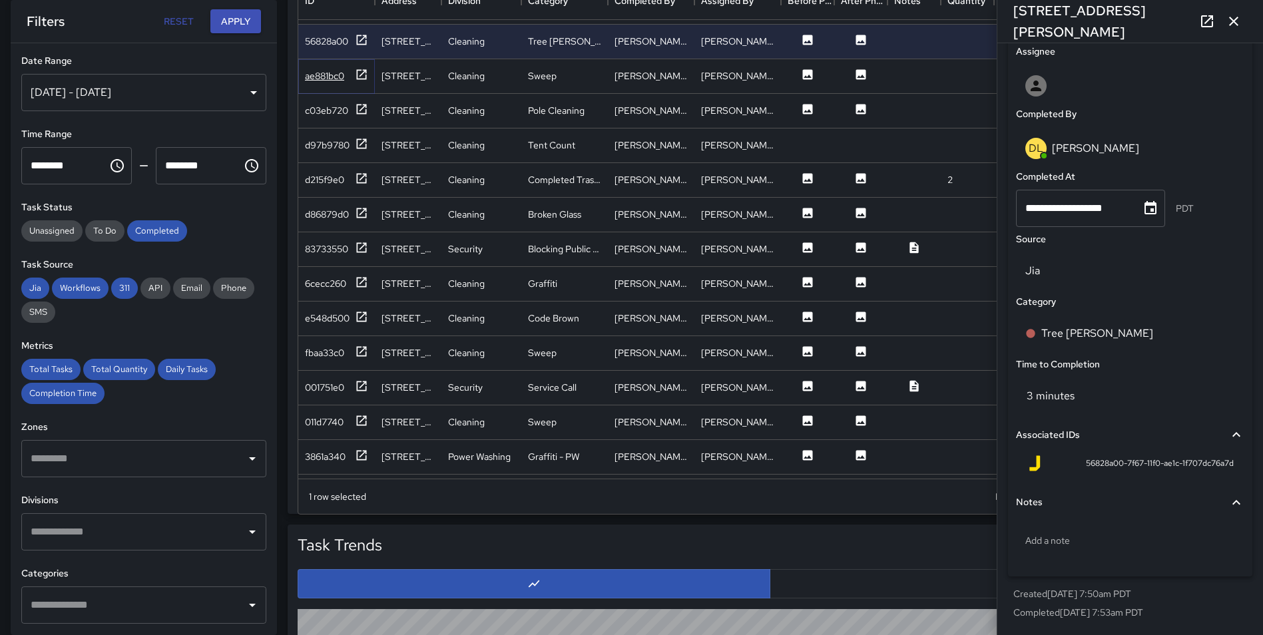
click at [362, 75] on icon at bounding box center [361, 74] width 13 height 13
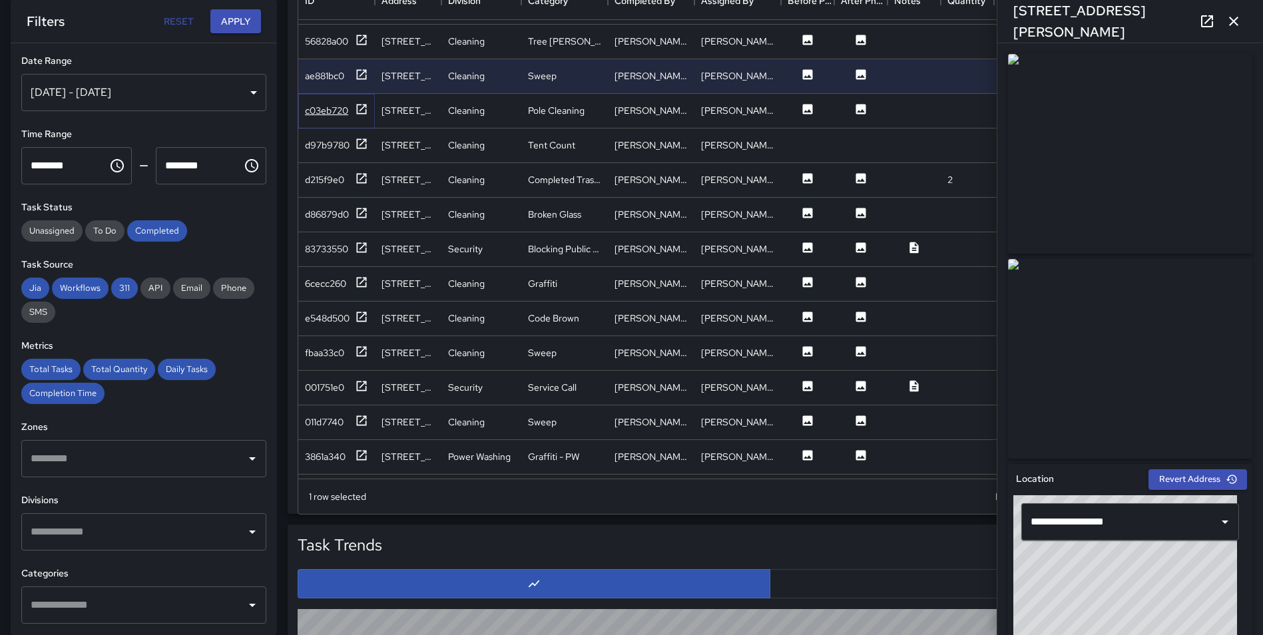
click at [358, 108] on icon at bounding box center [361, 109] width 13 height 13
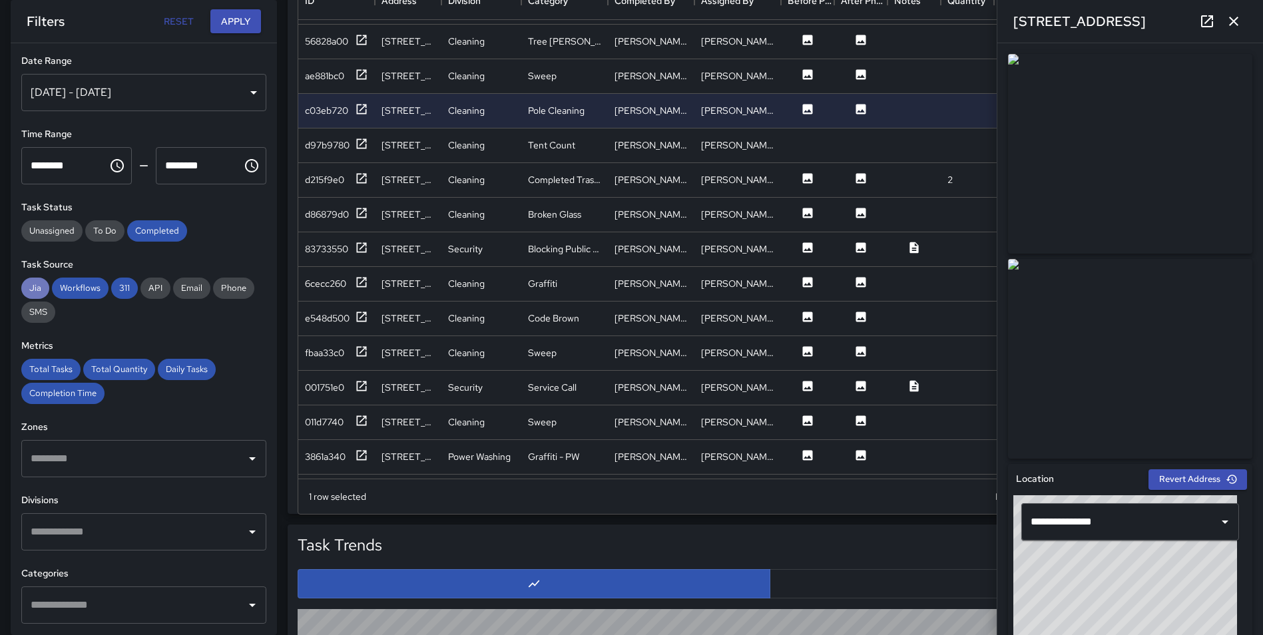
click at [41, 287] on span "Jia" at bounding box center [35, 287] width 28 height 11
click at [71, 291] on span "Workflows" at bounding box center [80, 287] width 57 height 11
click at [237, 20] on button "Apply" at bounding box center [235, 21] width 51 height 25
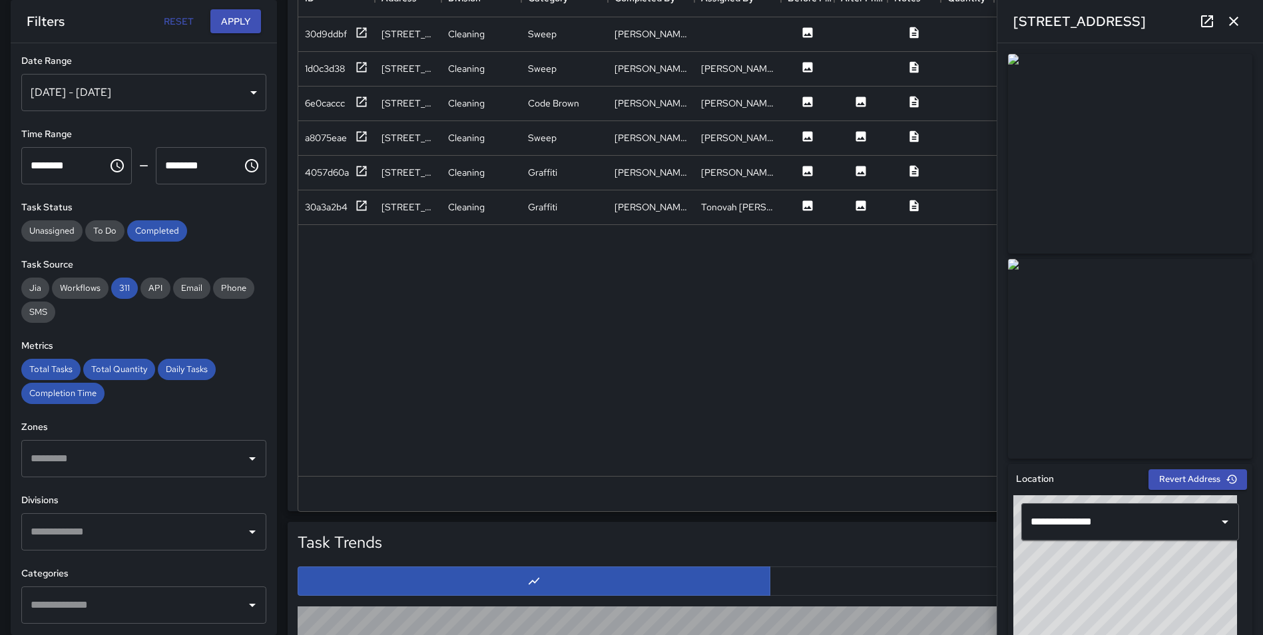
scroll to position [0, 0]
click at [1233, 20] on icon "button" at bounding box center [1233, 21] width 9 height 9
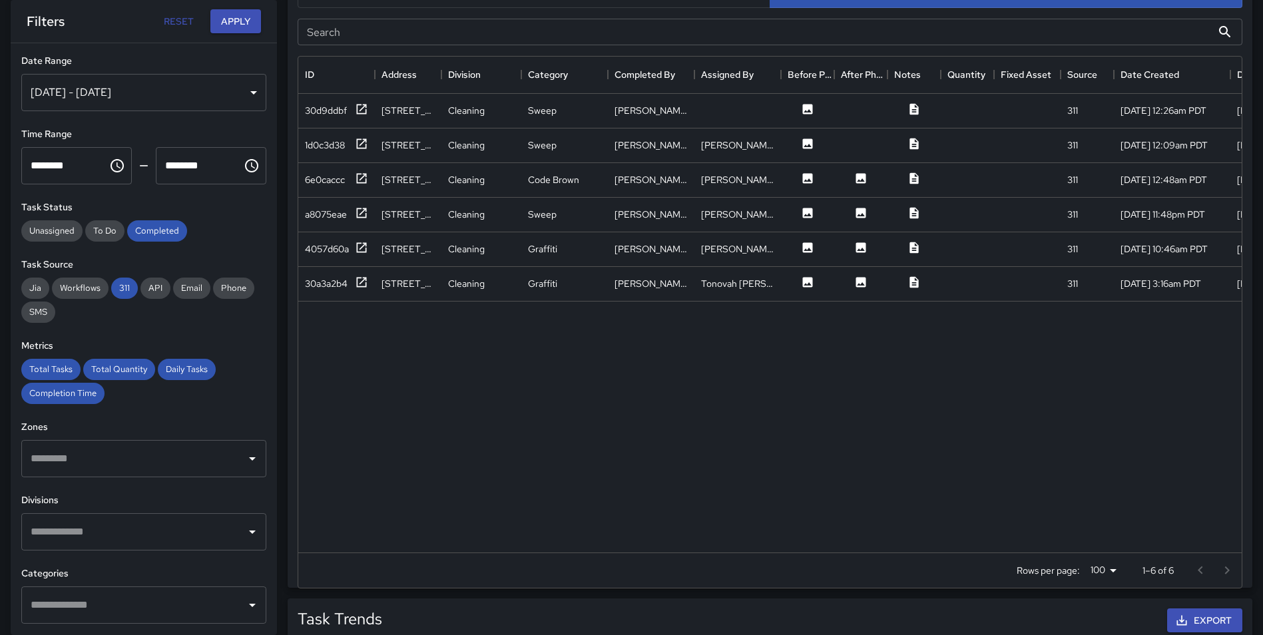
scroll to position [680, 0]
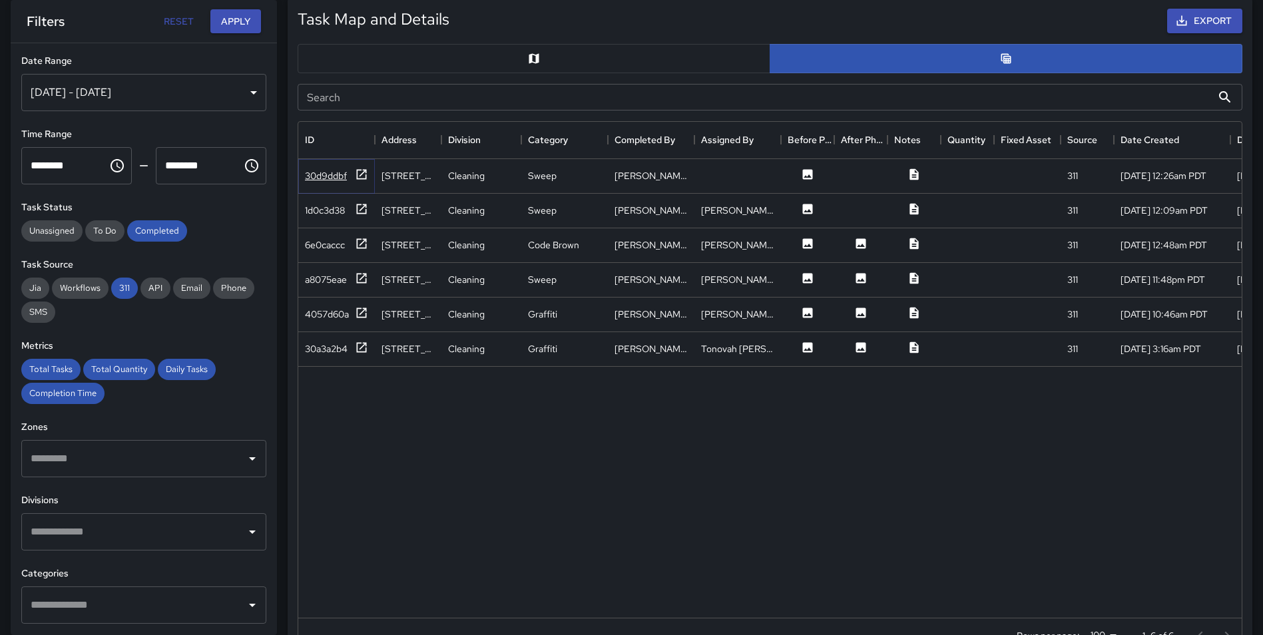
click at [357, 172] on icon at bounding box center [362, 174] width 10 height 10
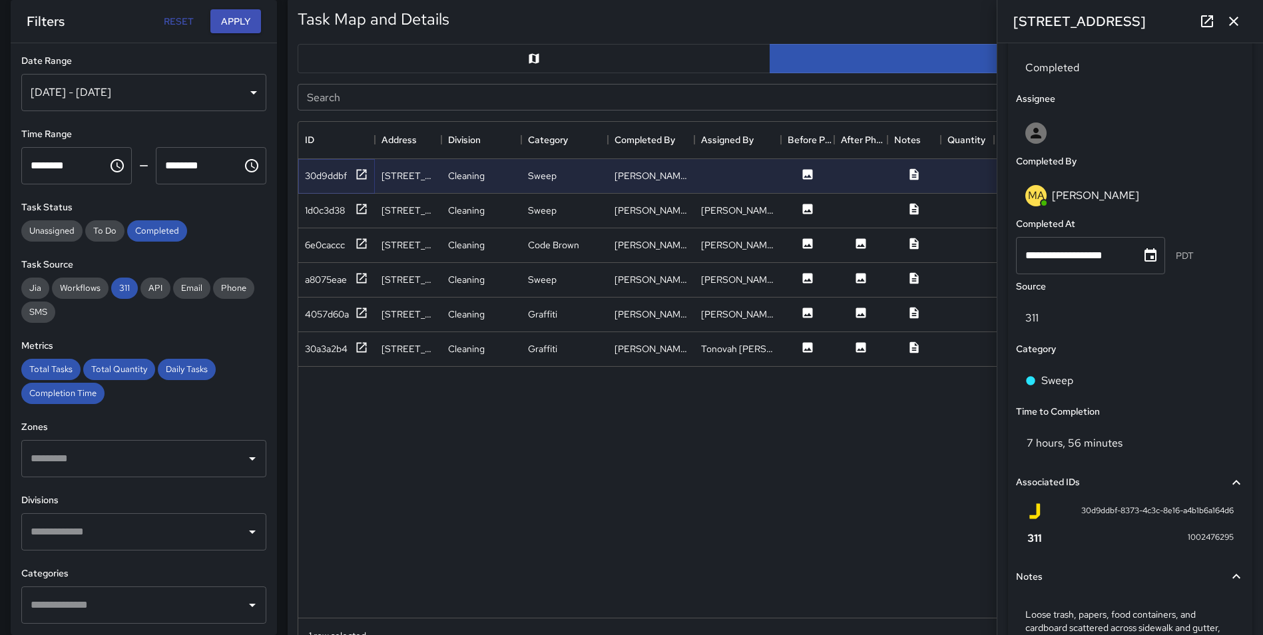
scroll to position [734, 0]
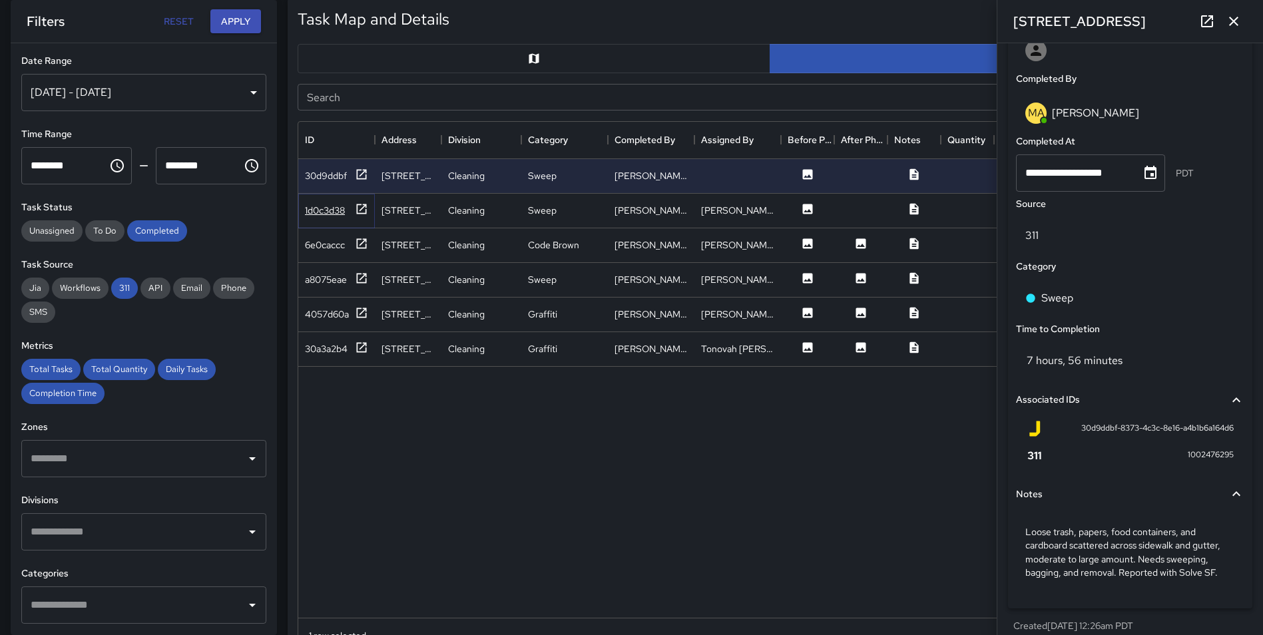
click at [361, 203] on icon at bounding box center [361, 208] width 13 height 13
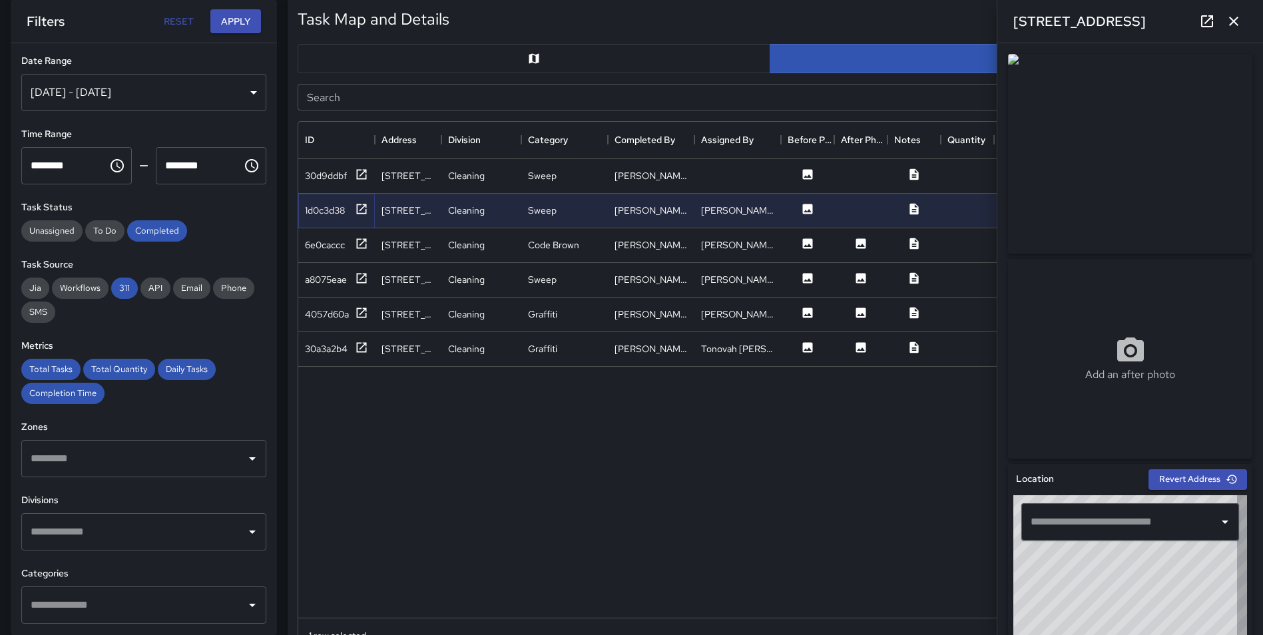
type input "**********"
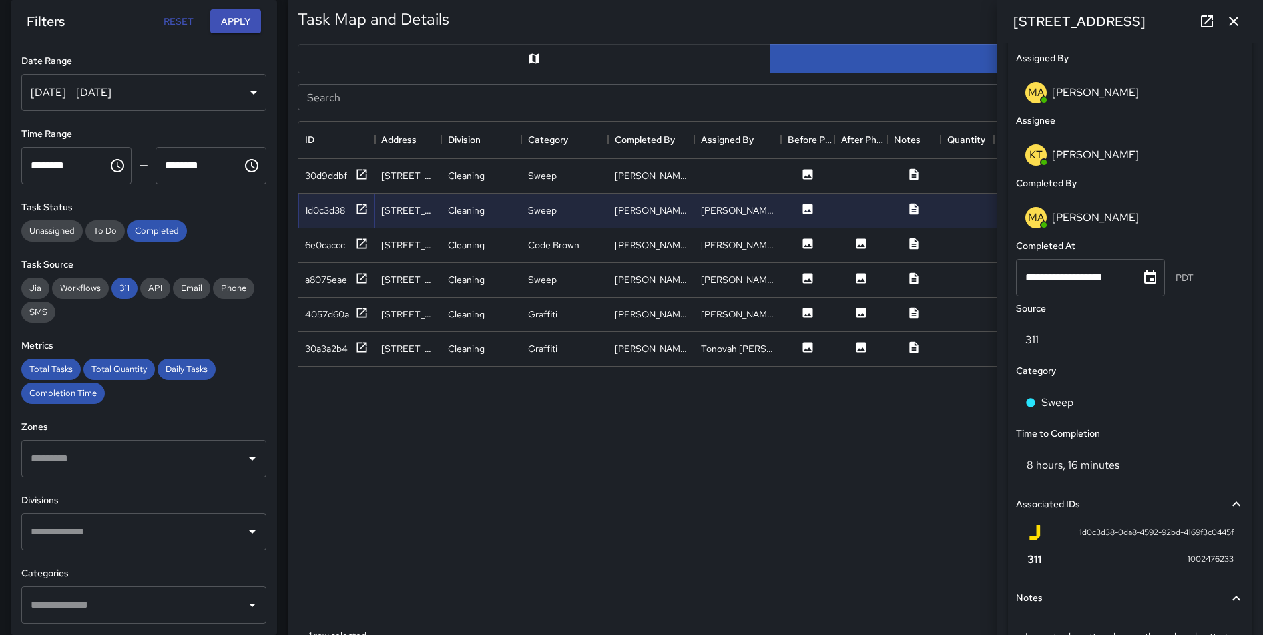
scroll to position [699, 0]
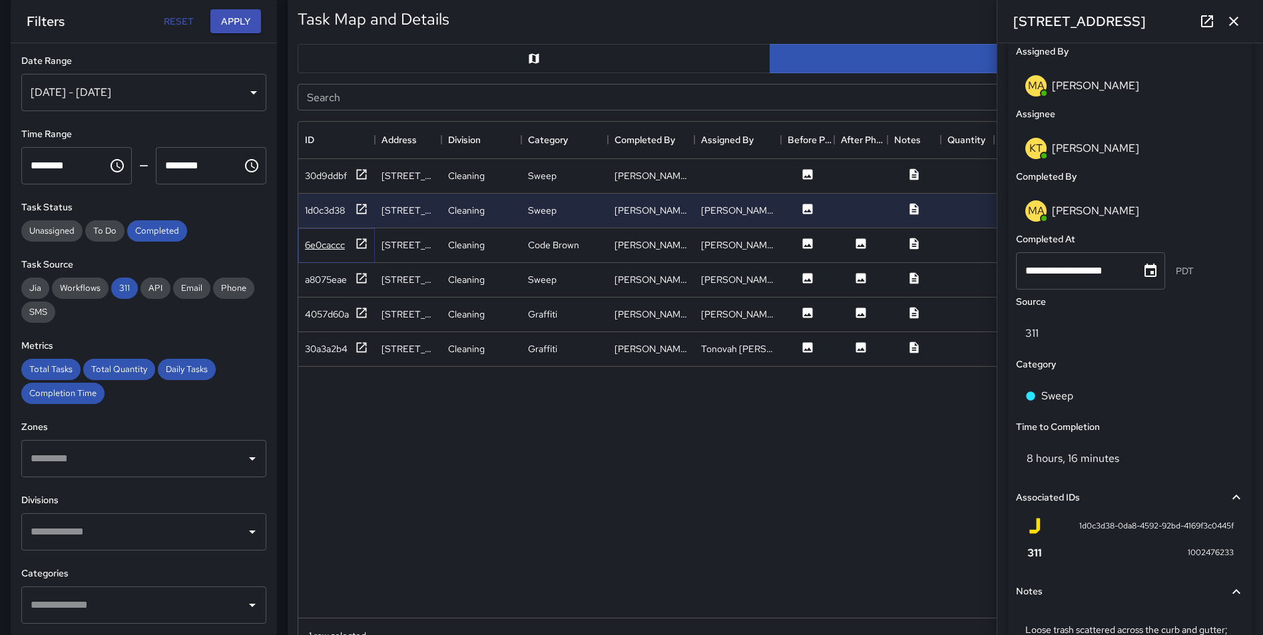
click at [363, 242] on icon at bounding box center [362, 243] width 10 height 10
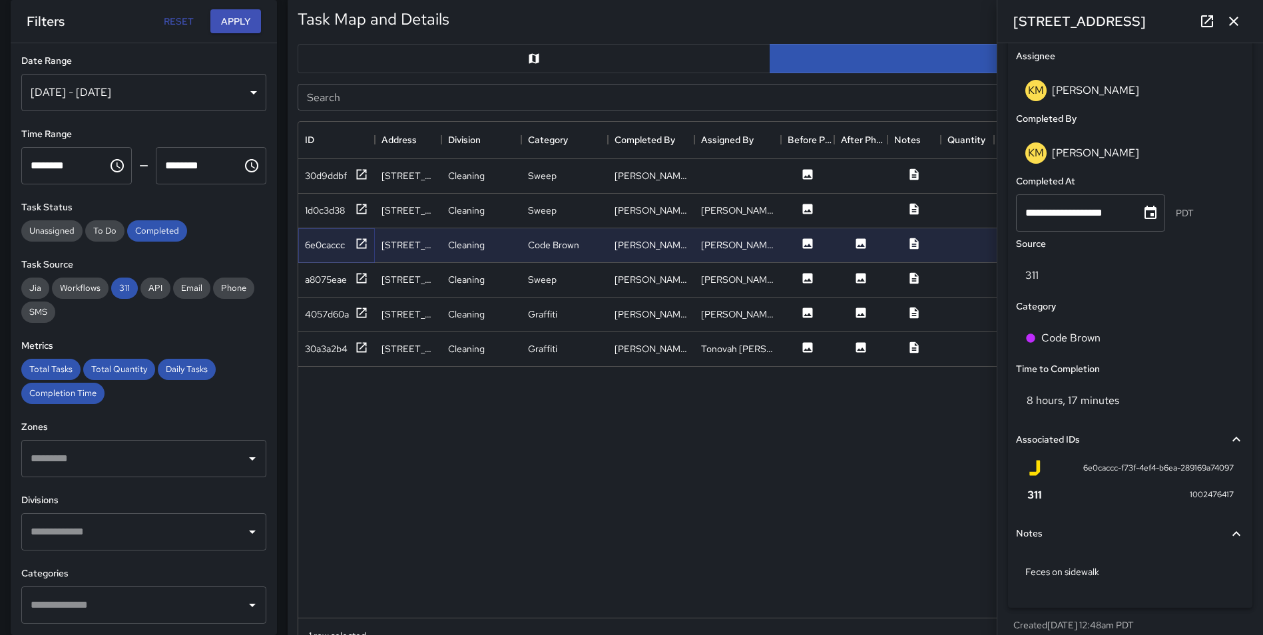
scroll to position [760, 0]
click at [360, 278] on icon at bounding box center [361, 278] width 13 height 13
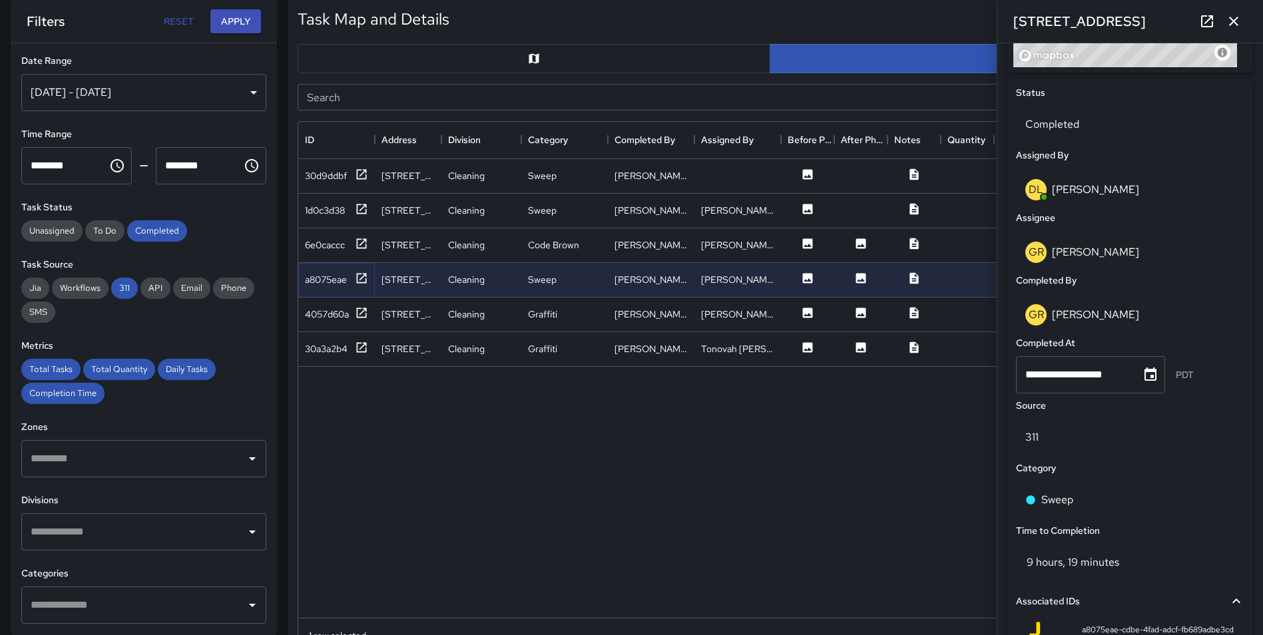
scroll to position [788, 0]
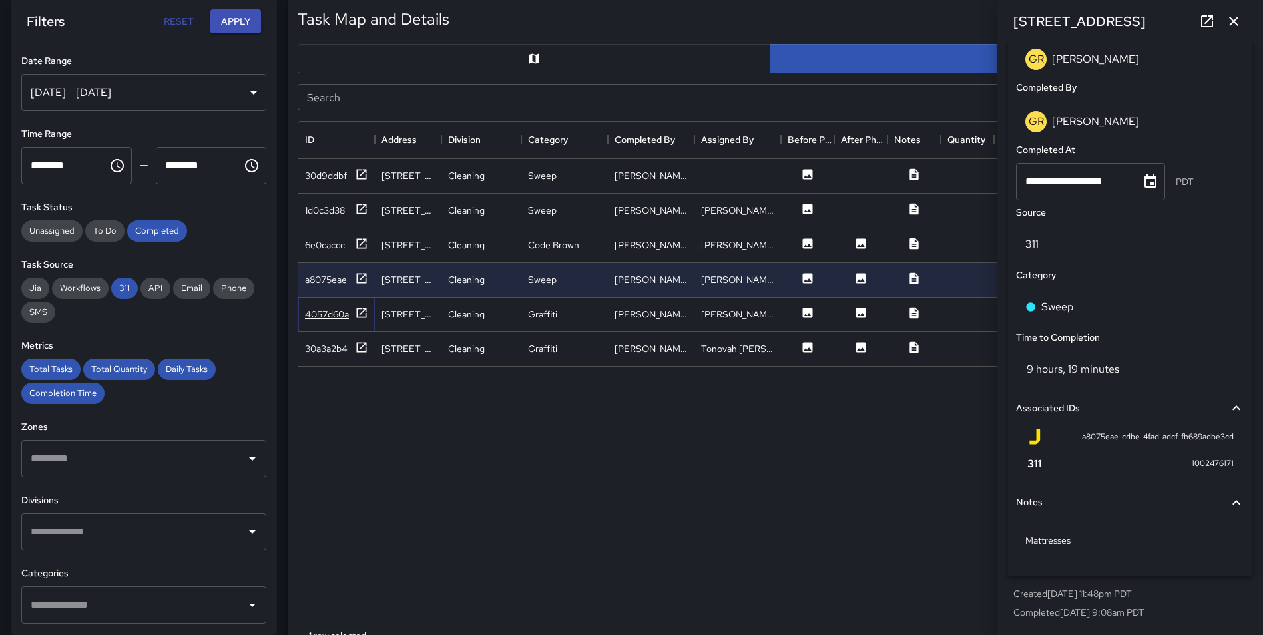
click at [363, 309] on icon at bounding box center [361, 312] width 13 height 13
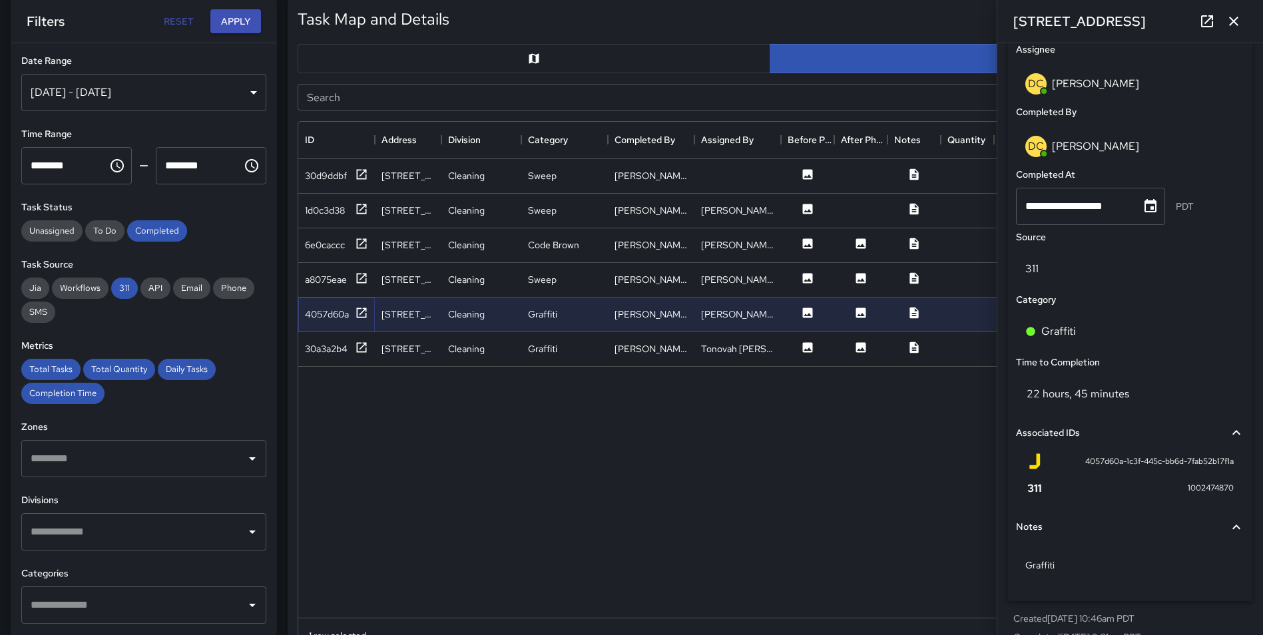
scroll to position [765, 0]
click at [359, 348] on icon at bounding box center [361, 347] width 13 height 13
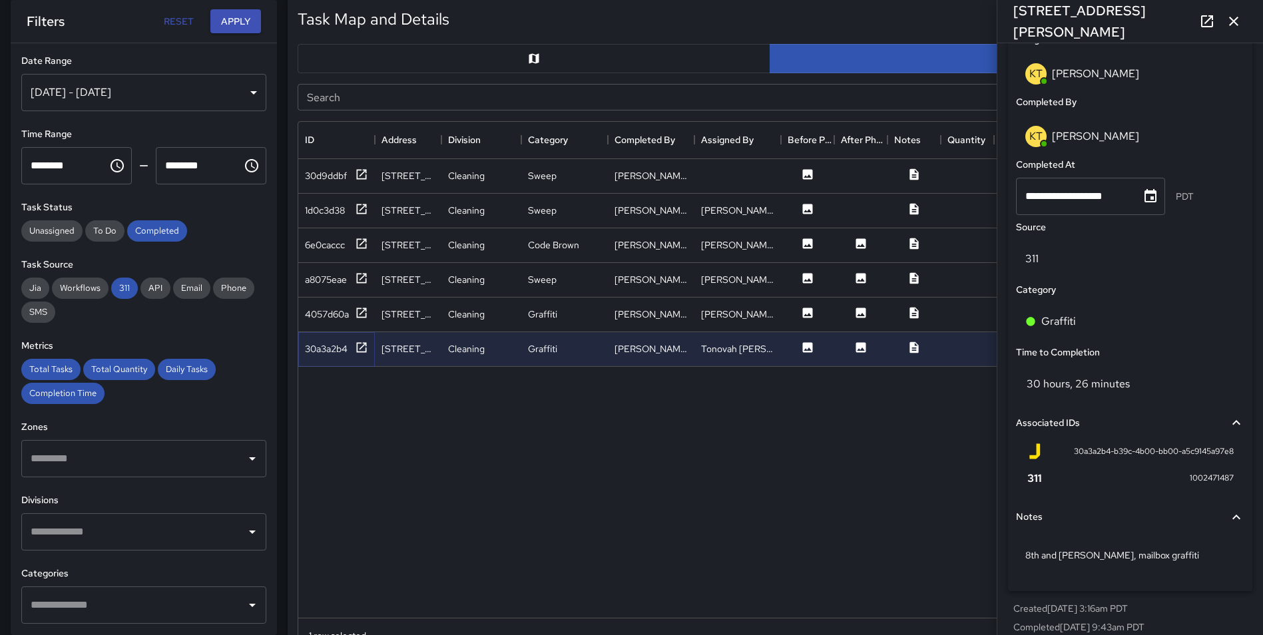
scroll to position [775, 0]
click at [1235, 21] on icon "button" at bounding box center [1233, 21] width 9 height 9
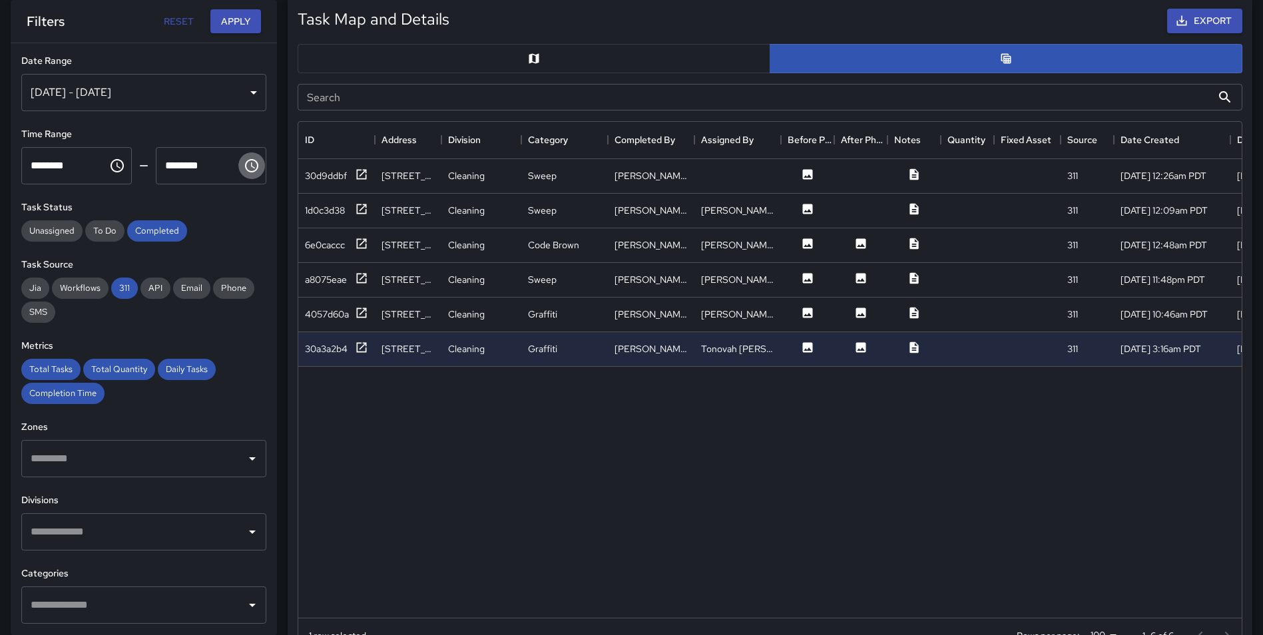
click at [245, 168] on icon "Choose time, selected time is 10:00 AM" at bounding box center [252, 166] width 16 height 16
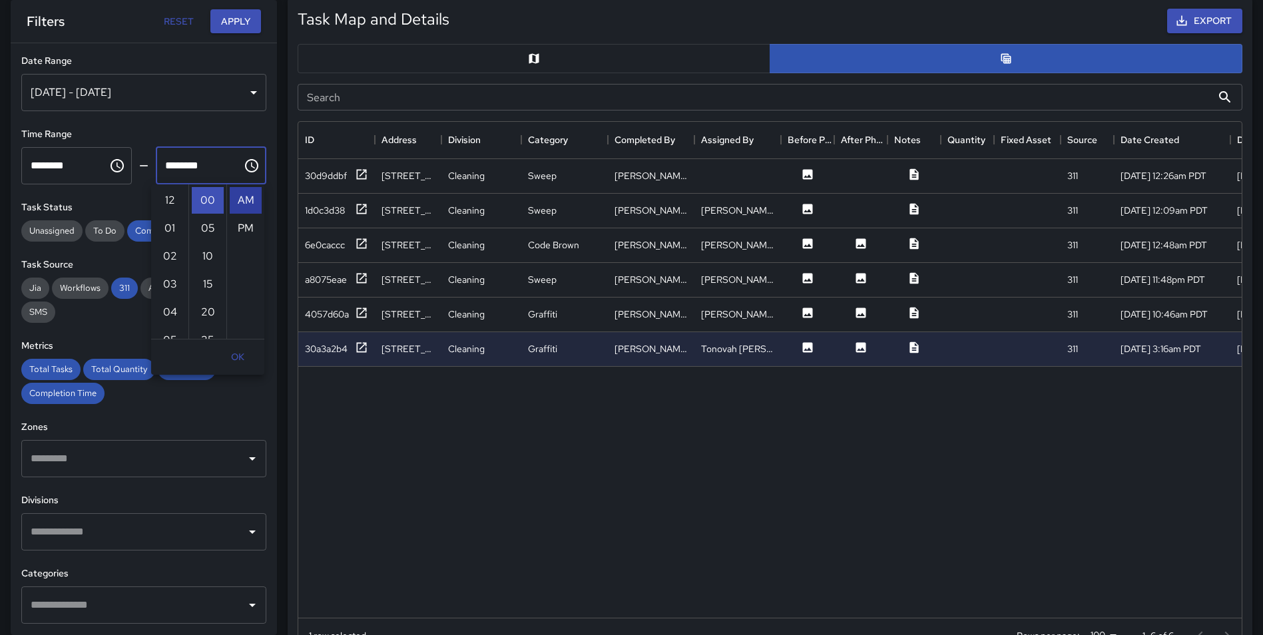
scroll to position [280, 0]
click at [163, 224] on li "11" at bounding box center [170, 228] width 32 height 27
type input "********"
click at [241, 348] on button "OK" at bounding box center [237, 357] width 43 height 25
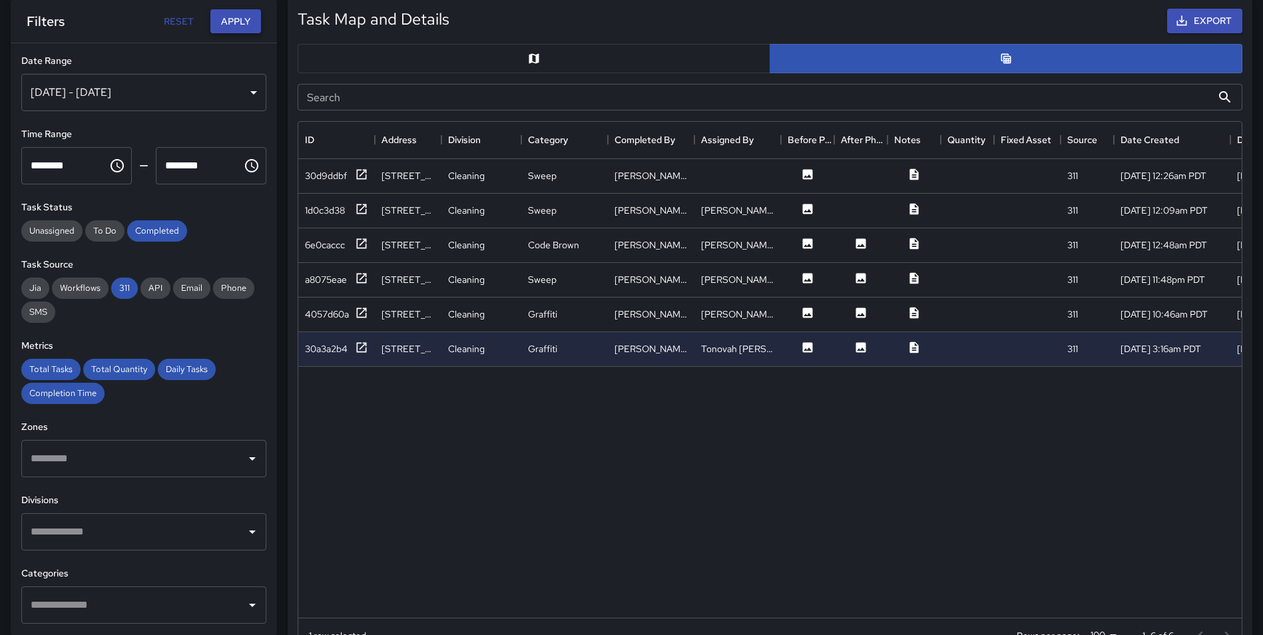
click at [236, 25] on button "Apply" at bounding box center [235, 21] width 51 height 25
click at [364, 350] on icon at bounding box center [361, 347] width 13 height 13
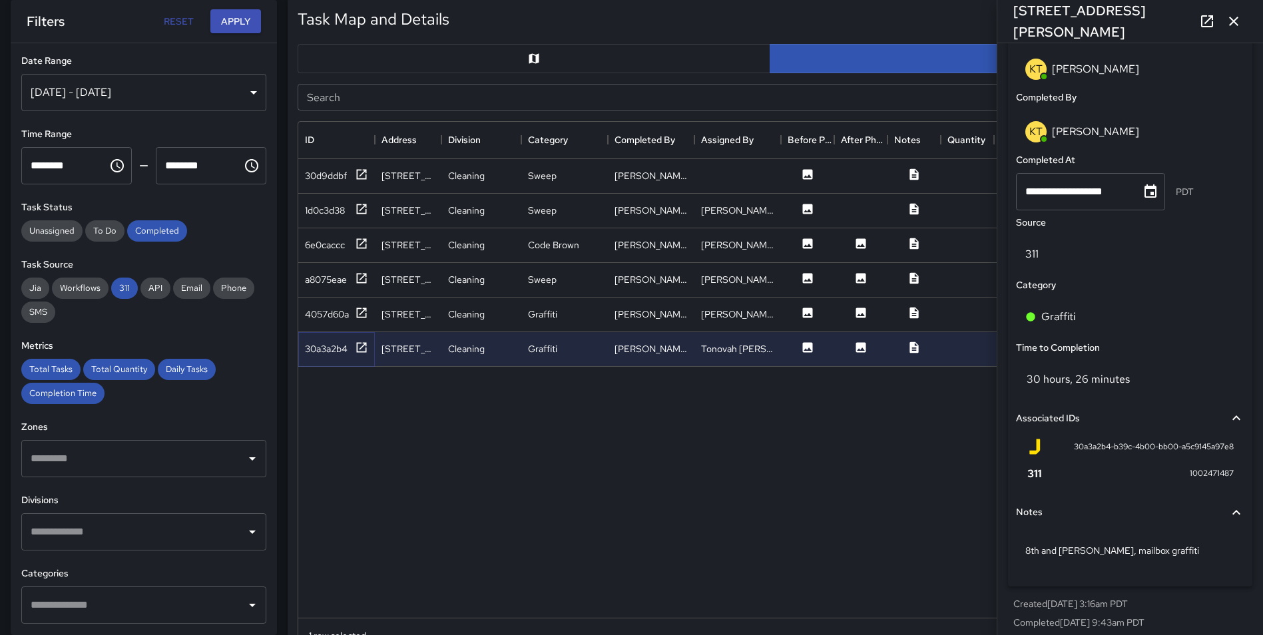
scroll to position [788, 0]
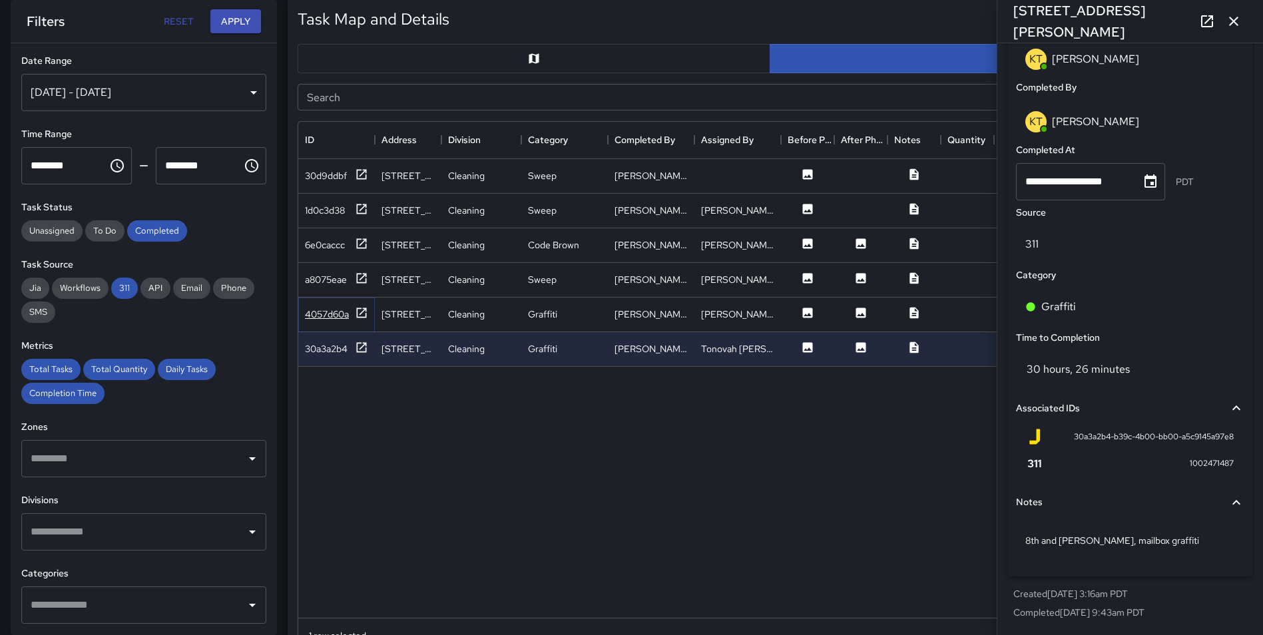
click at [361, 314] on icon at bounding box center [362, 313] width 10 height 10
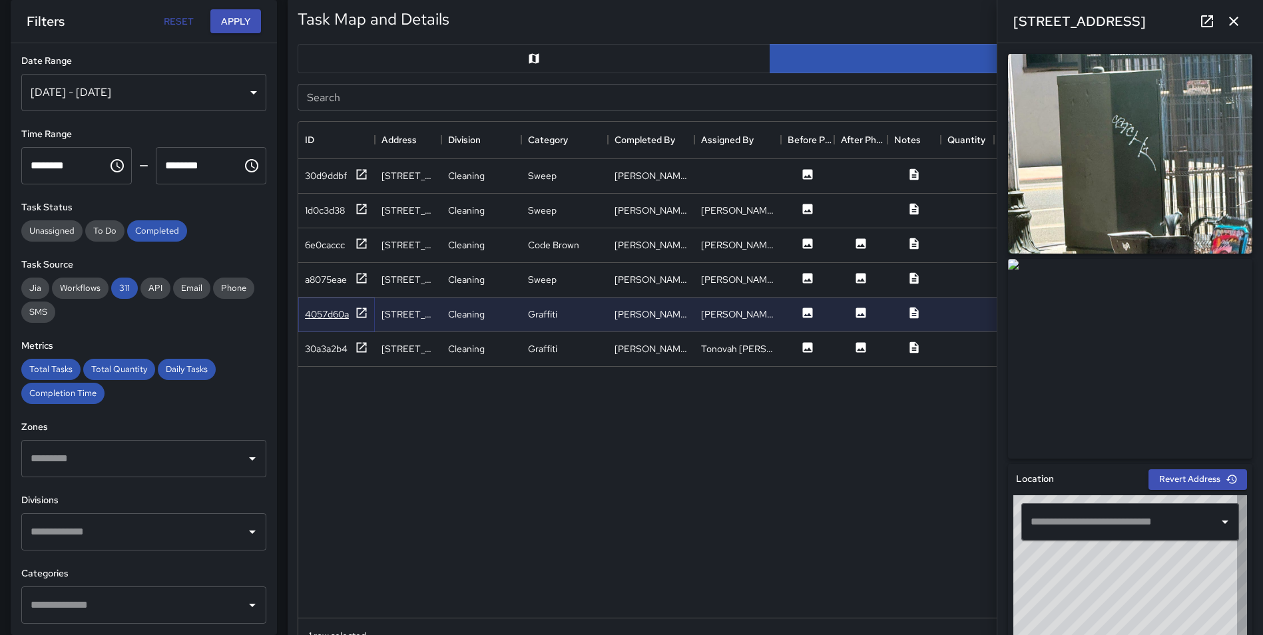
type input "**********"
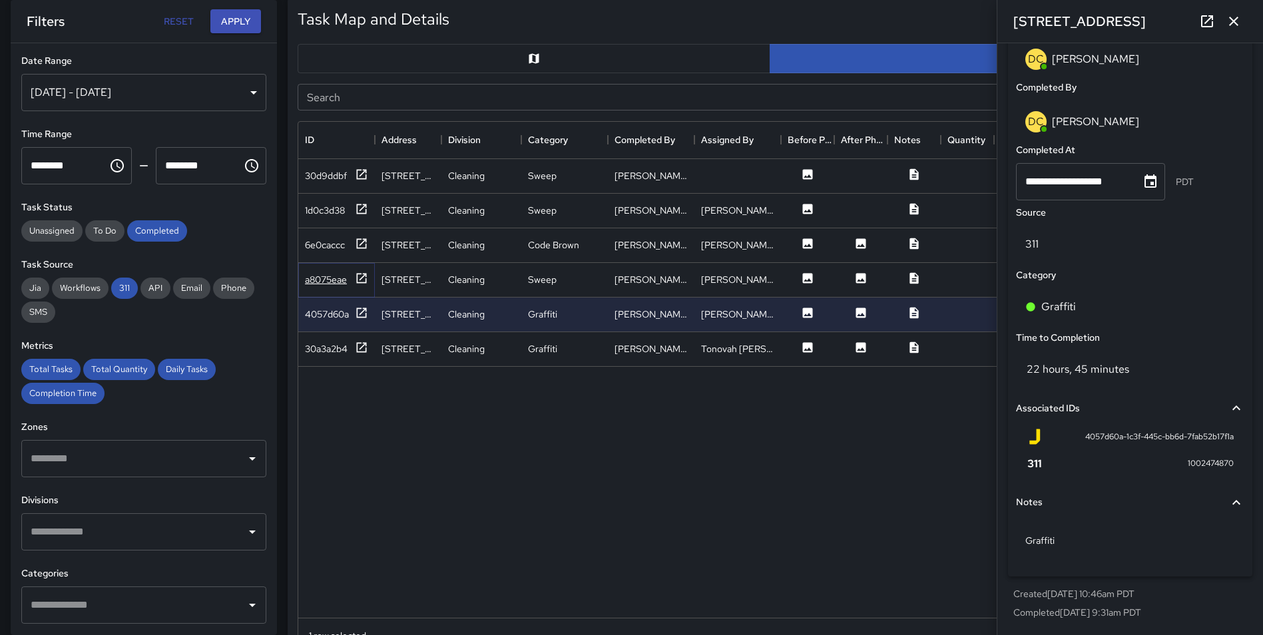
click at [360, 282] on icon at bounding box center [362, 278] width 10 height 10
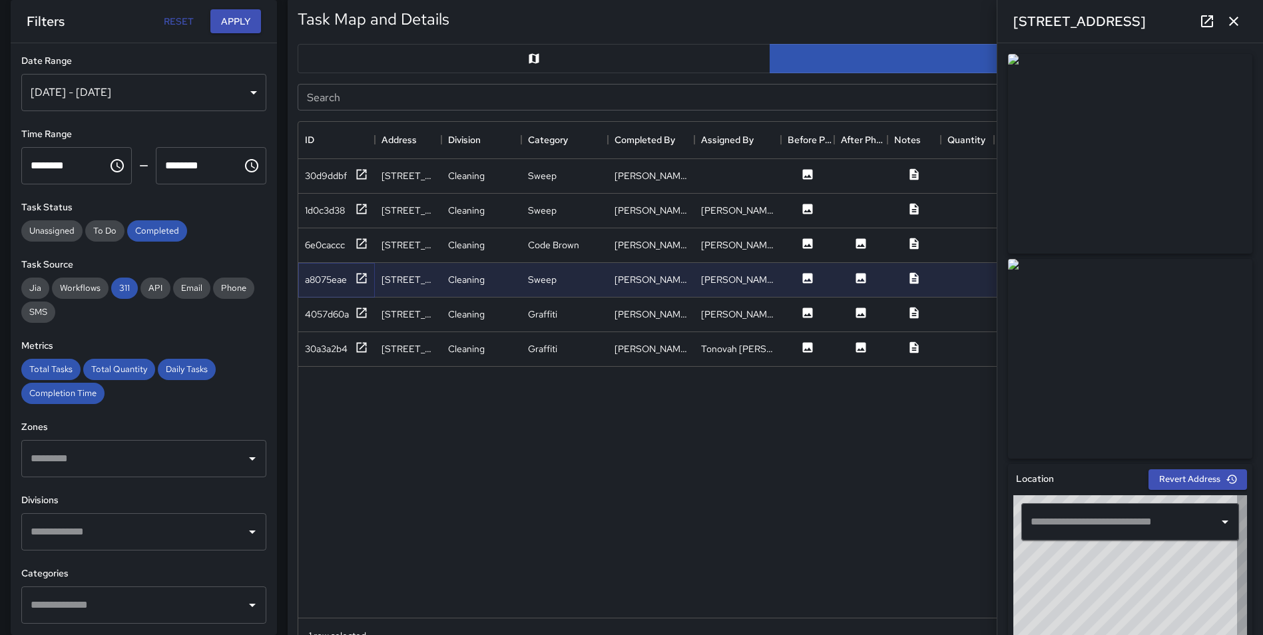
type input "**********"
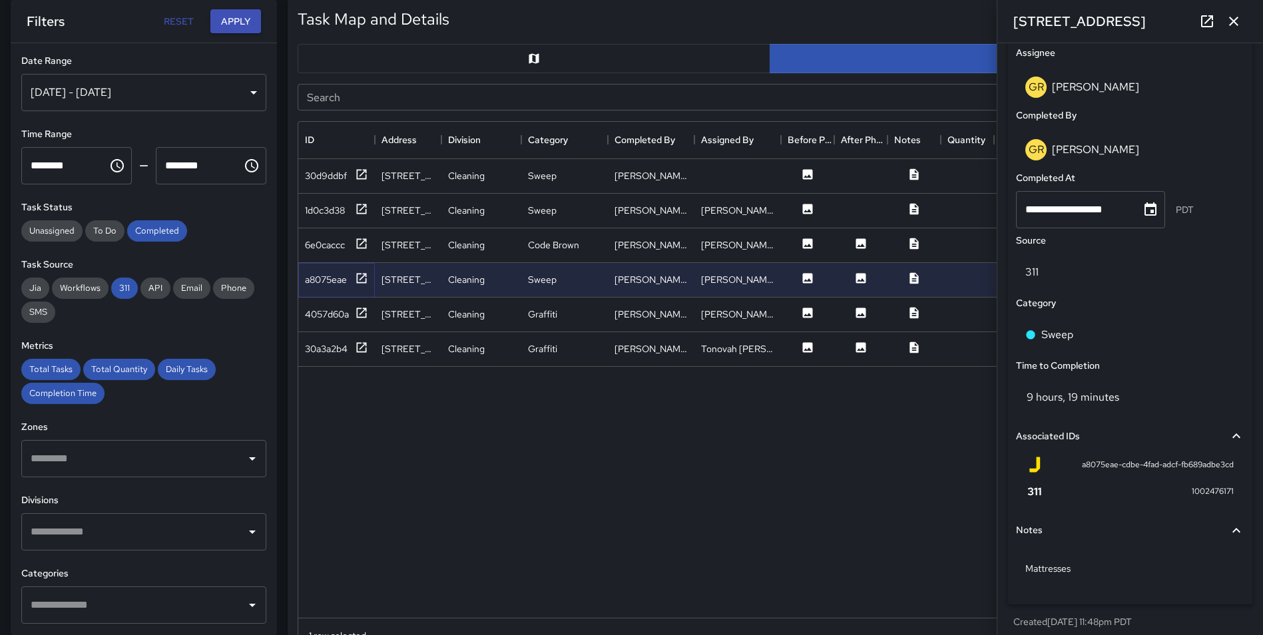
scroll to position [787, 0]
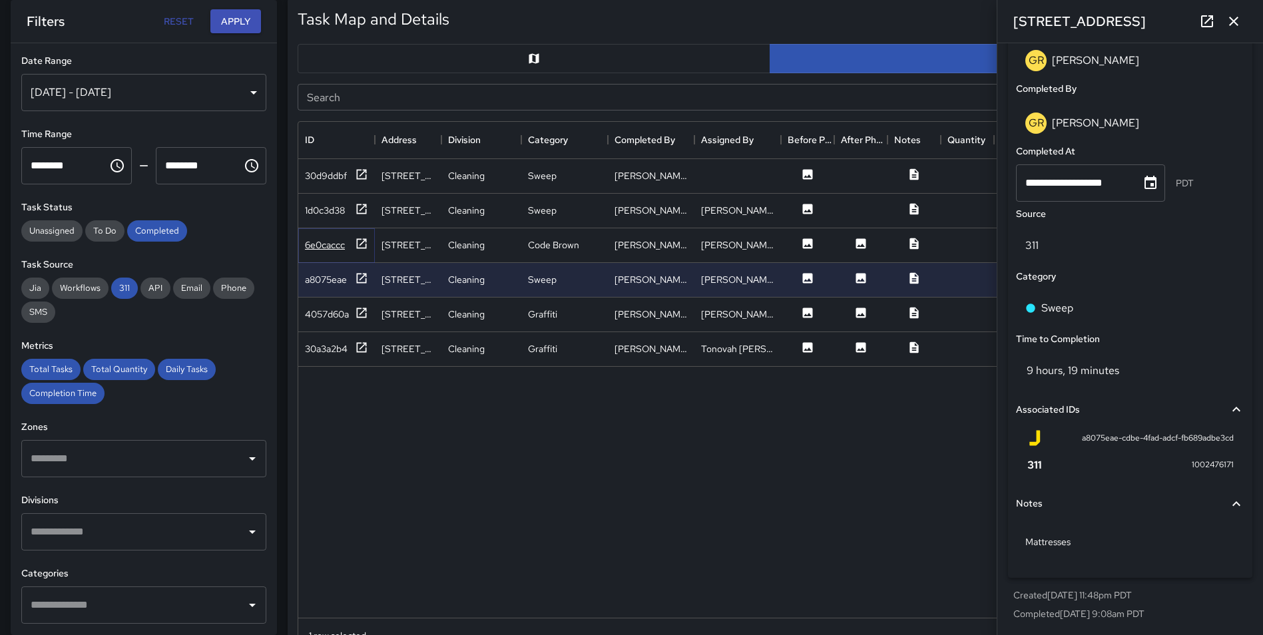
click at [354, 237] on div "6e0caccc" at bounding box center [336, 245] width 63 height 17
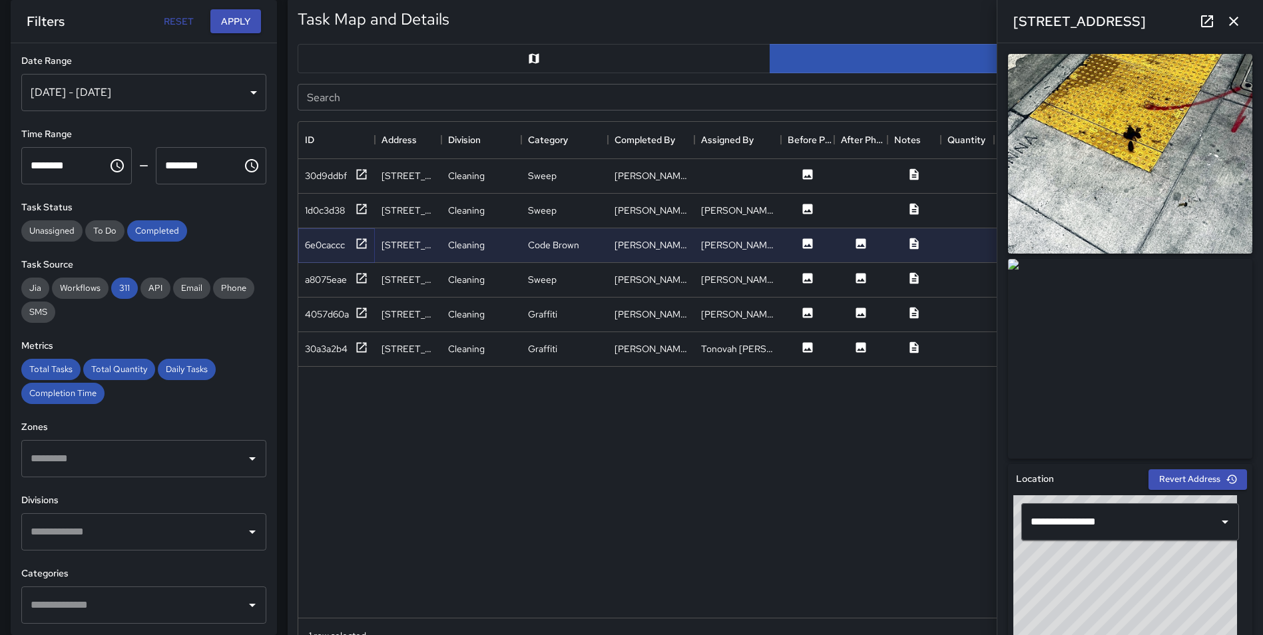
scroll to position [788, 0]
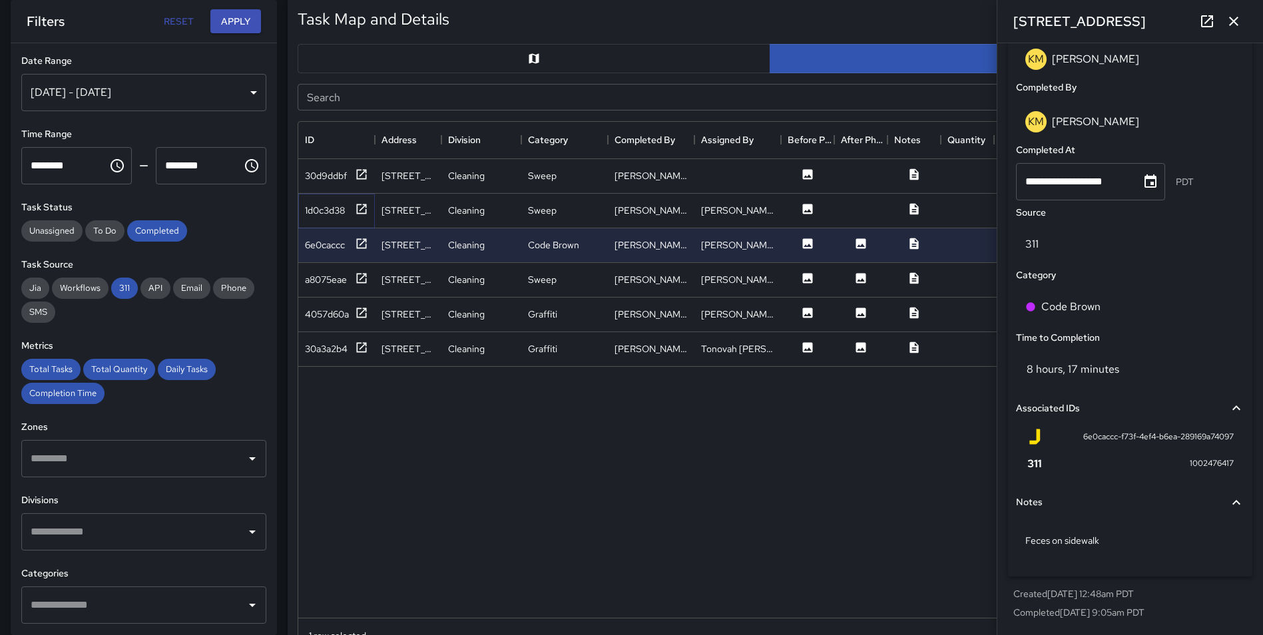
drag, startPoint x: 365, startPoint y: 207, endPoint x: 377, endPoint y: 207, distance: 12.0
click at [364, 207] on icon at bounding box center [361, 208] width 13 height 13
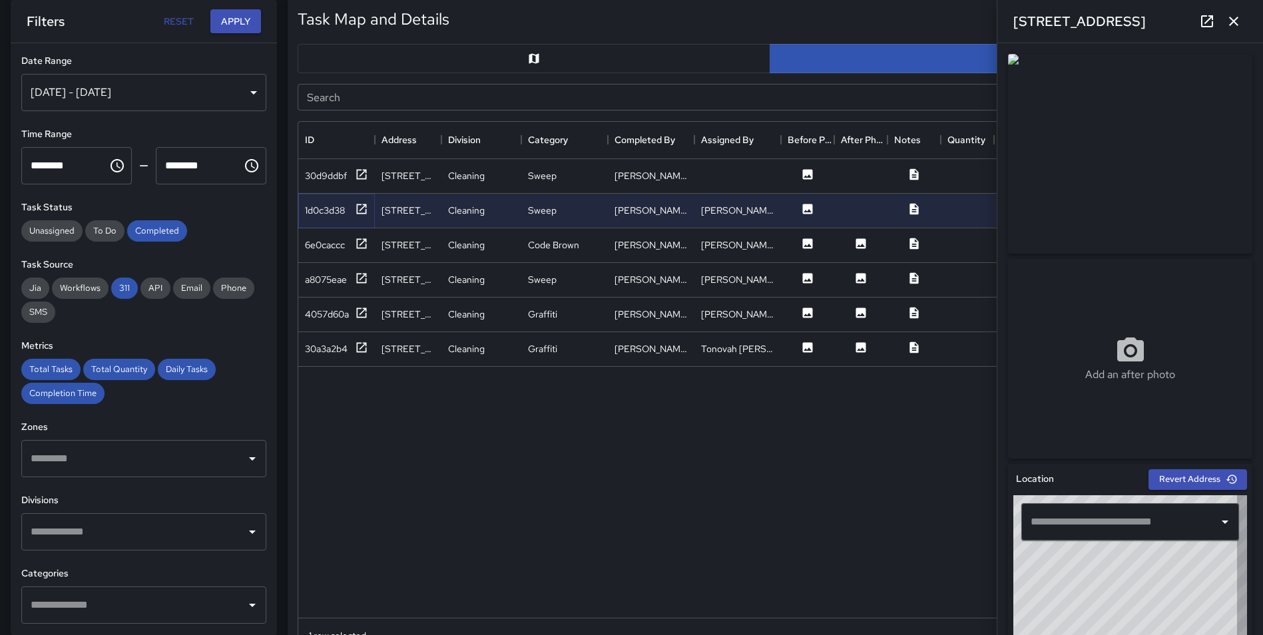
type input "**********"
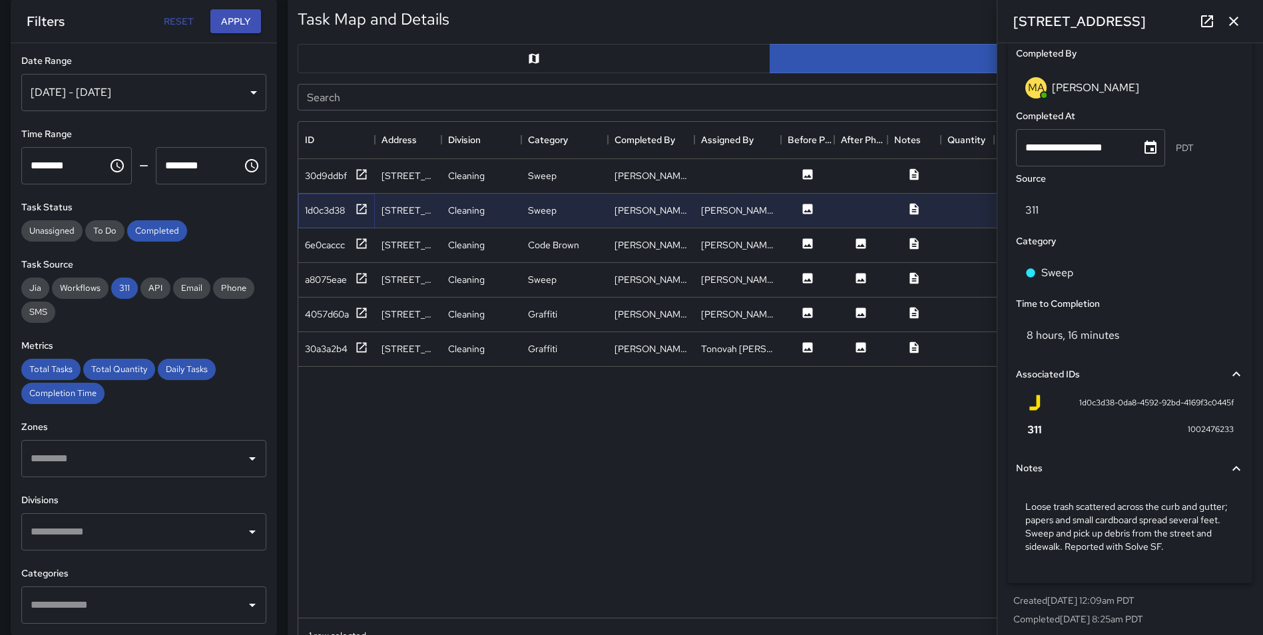
scroll to position [828, 0]
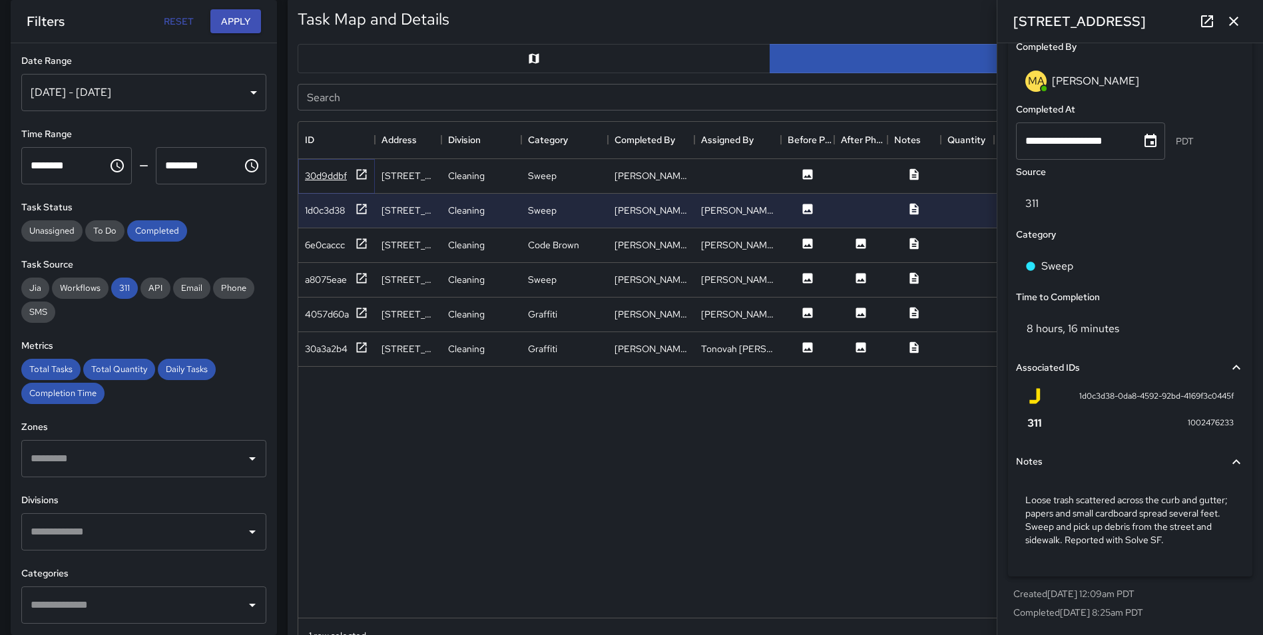
click at [365, 171] on icon at bounding box center [362, 174] width 10 height 10
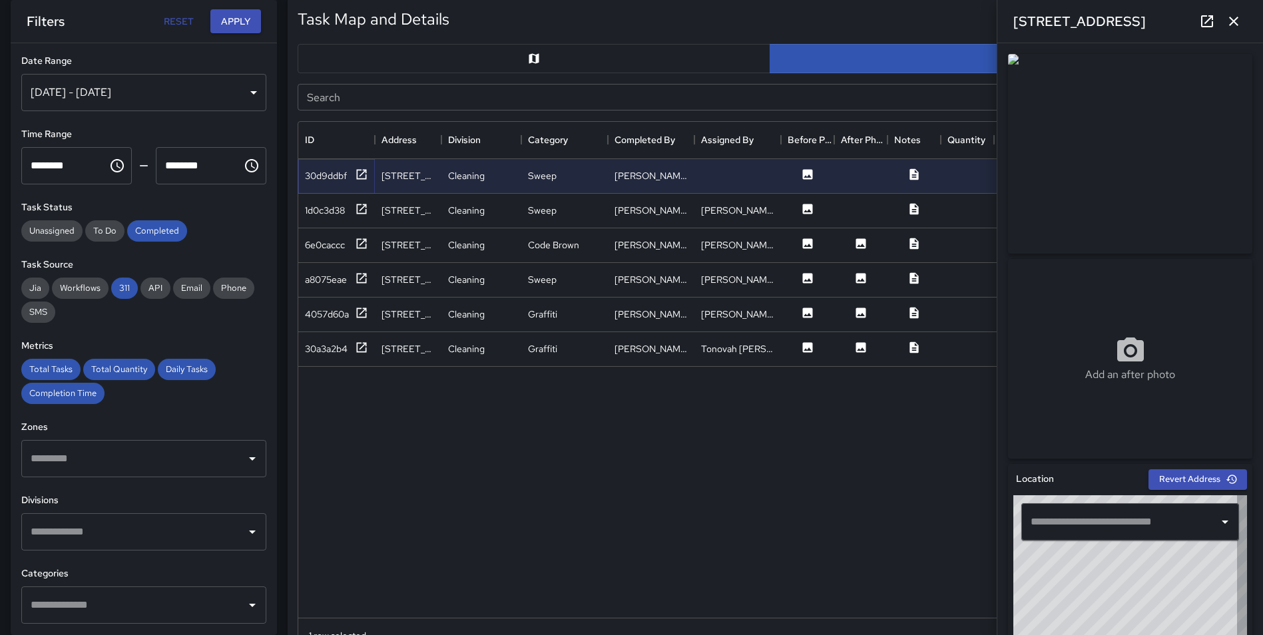
type input "**********"
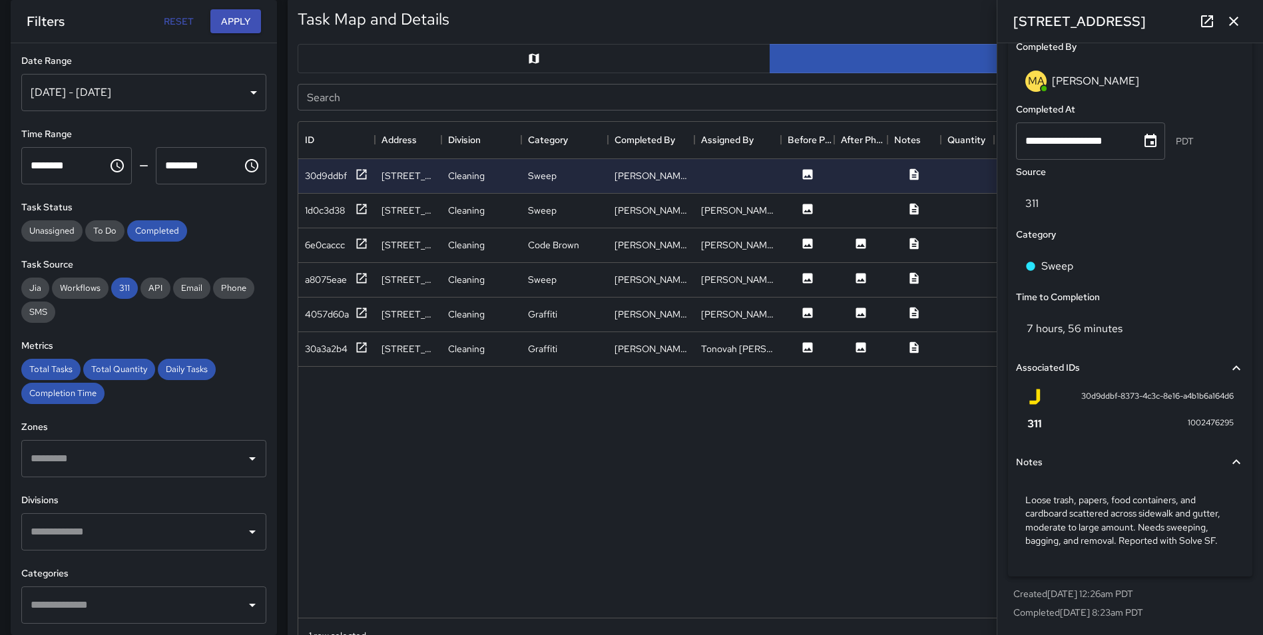
click at [244, 165] on icon "Choose time, selected time is 11:00 AM" at bounding box center [252, 166] width 16 height 16
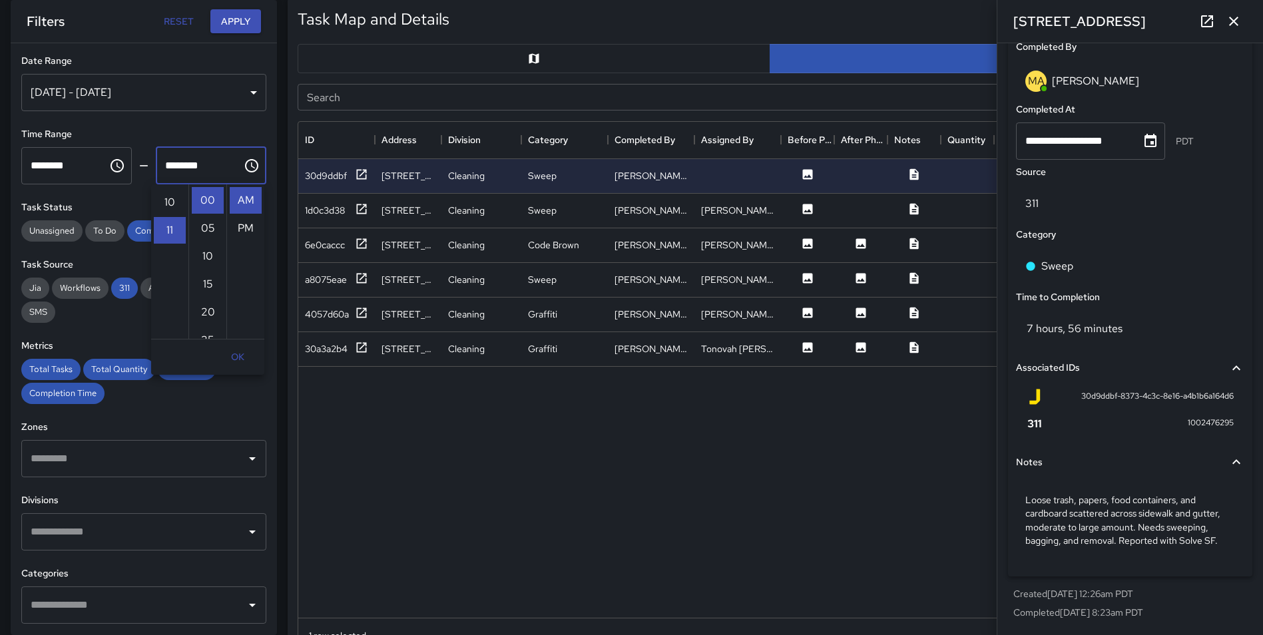
scroll to position [248, 0]
click at [241, 224] on li "PM" at bounding box center [246, 228] width 32 height 27
type input "********"
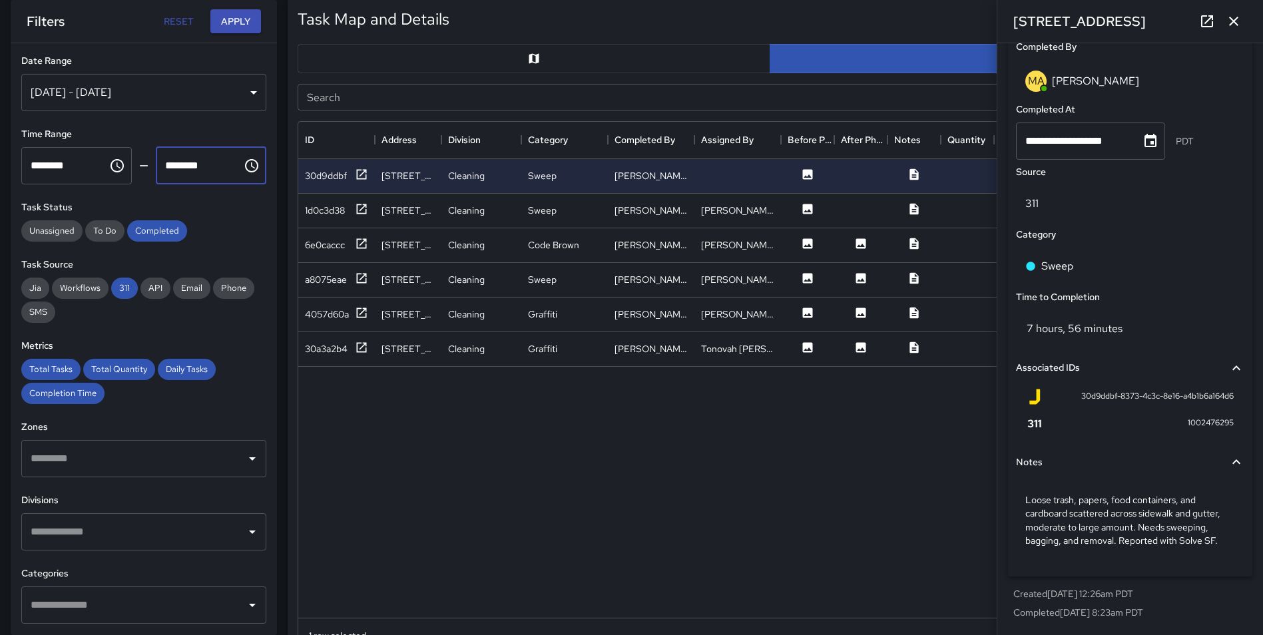
click at [200, 167] on input "********" at bounding box center [194, 165] width 77 height 37
click at [249, 18] on button "Apply" at bounding box center [235, 21] width 51 height 25
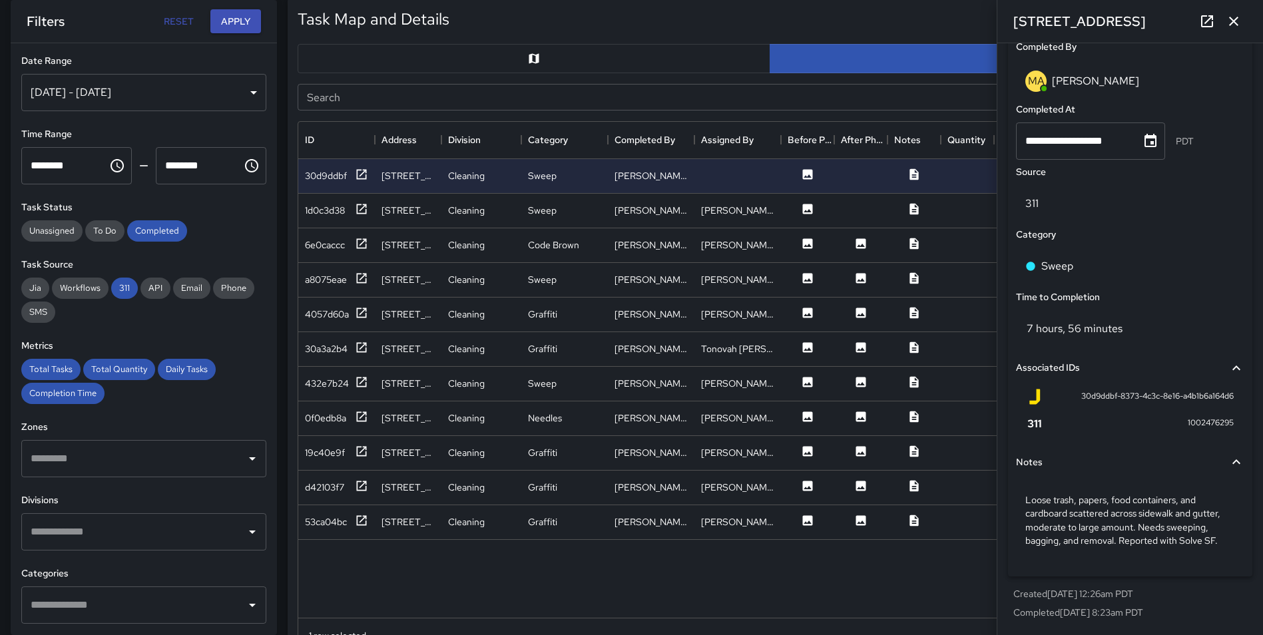
click at [1239, 21] on icon "button" at bounding box center [1234, 21] width 16 height 16
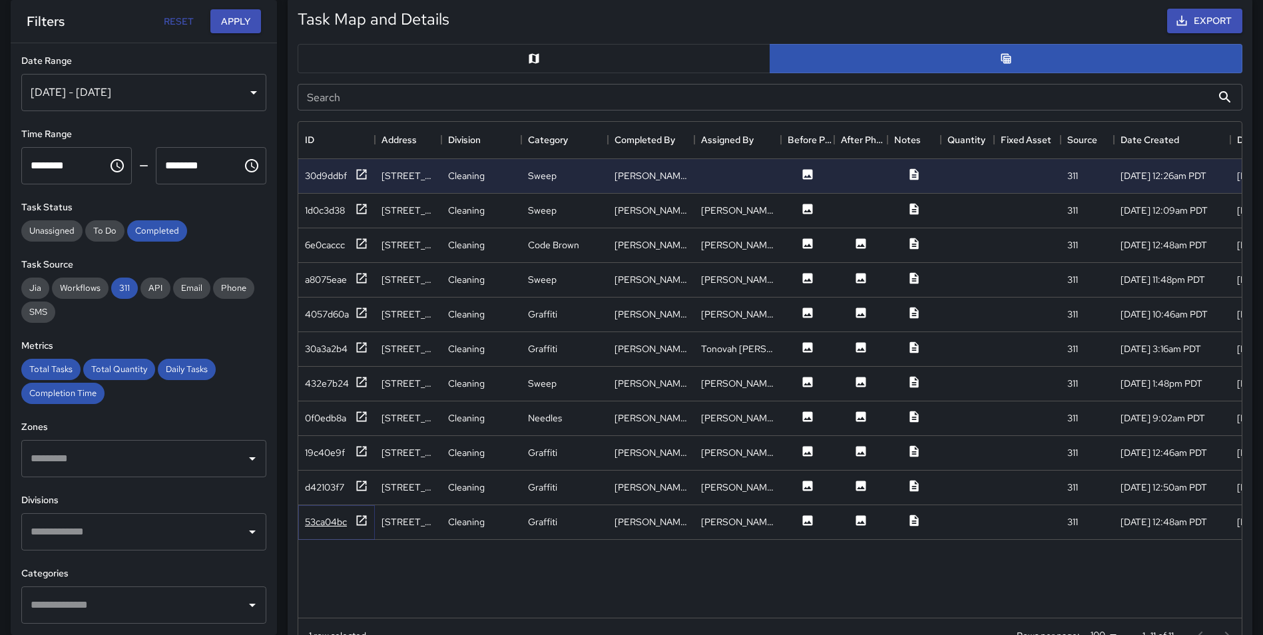
click at [356, 521] on icon at bounding box center [361, 520] width 13 height 13
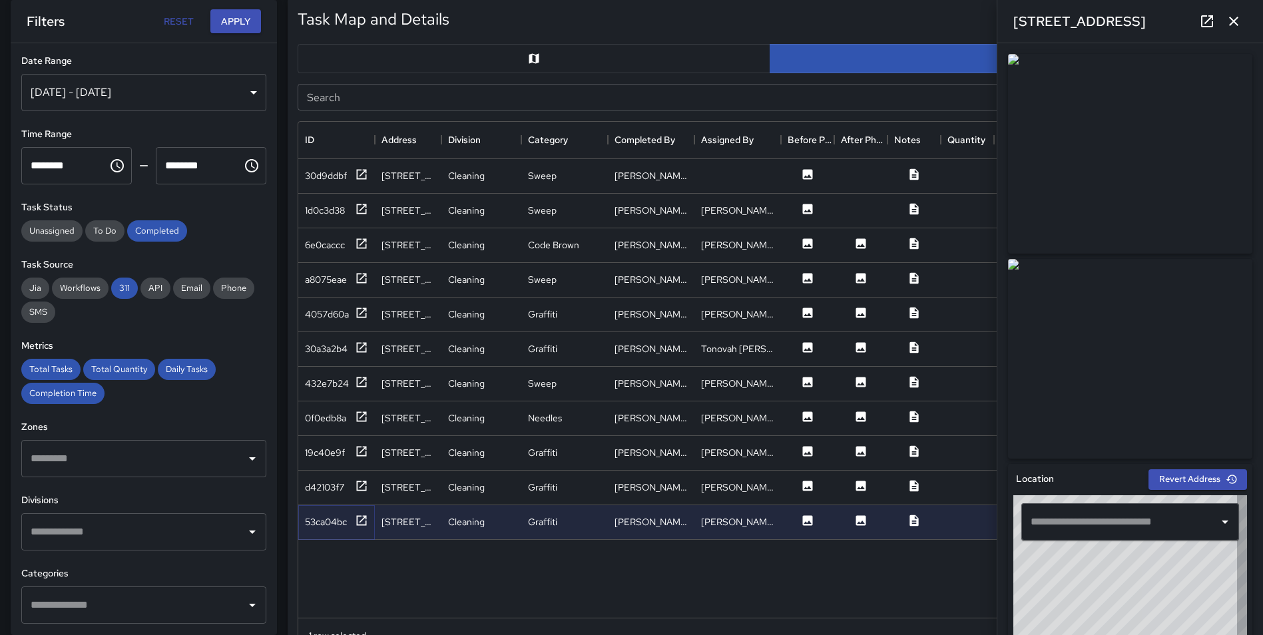
type input "**********"
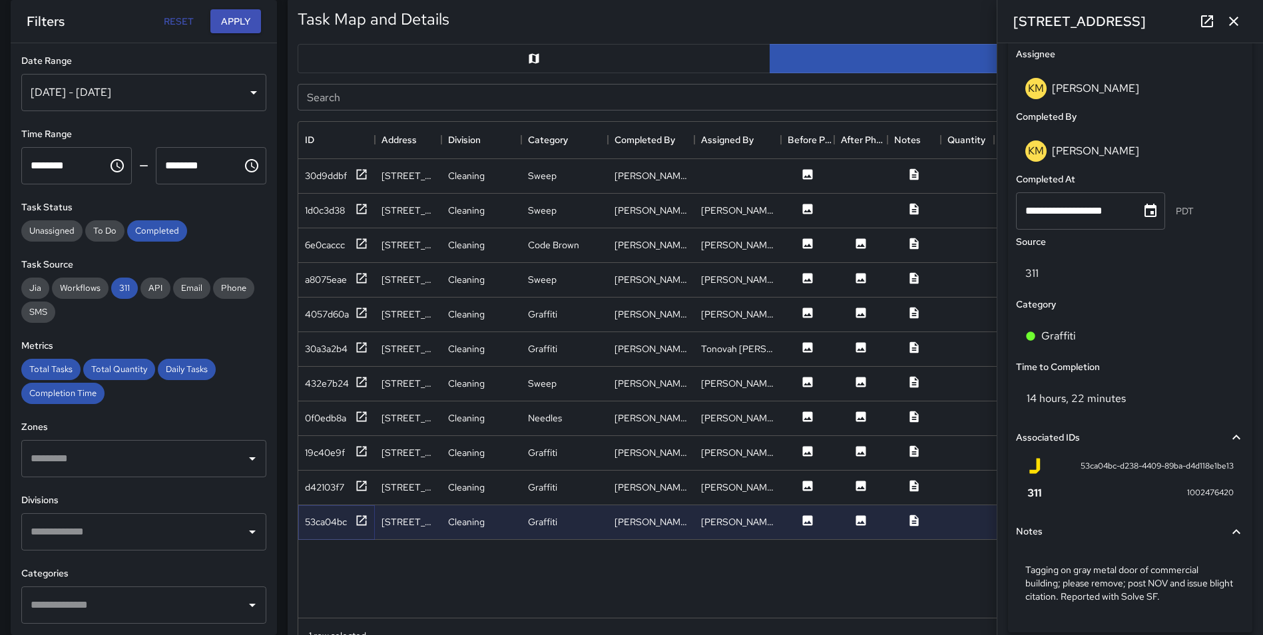
scroll to position [815, 0]
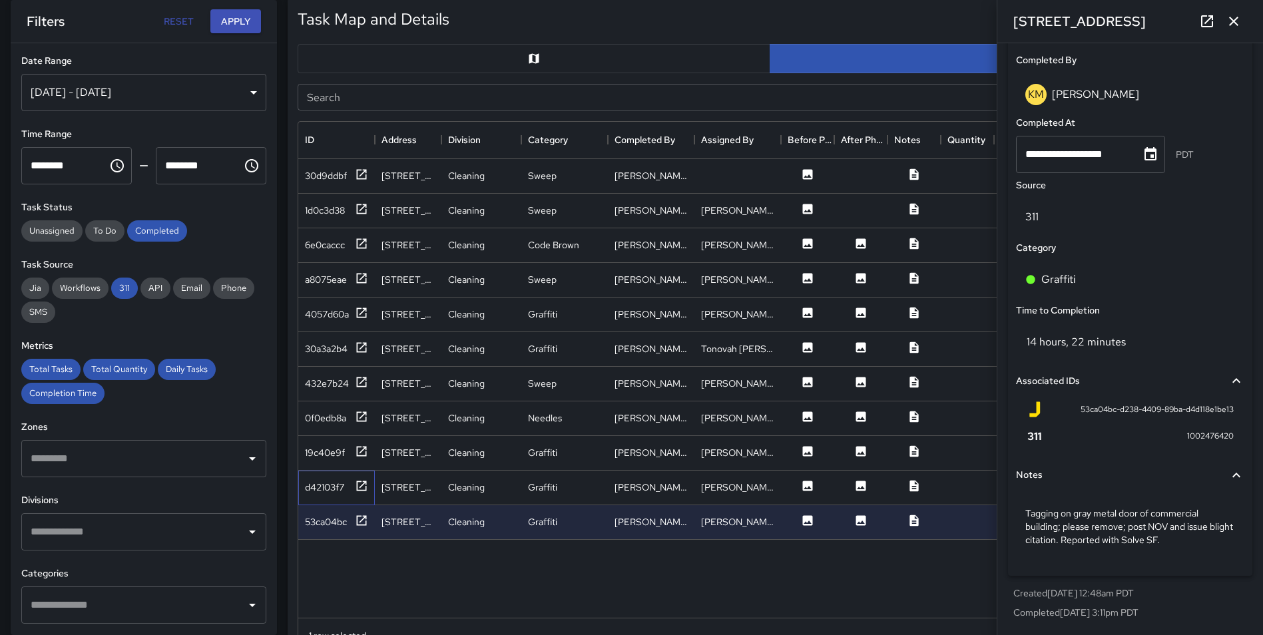
click at [352, 478] on div "d42103f7" at bounding box center [336, 488] width 77 height 35
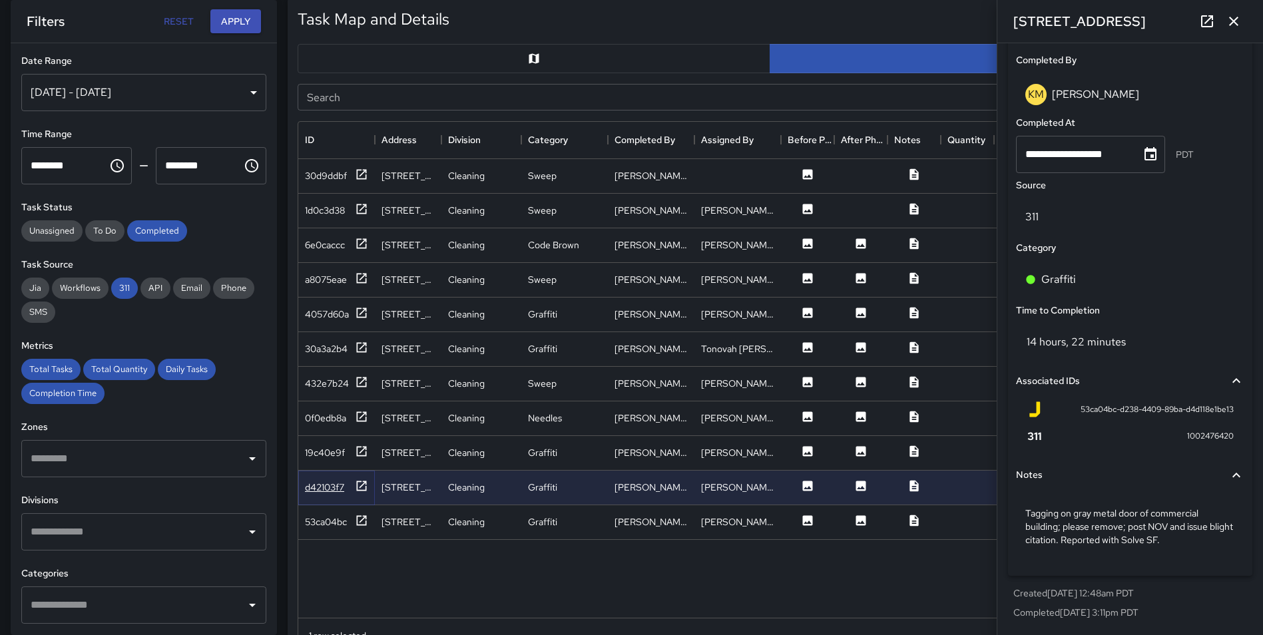
click at [364, 488] on icon at bounding box center [361, 486] width 13 height 13
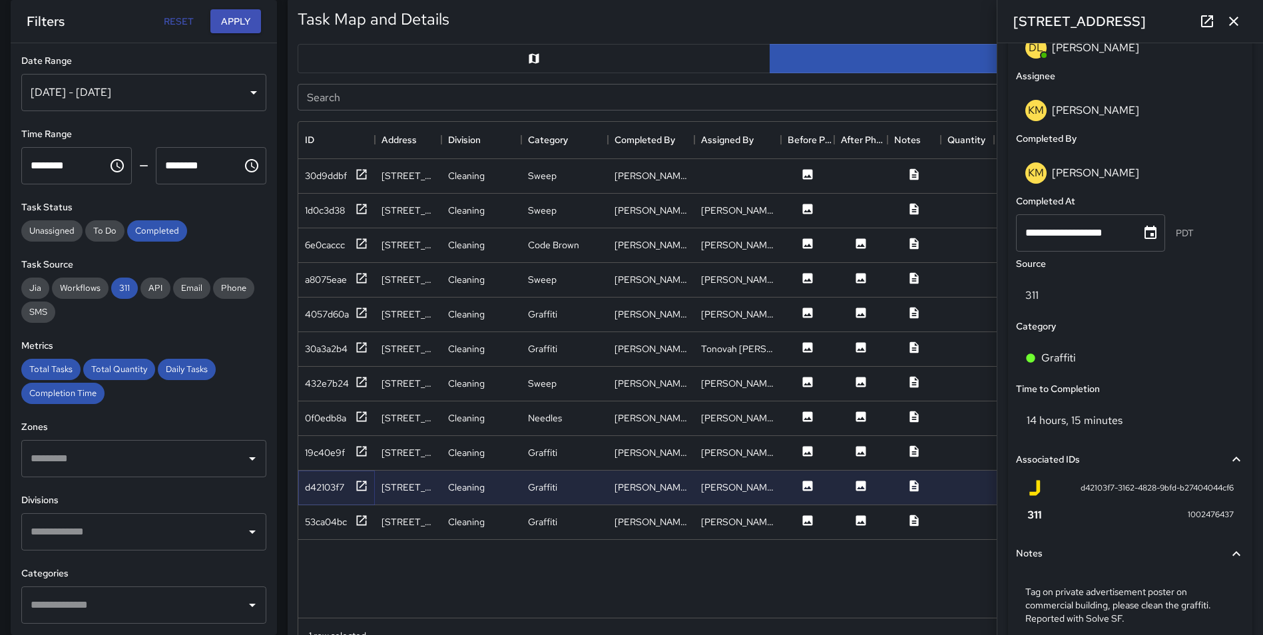
scroll to position [772, 0]
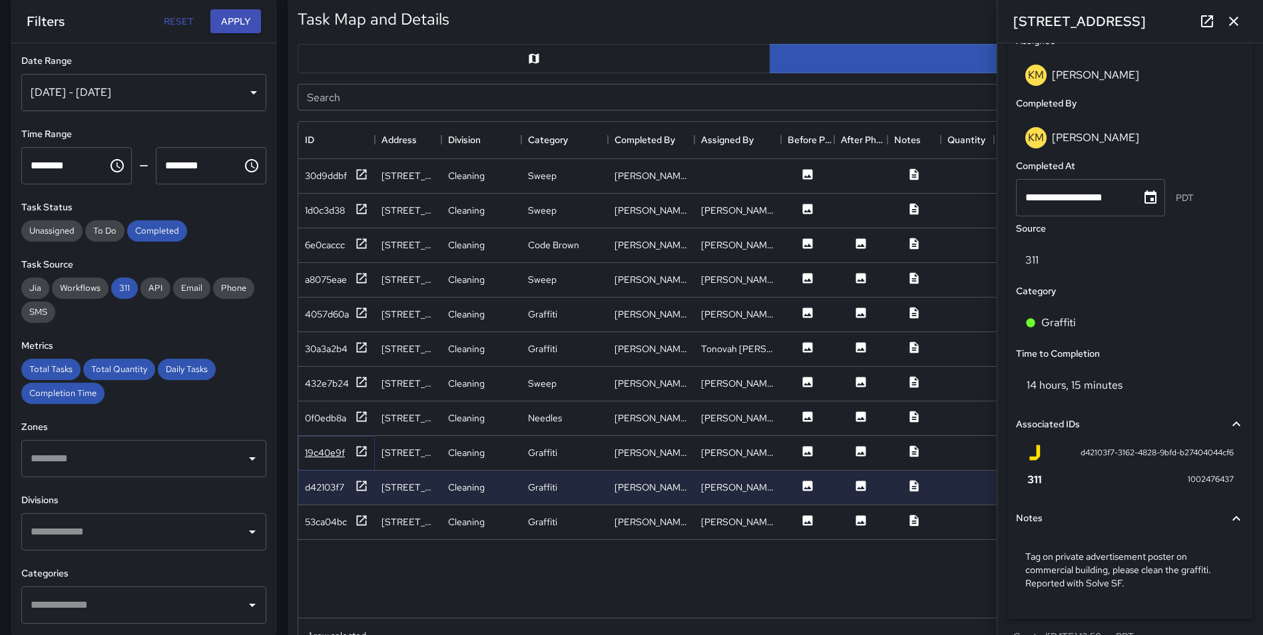
click at [364, 451] on icon at bounding box center [361, 451] width 13 height 13
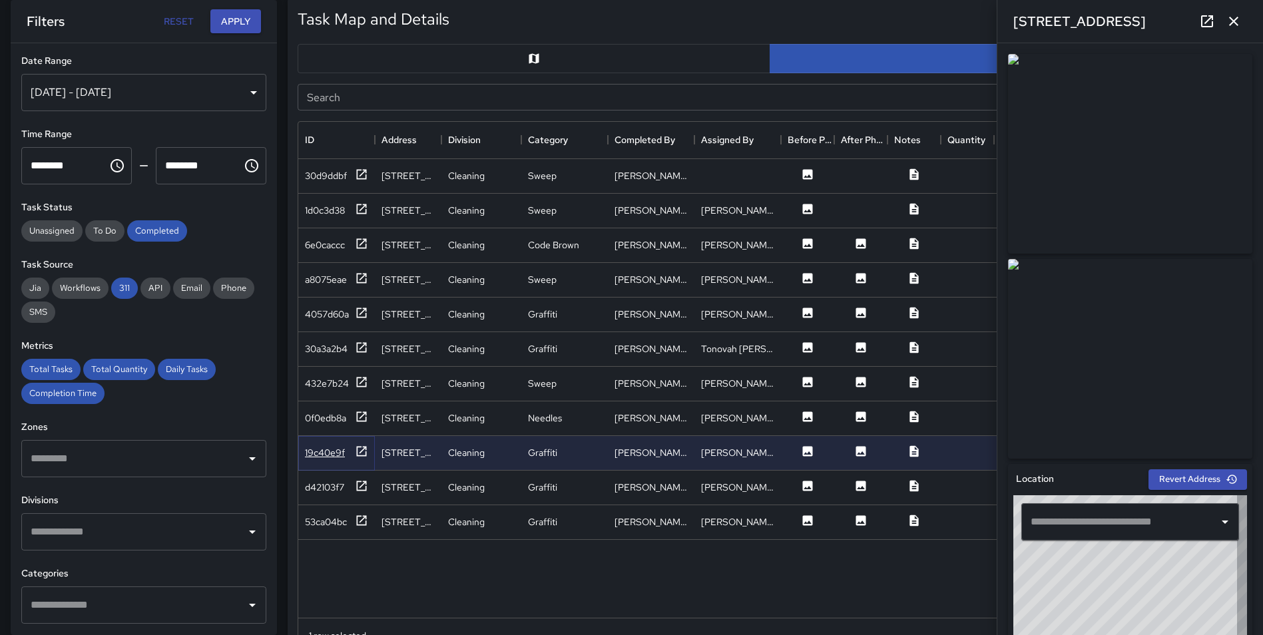
type input "**********"
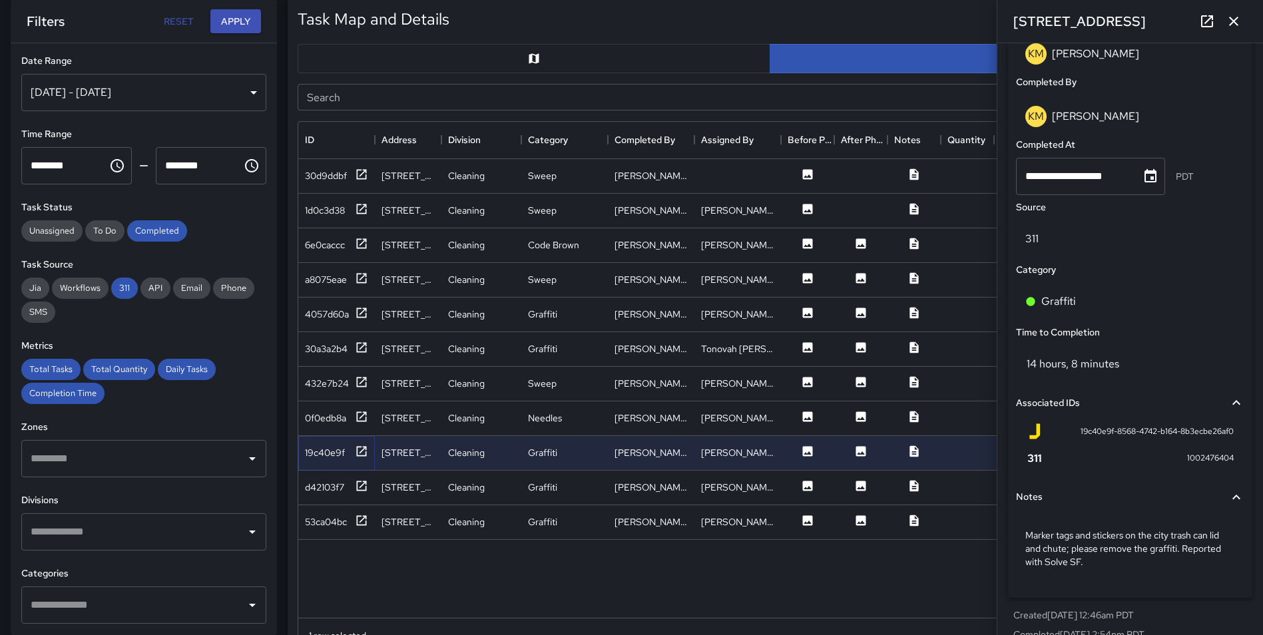
scroll to position [810, 0]
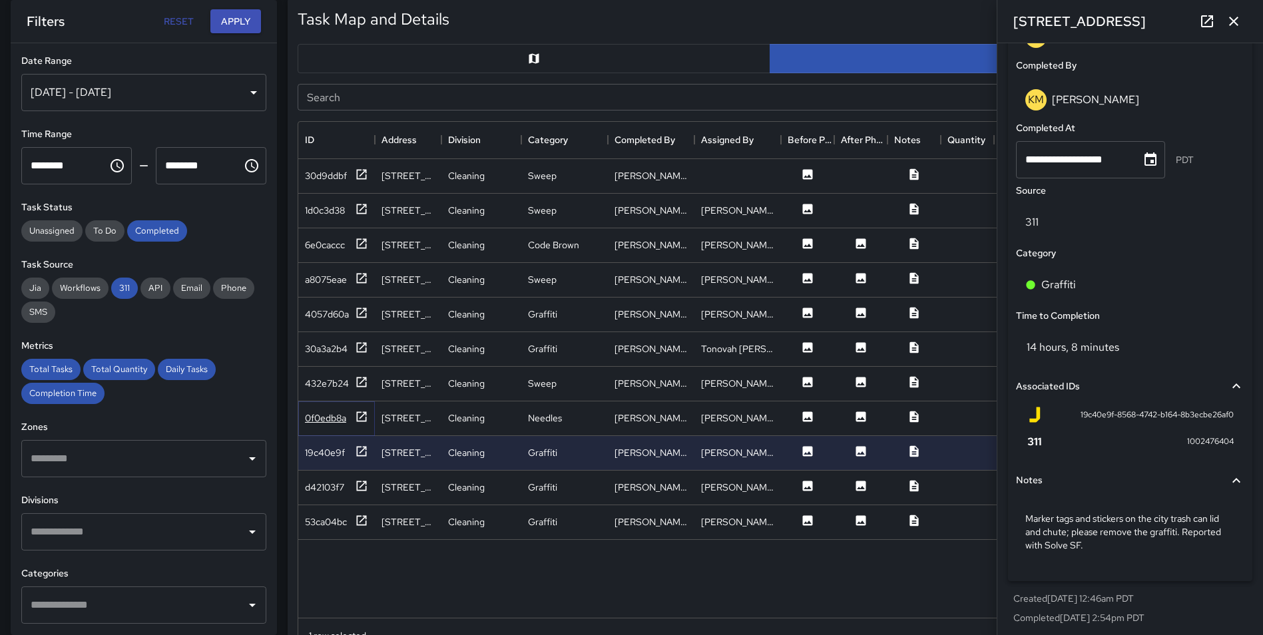
click at [363, 411] on icon at bounding box center [361, 416] width 13 height 13
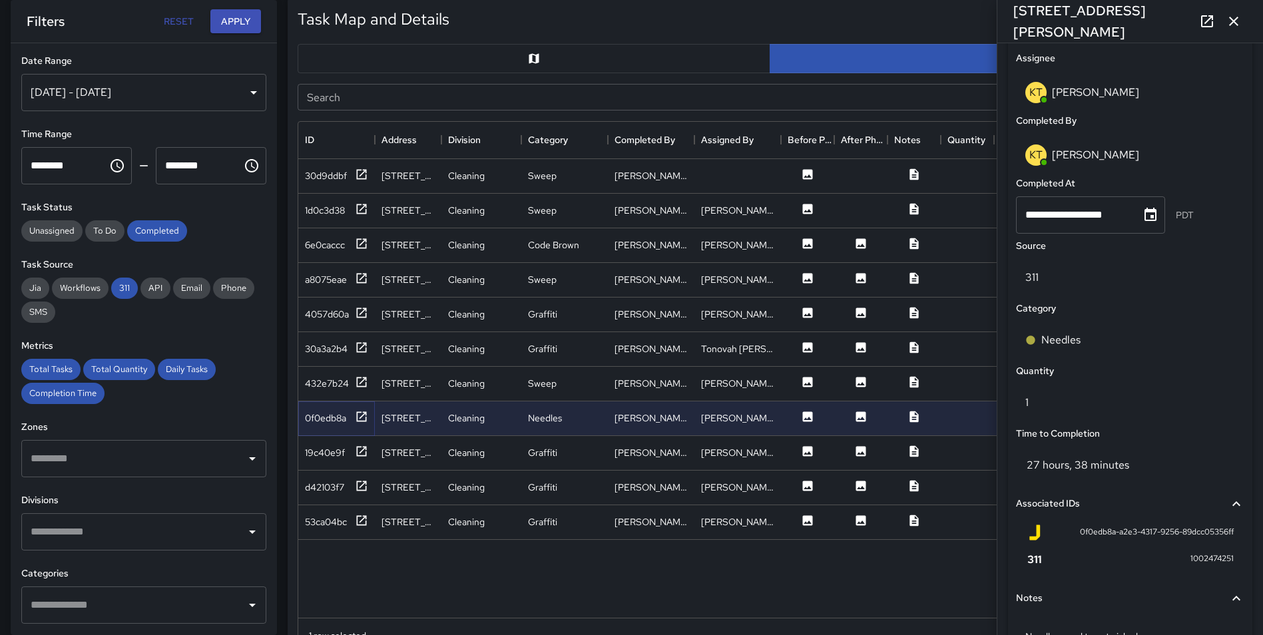
scroll to position [787, 0]
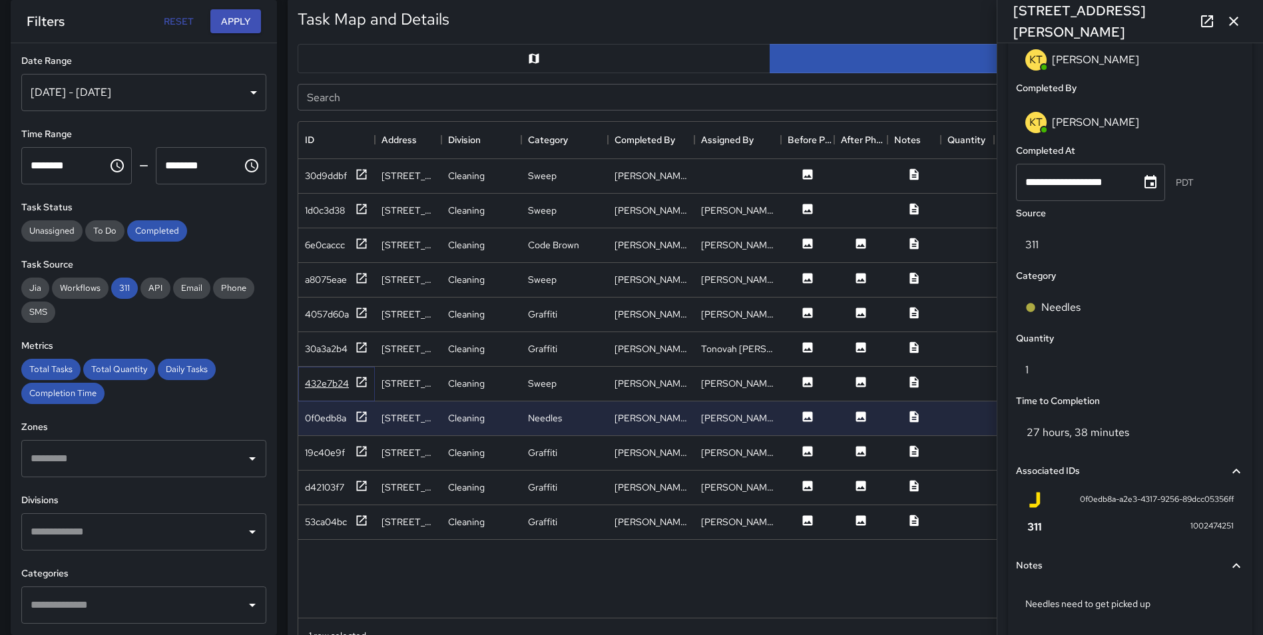
click at [360, 380] on icon at bounding box center [361, 382] width 13 height 13
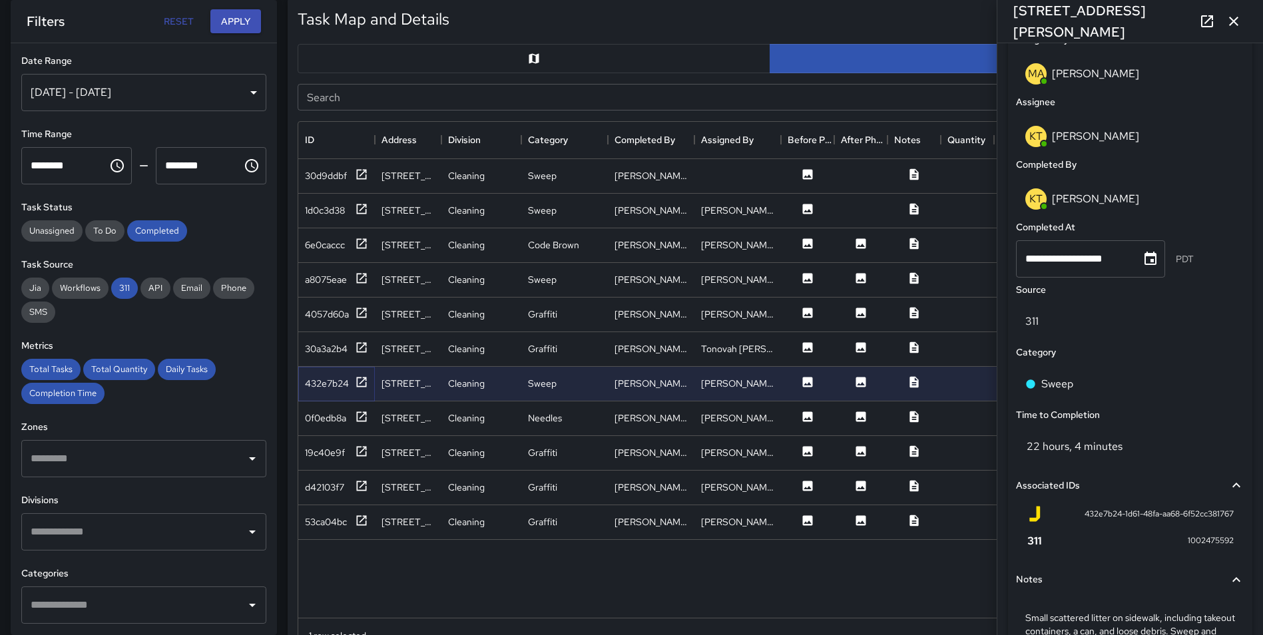
scroll to position [828, 0]
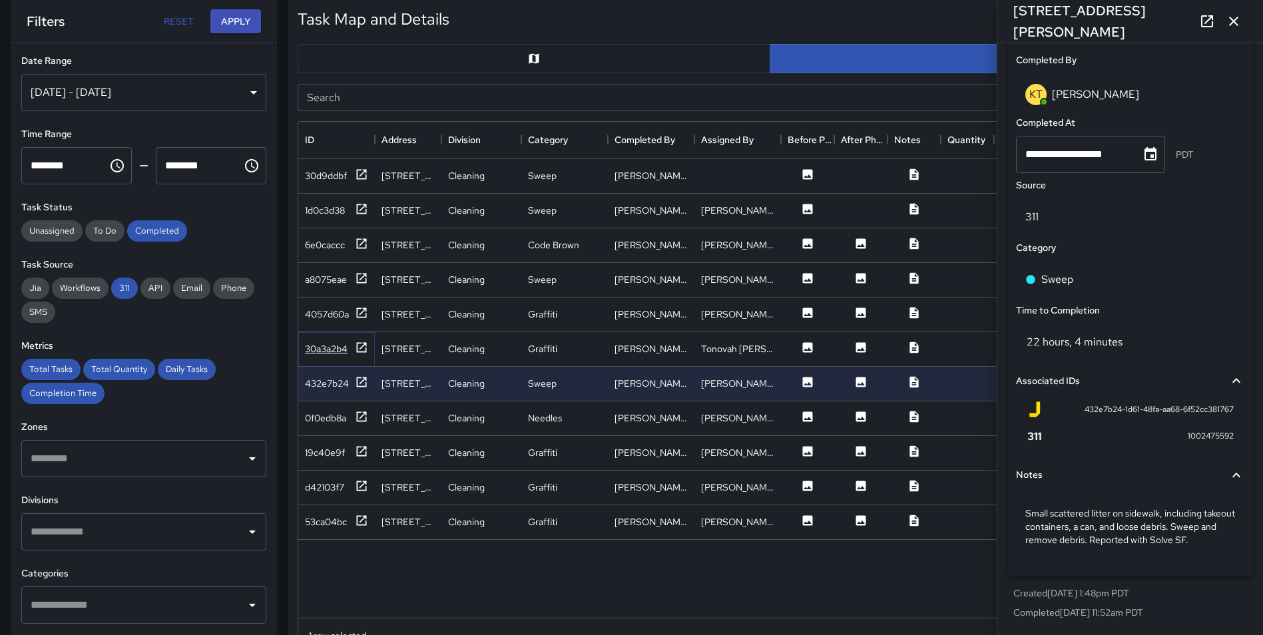
click at [359, 341] on icon at bounding box center [361, 347] width 13 height 13
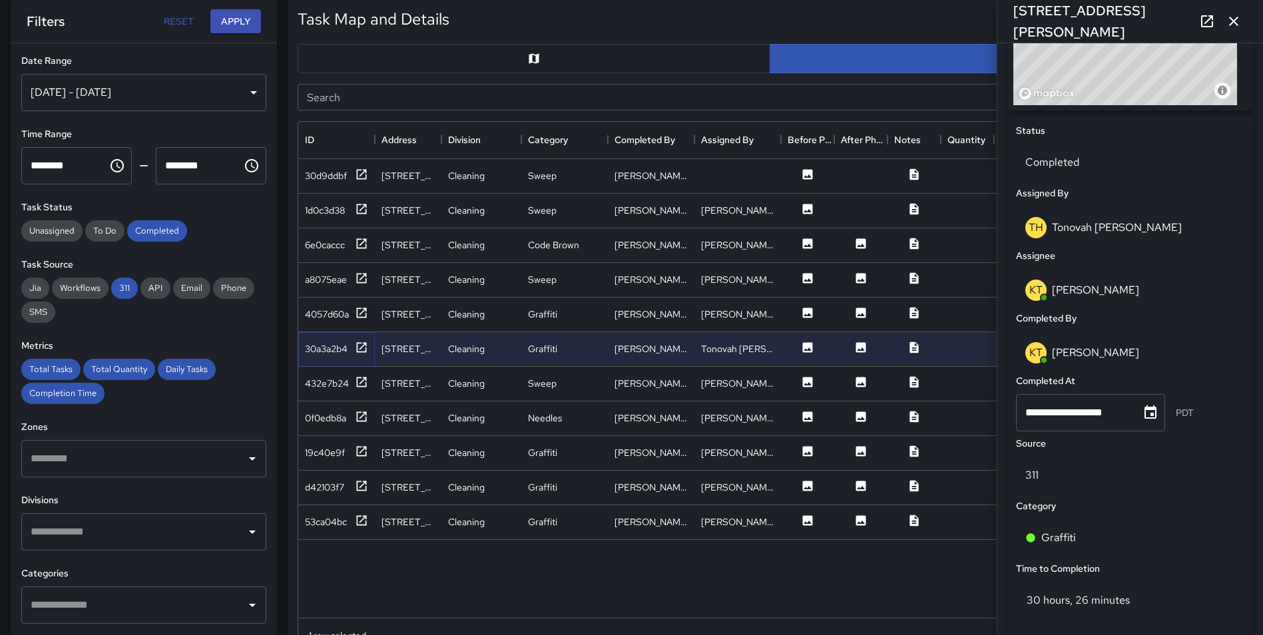
scroll to position [788, 0]
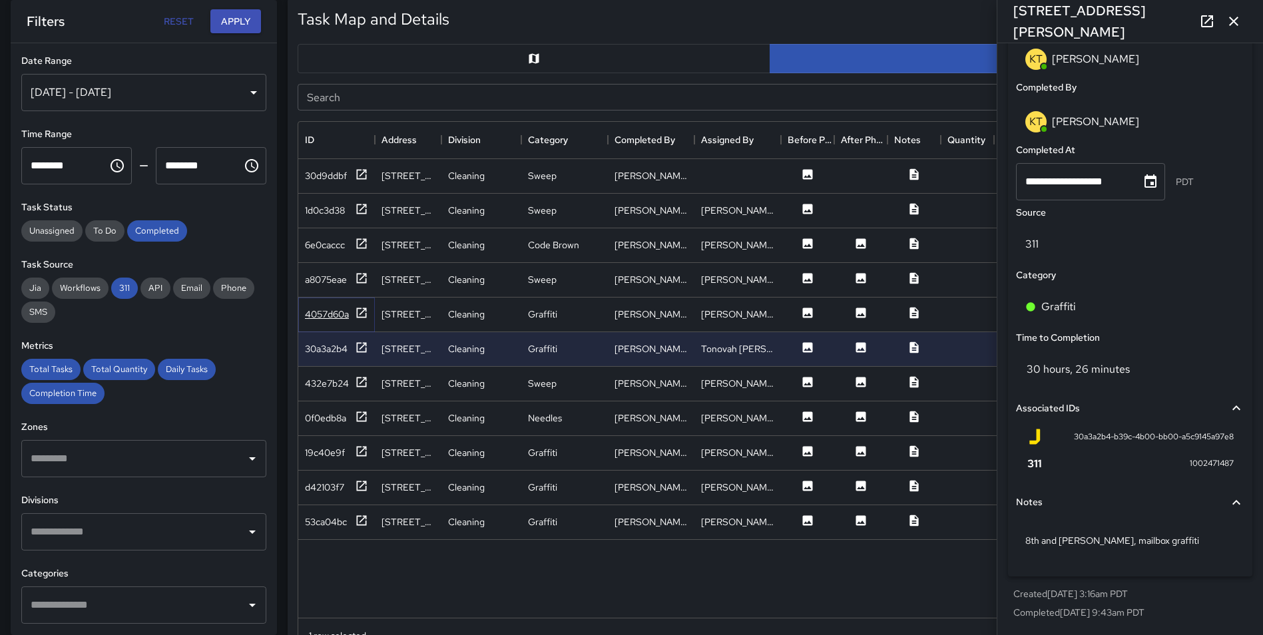
click at [364, 310] on icon at bounding box center [362, 313] width 10 height 10
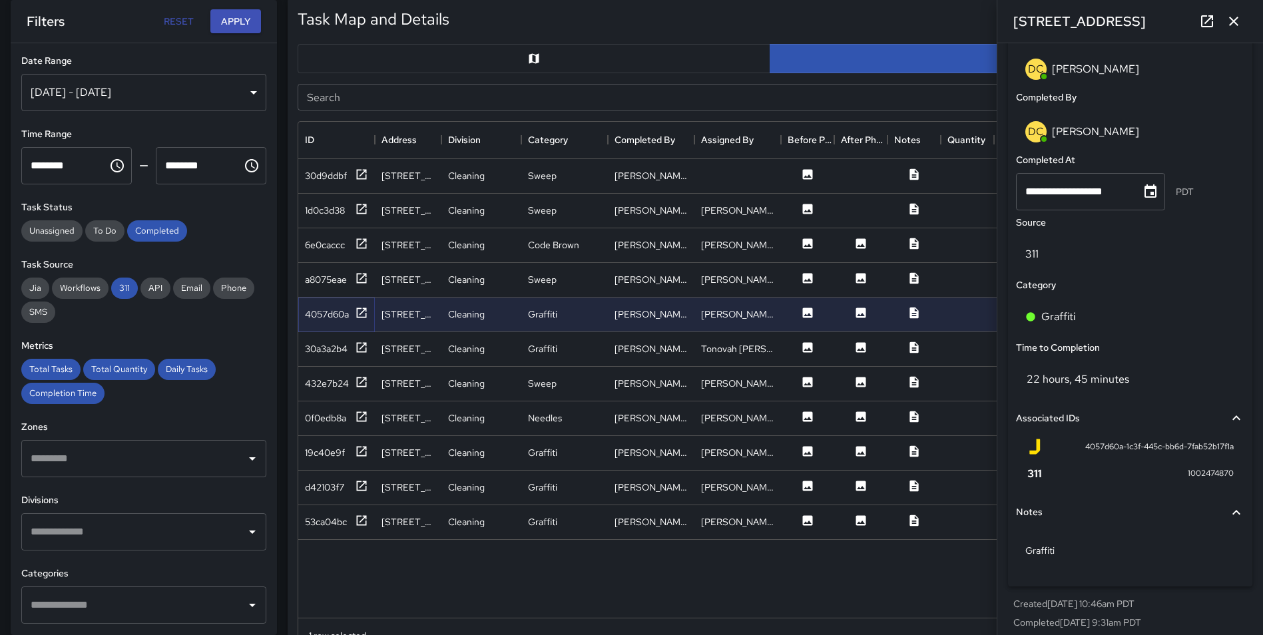
scroll to position [783, 0]
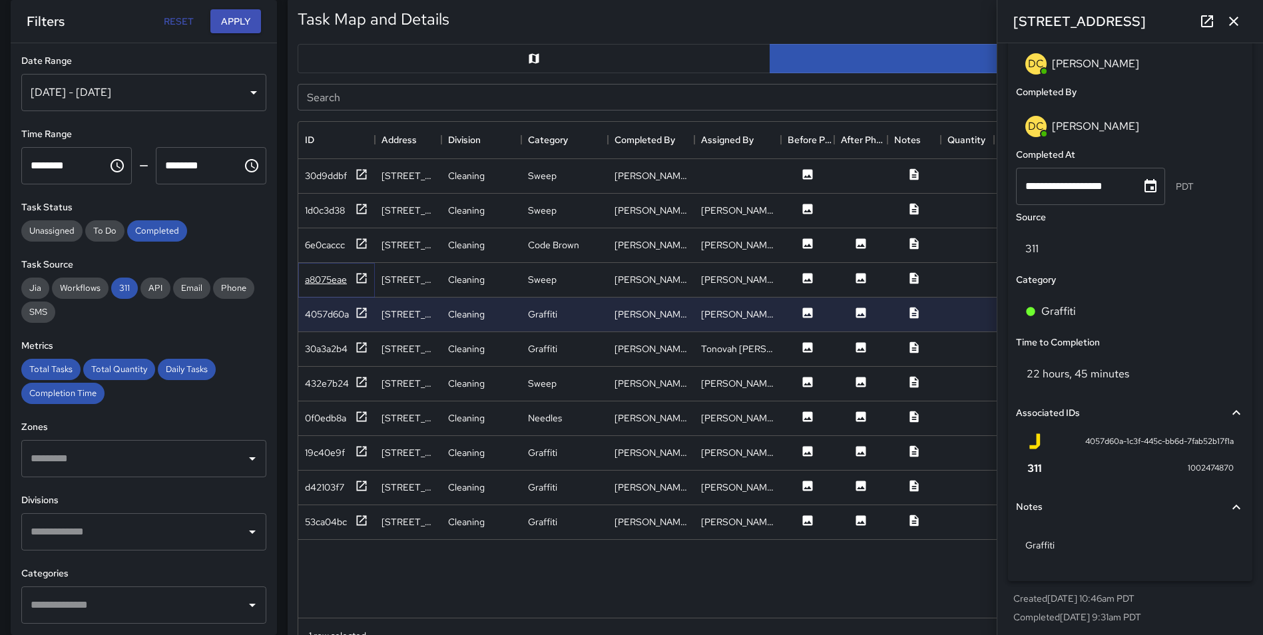
click at [358, 275] on icon at bounding box center [361, 278] width 13 height 13
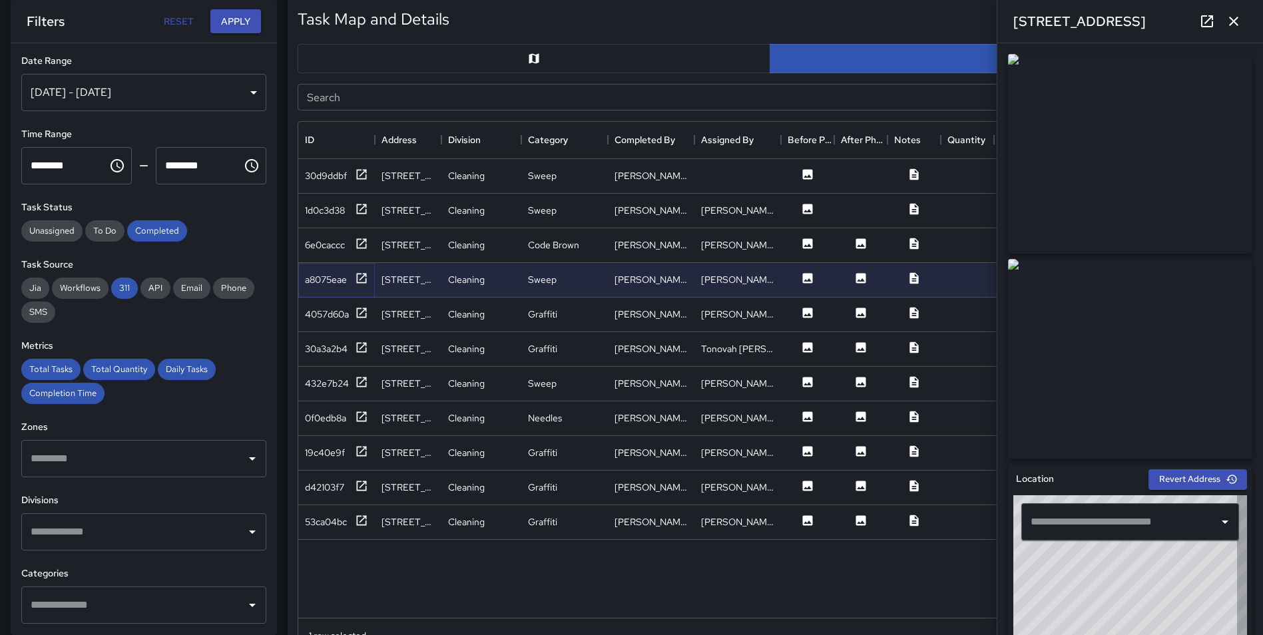
type input "**********"
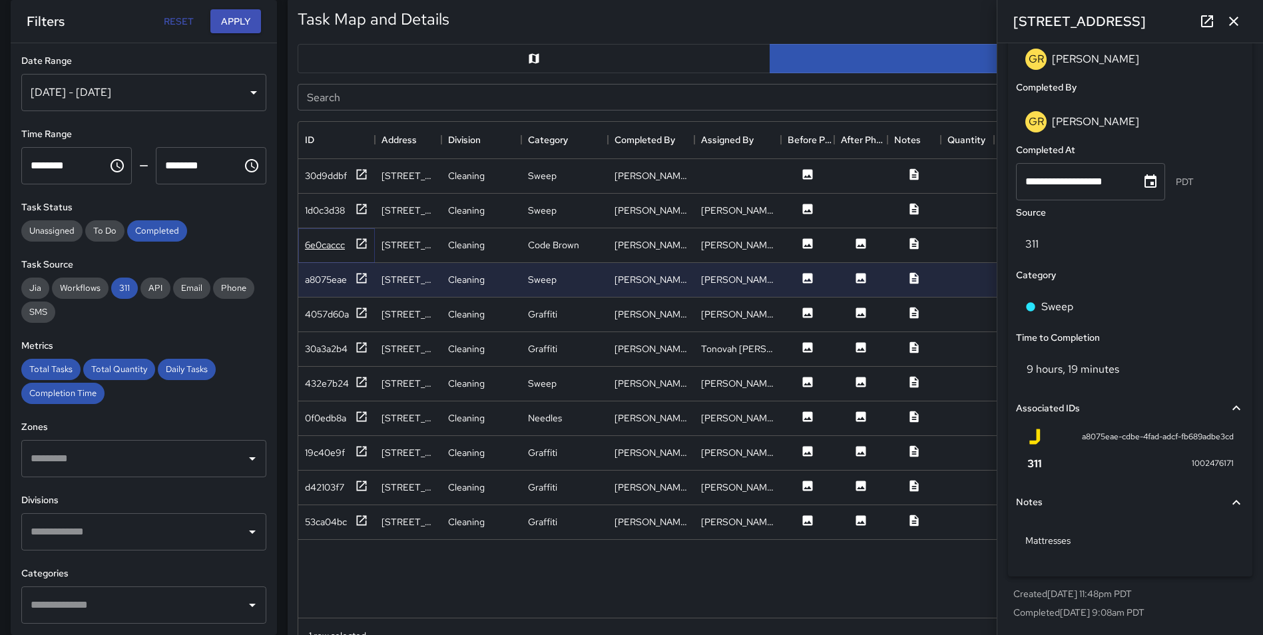
click at [362, 242] on icon at bounding box center [362, 243] width 10 height 10
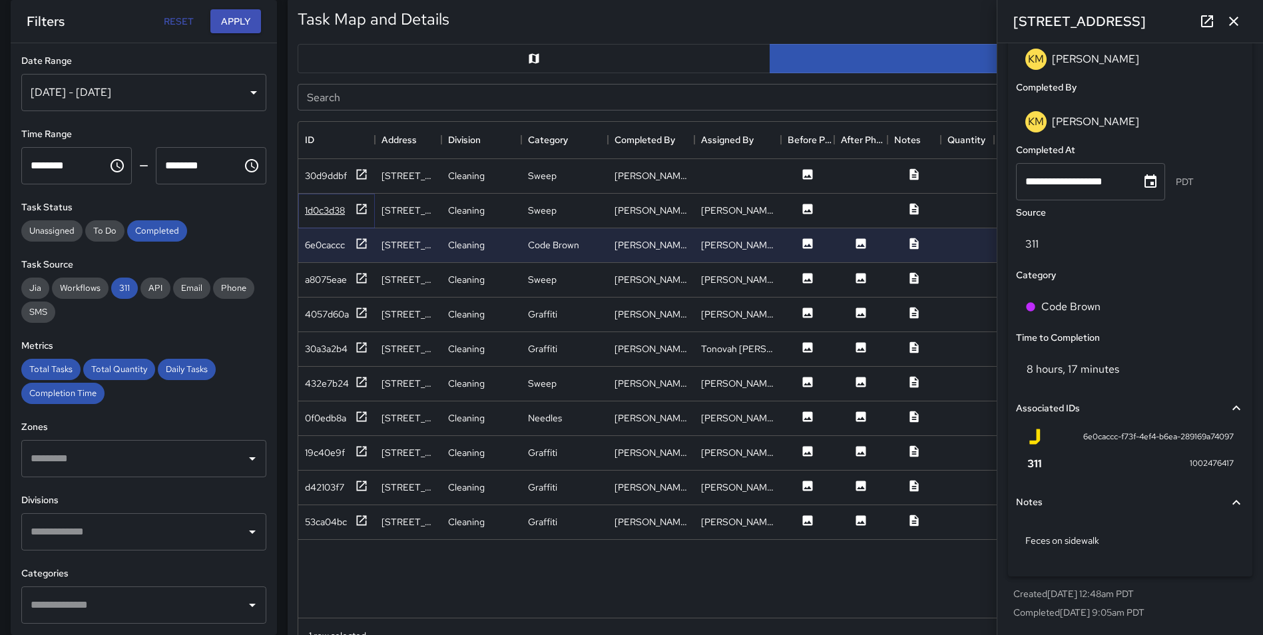
click at [362, 206] on icon at bounding box center [361, 208] width 13 height 13
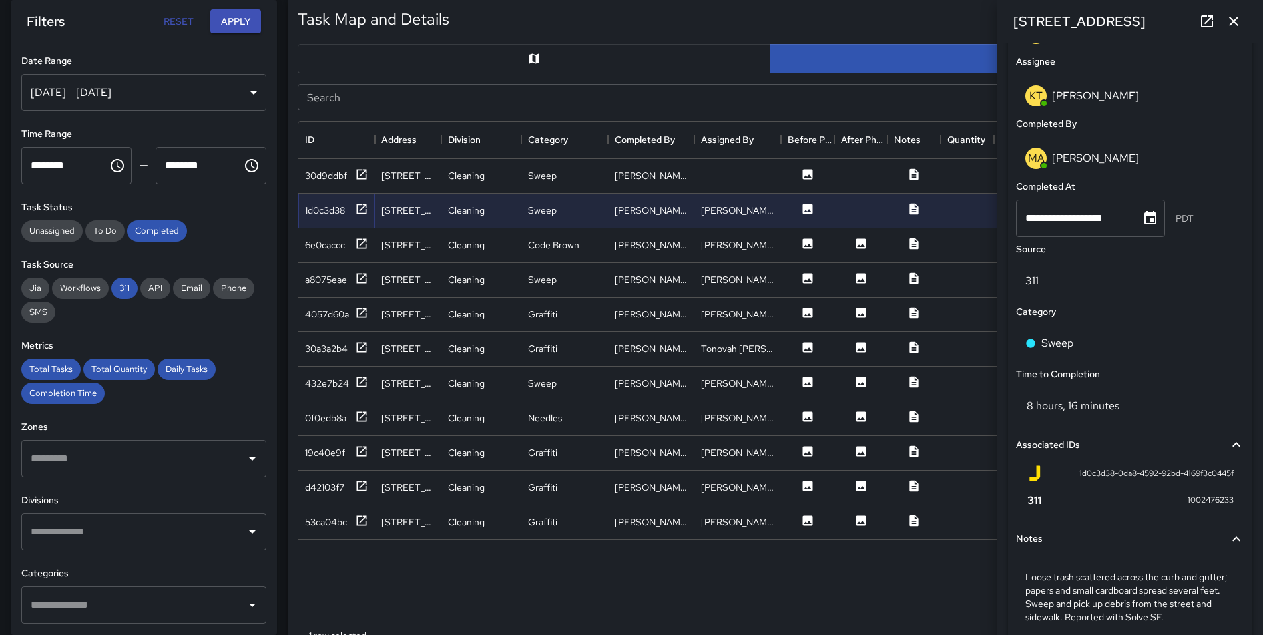
scroll to position [828, 0]
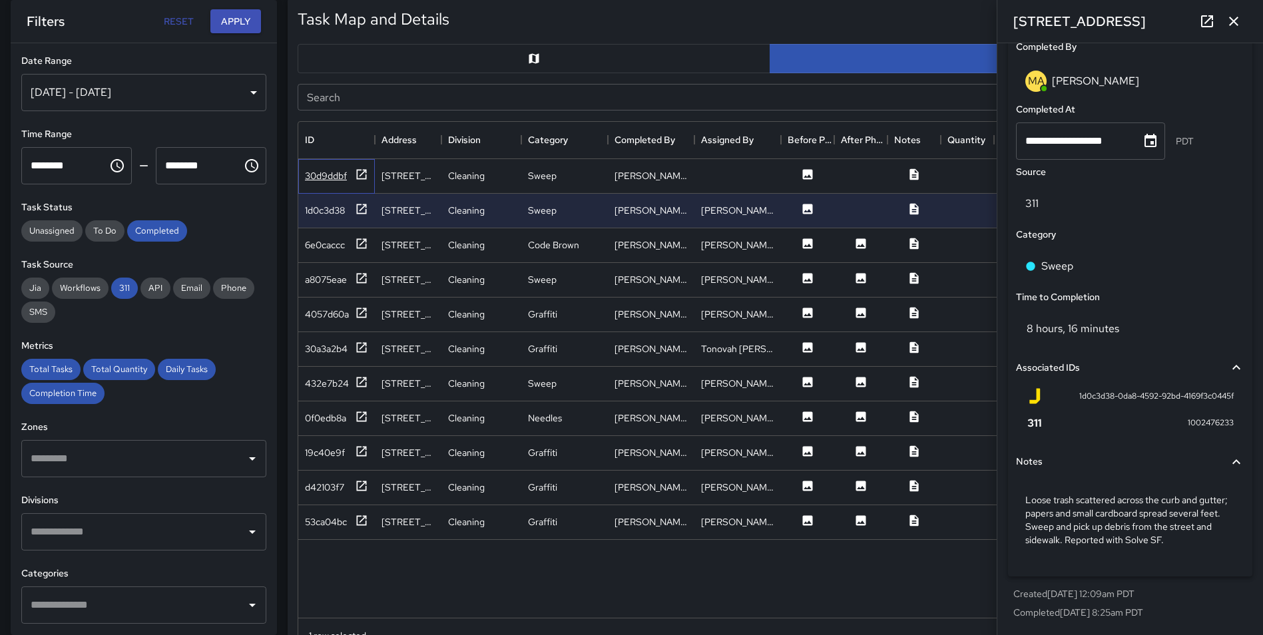
click at [362, 170] on div "30d9ddbf" at bounding box center [336, 176] width 77 height 35
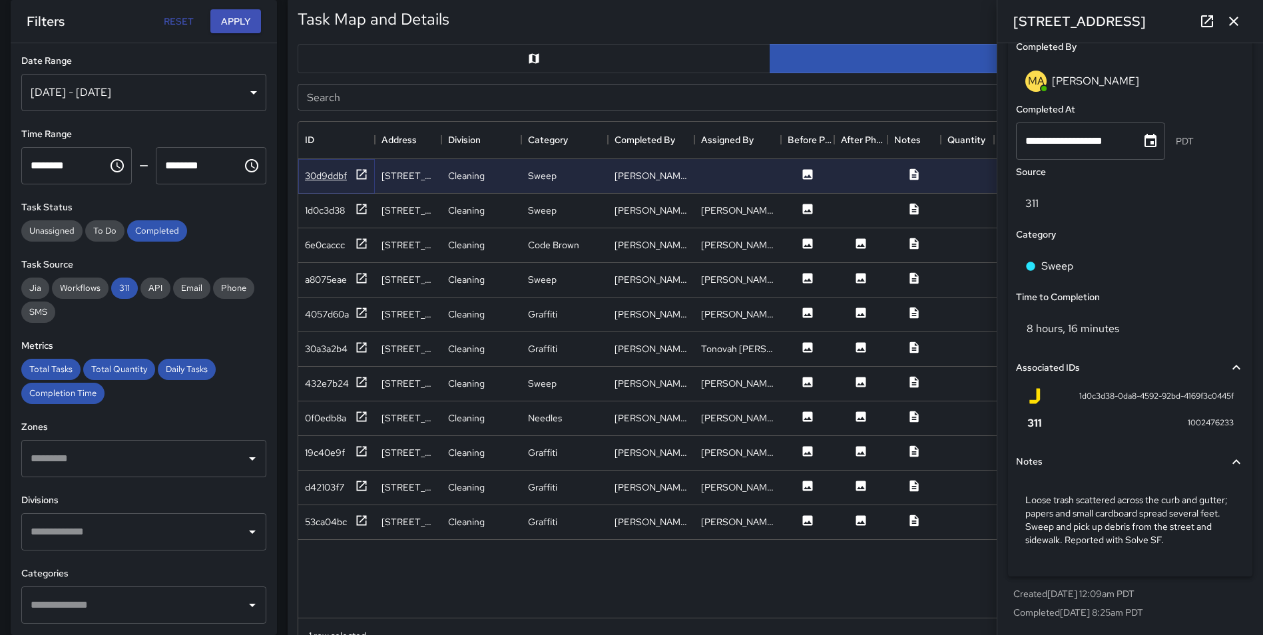
click at [362, 170] on icon at bounding box center [361, 174] width 13 height 13
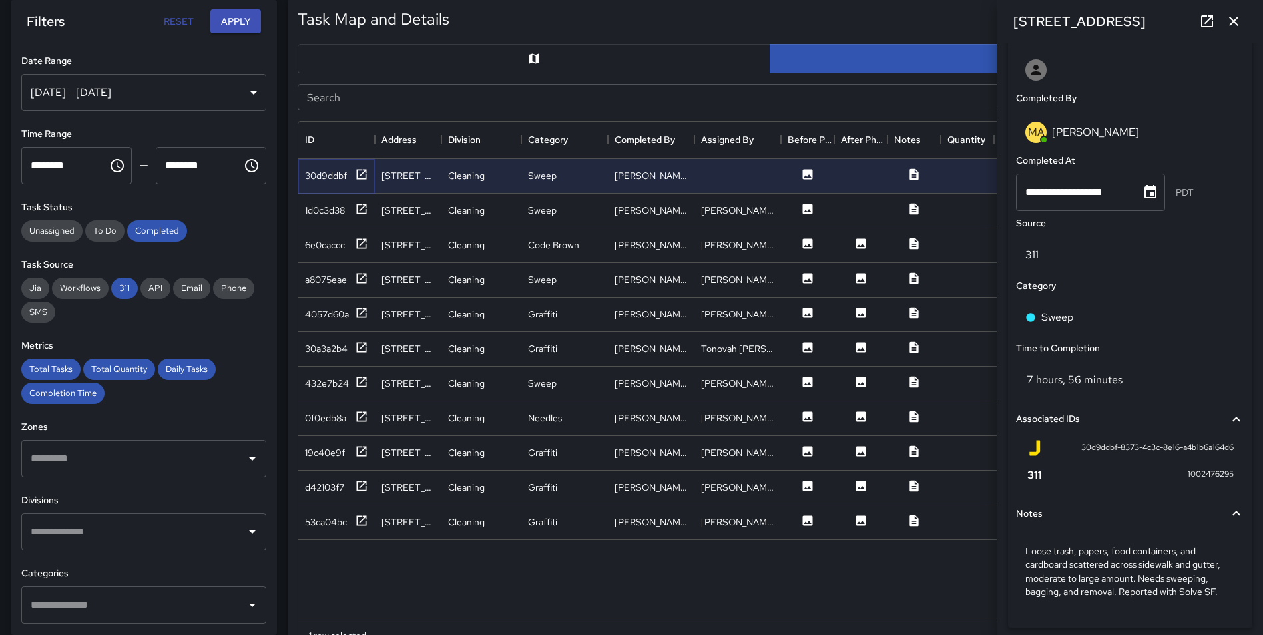
scroll to position [731, 0]
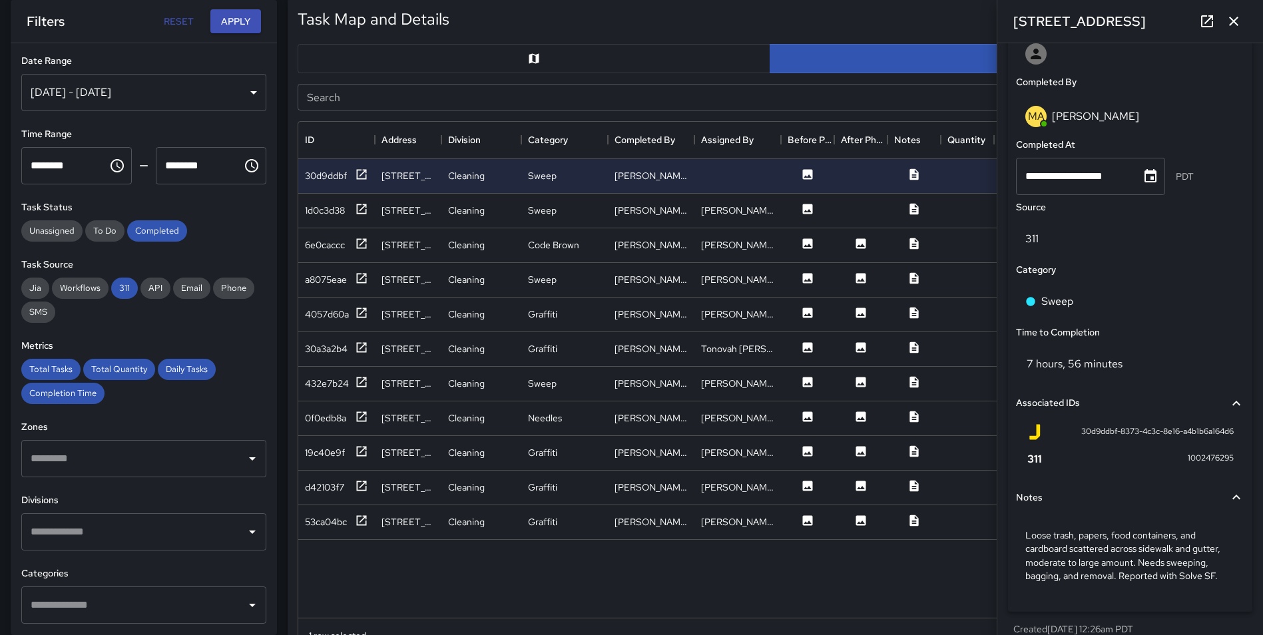
click at [1235, 13] on icon "button" at bounding box center [1234, 21] width 16 height 16
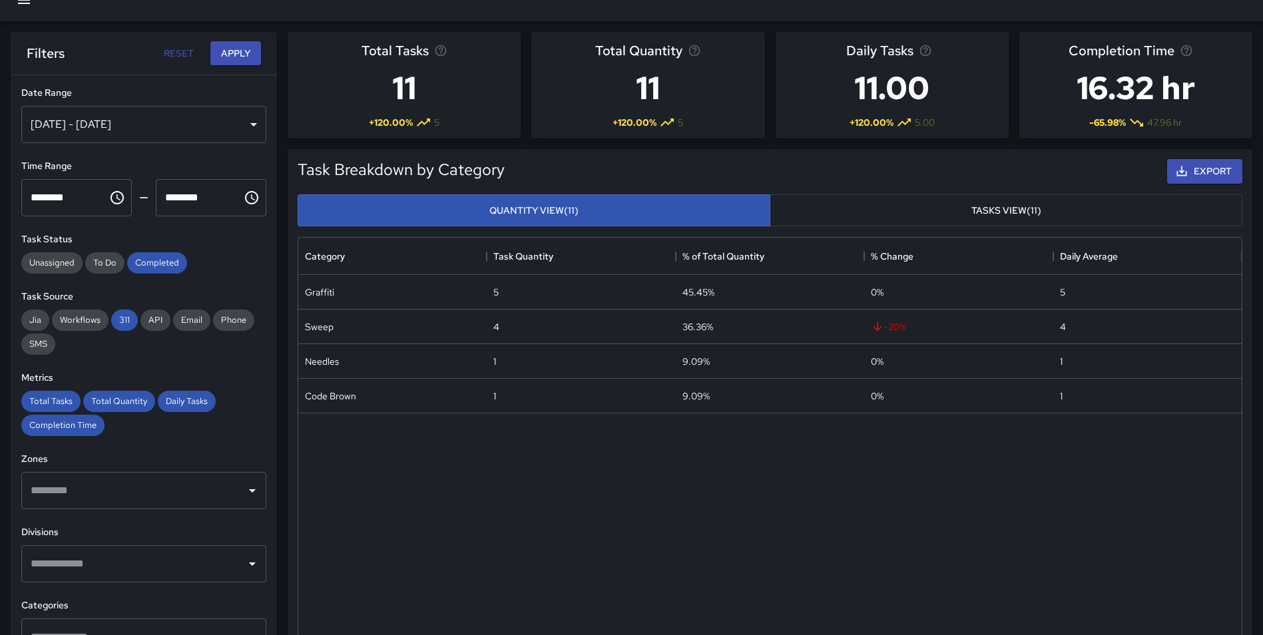
scroll to position [0, 0]
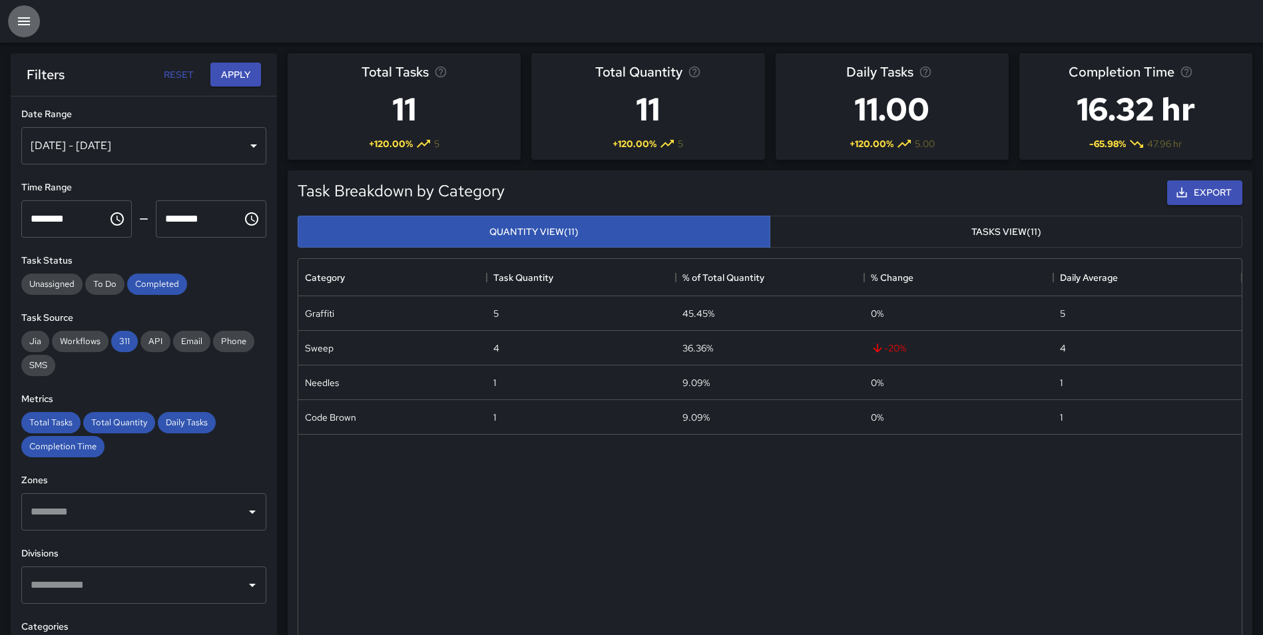
click at [22, 17] on icon "button" at bounding box center [24, 21] width 12 height 8
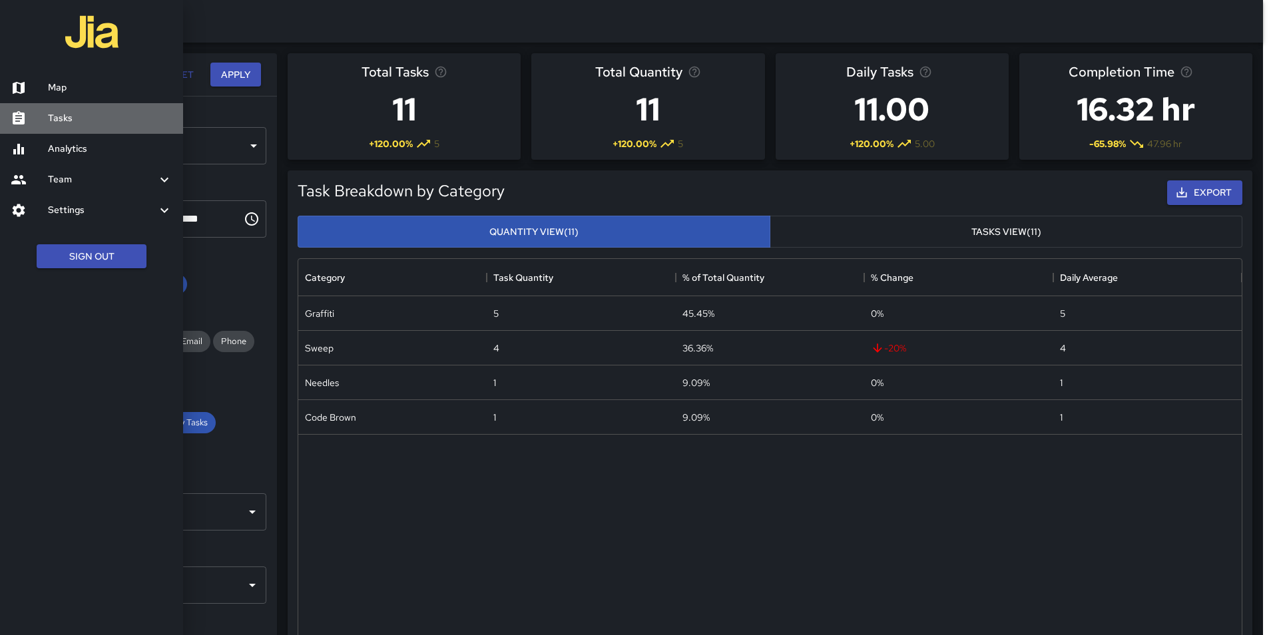
click at [43, 115] on div at bounding box center [29, 119] width 37 height 16
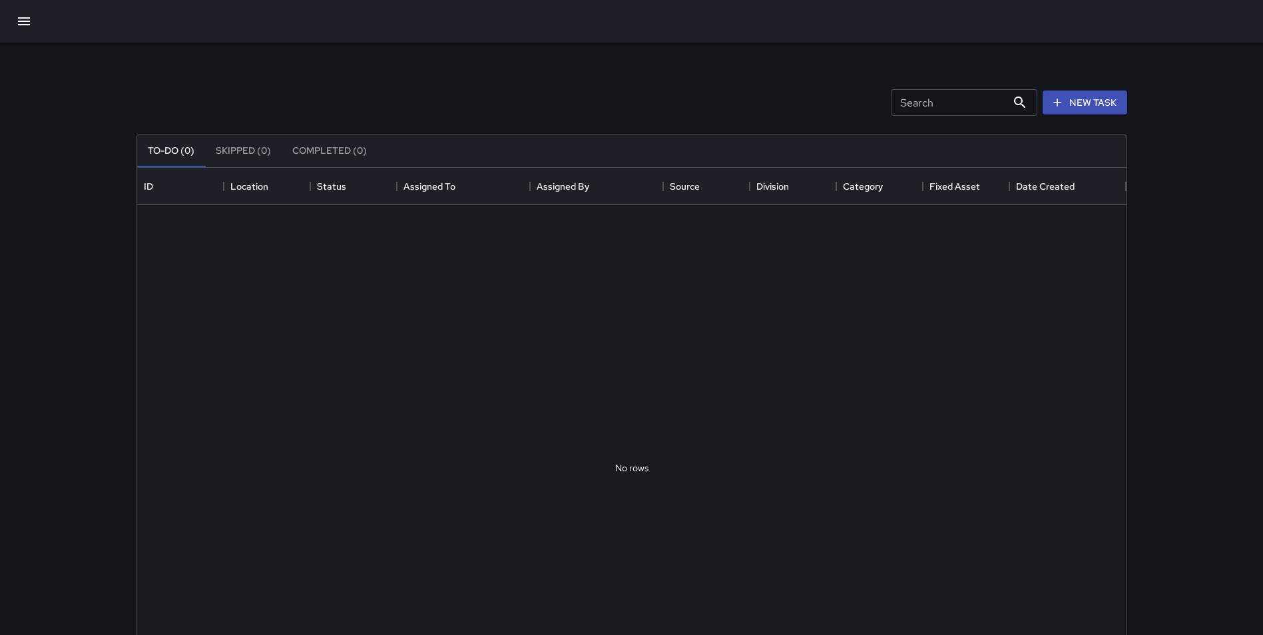
scroll to position [554, 980]
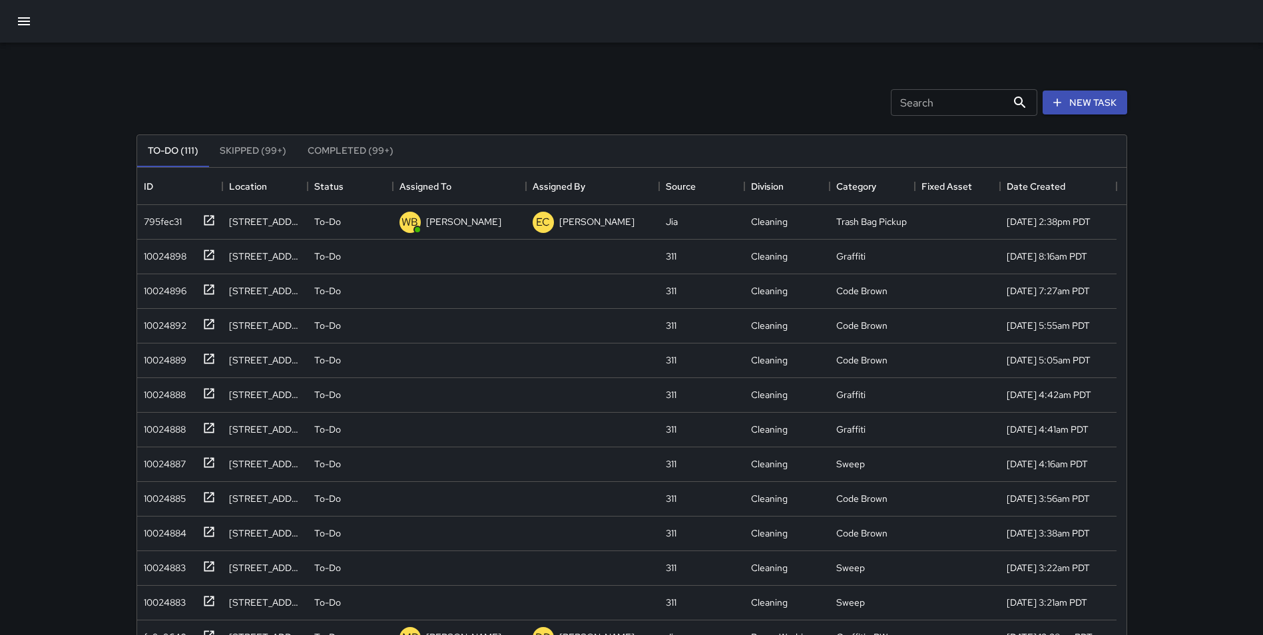
click at [260, 151] on button "Skipped (99+)" at bounding box center [253, 151] width 88 height 32
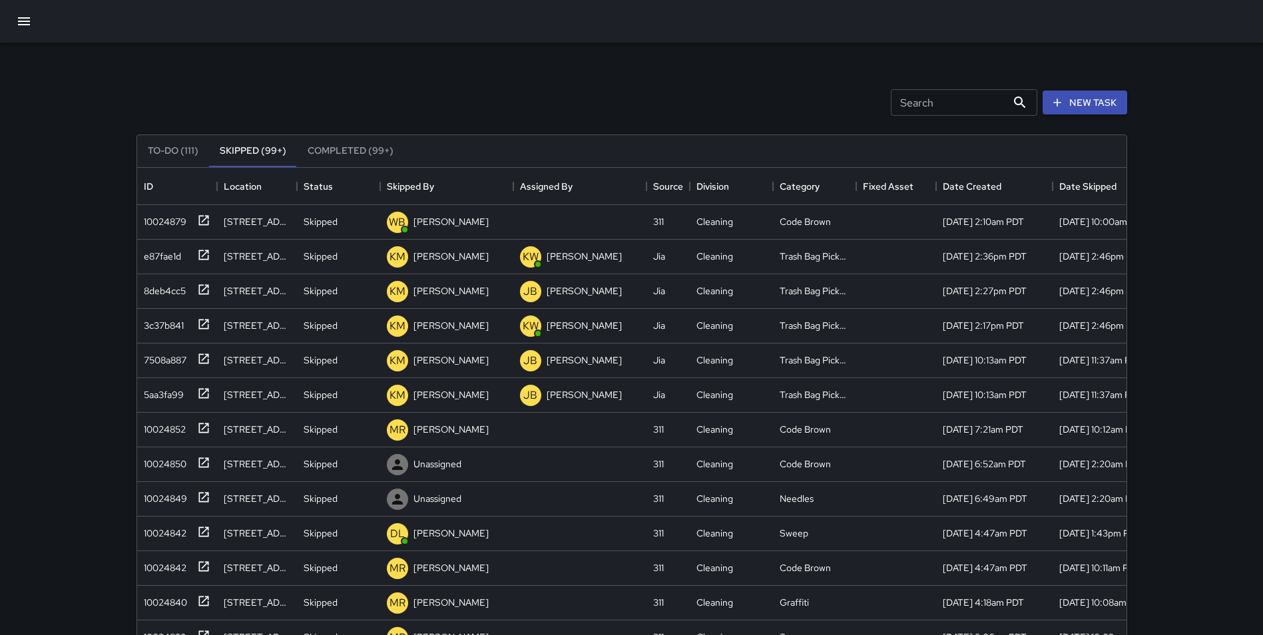
click at [960, 97] on input "Search" at bounding box center [949, 102] width 116 height 27
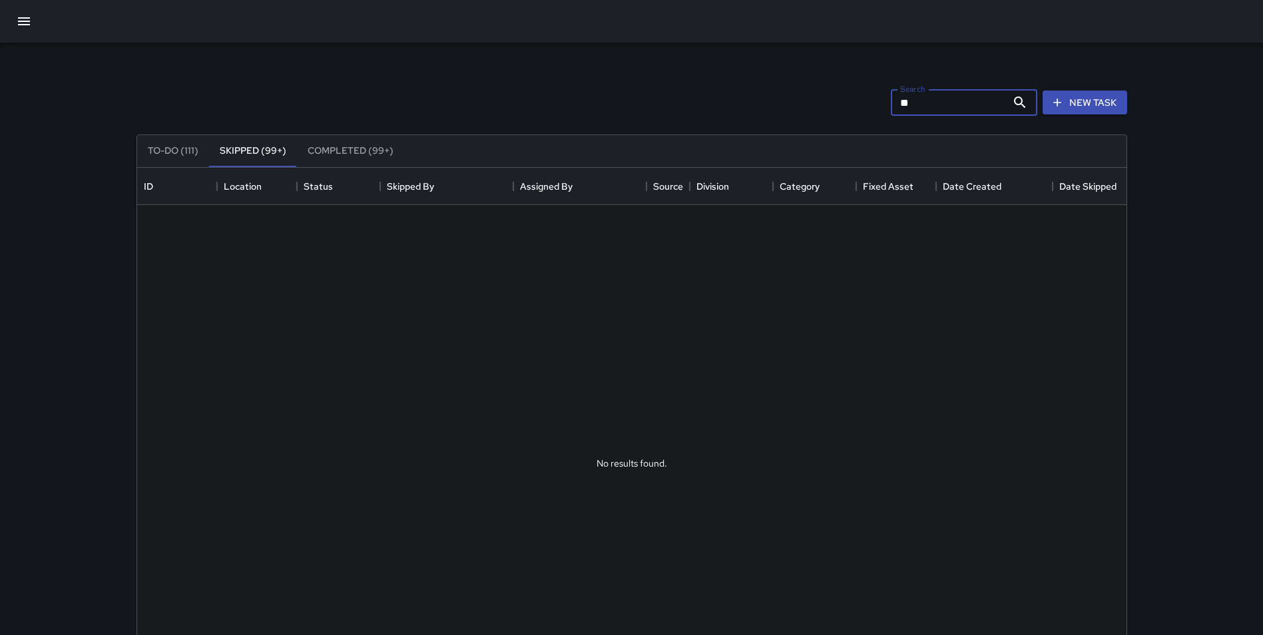
type input "*"
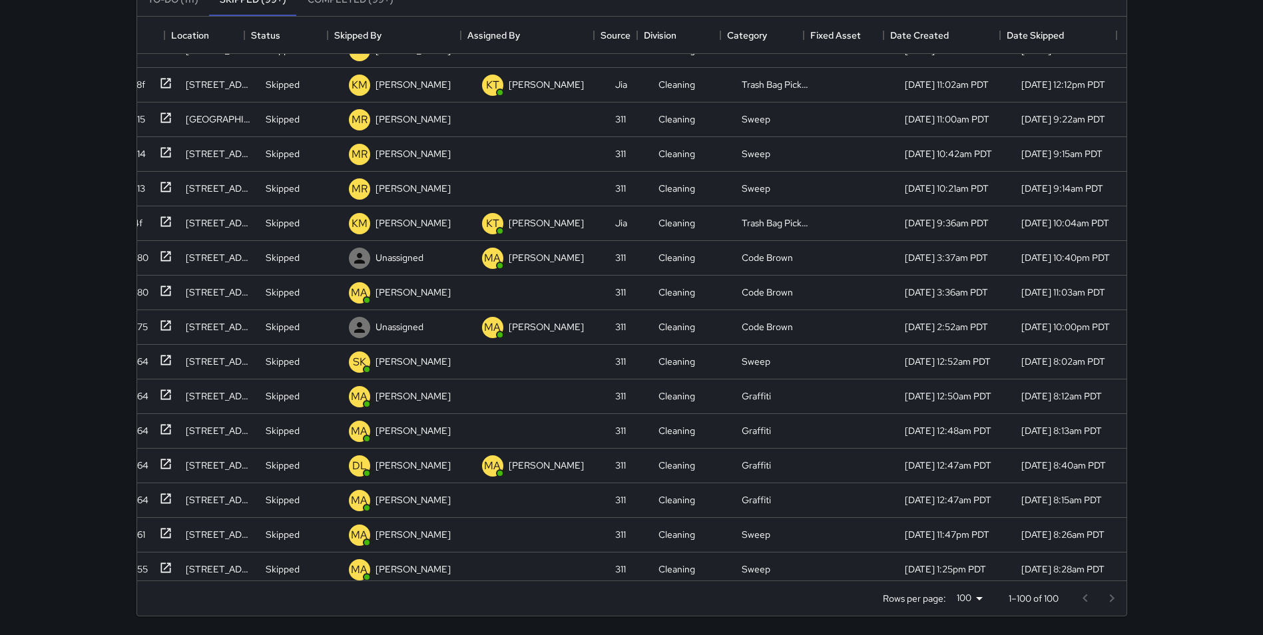
scroll to position [783, 53]
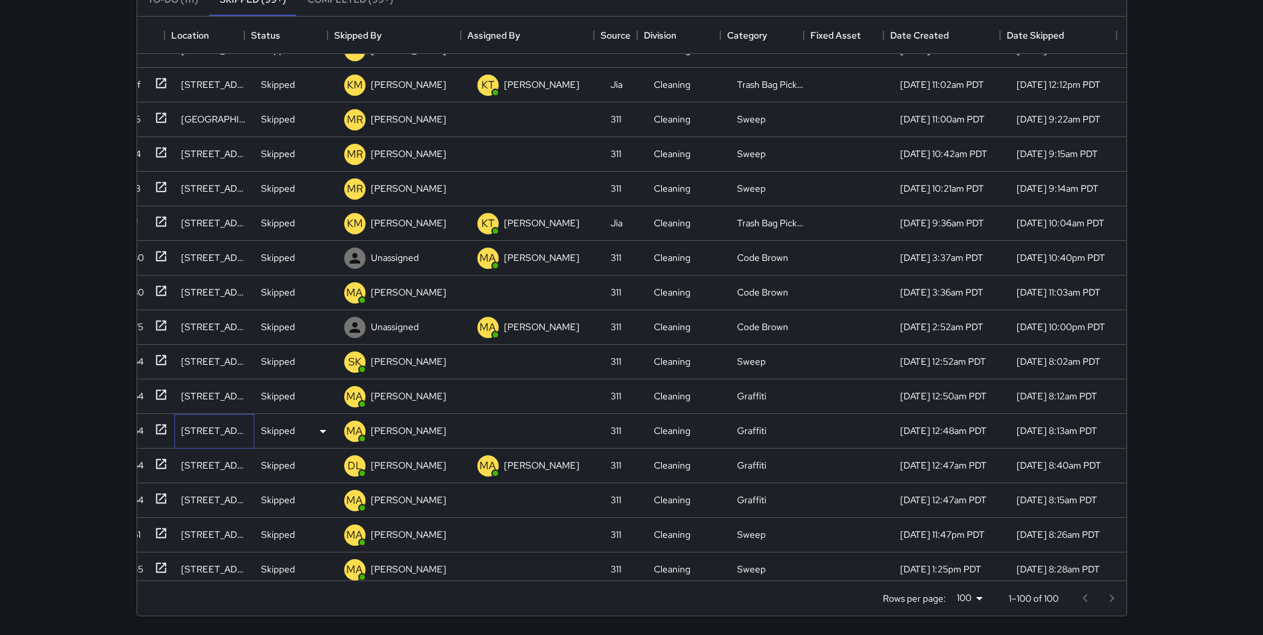
drag, startPoint x: 156, startPoint y: 428, endPoint x: 190, endPoint y: 434, distance: 35.1
click at [190, 434] on div "219 7th Street" at bounding box center [214, 430] width 67 height 13
click at [155, 429] on icon at bounding box center [161, 429] width 13 height 13
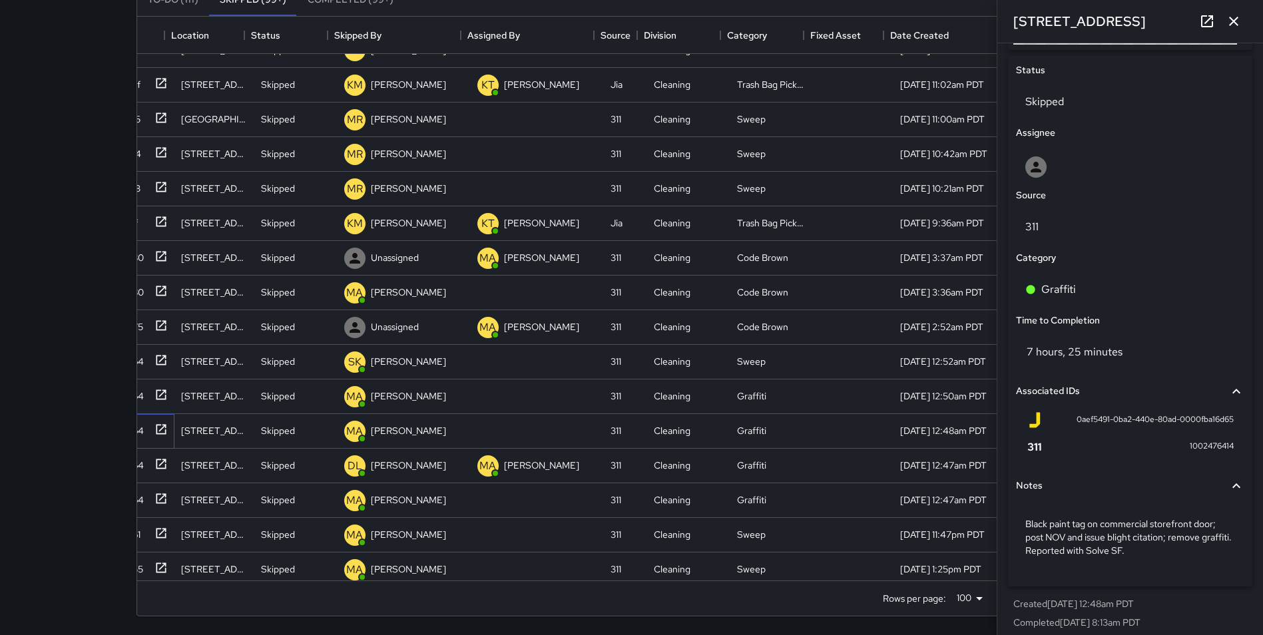
scroll to position [627, 0]
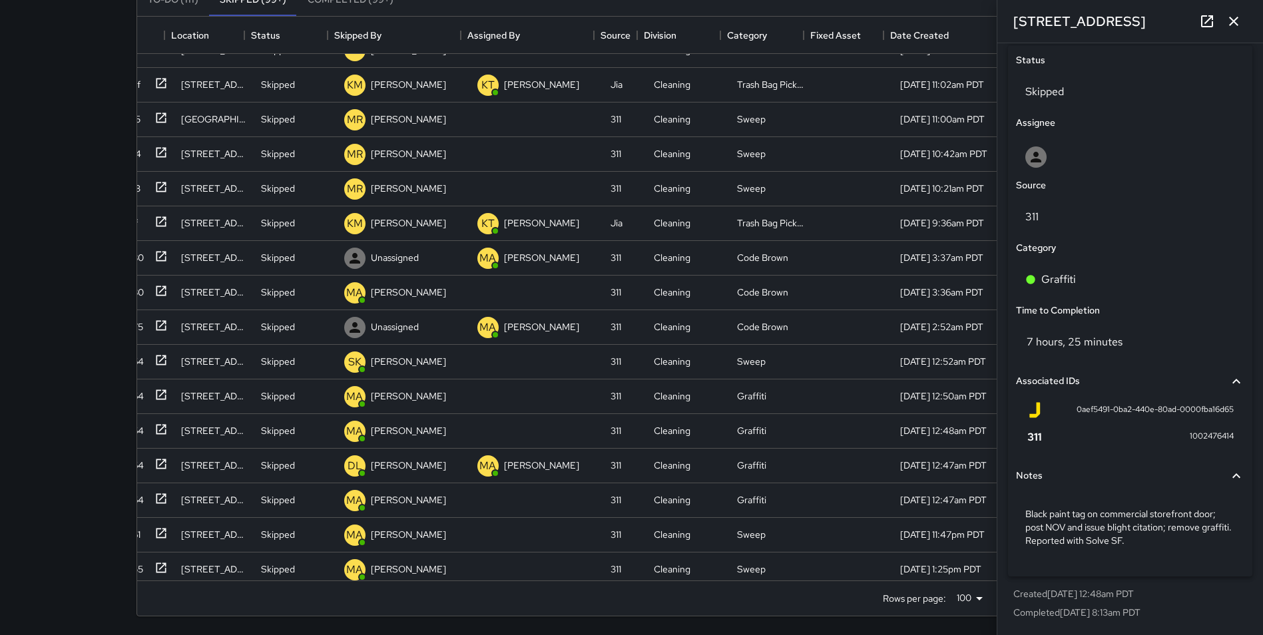
click at [1210, 17] on icon at bounding box center [1207, 21] width 12 height 12
click at [1227, 24] on icon "button" at bounding box center [1234, 21] width 16 height 16
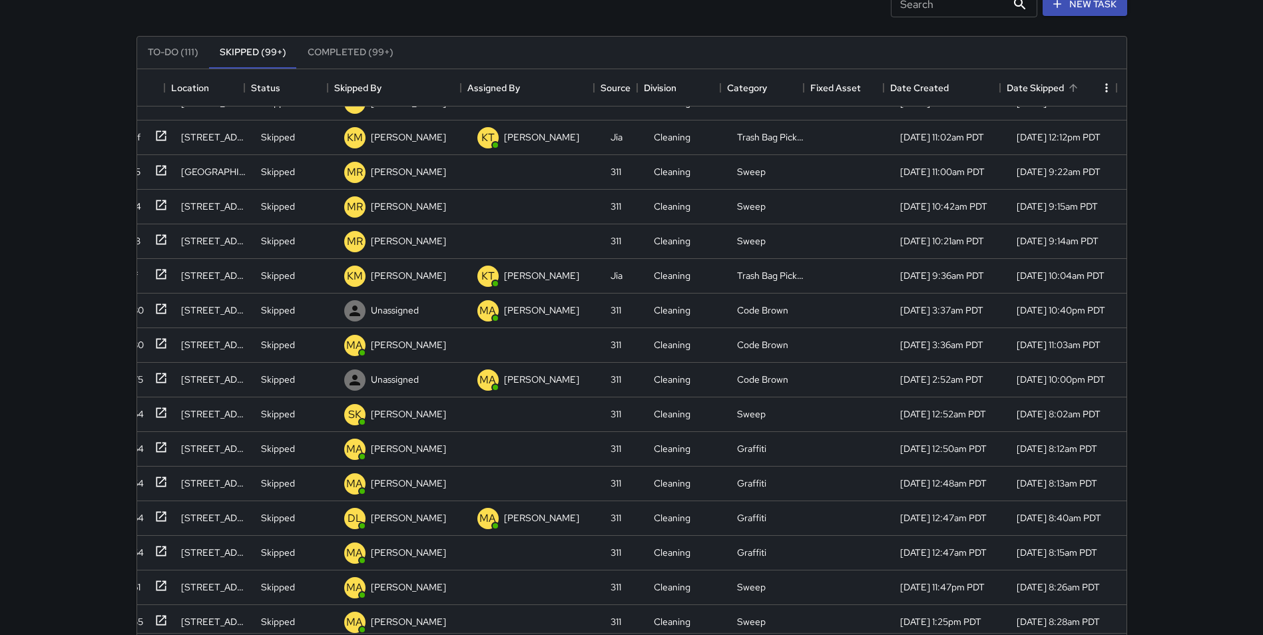
scroll to position [93, 0]
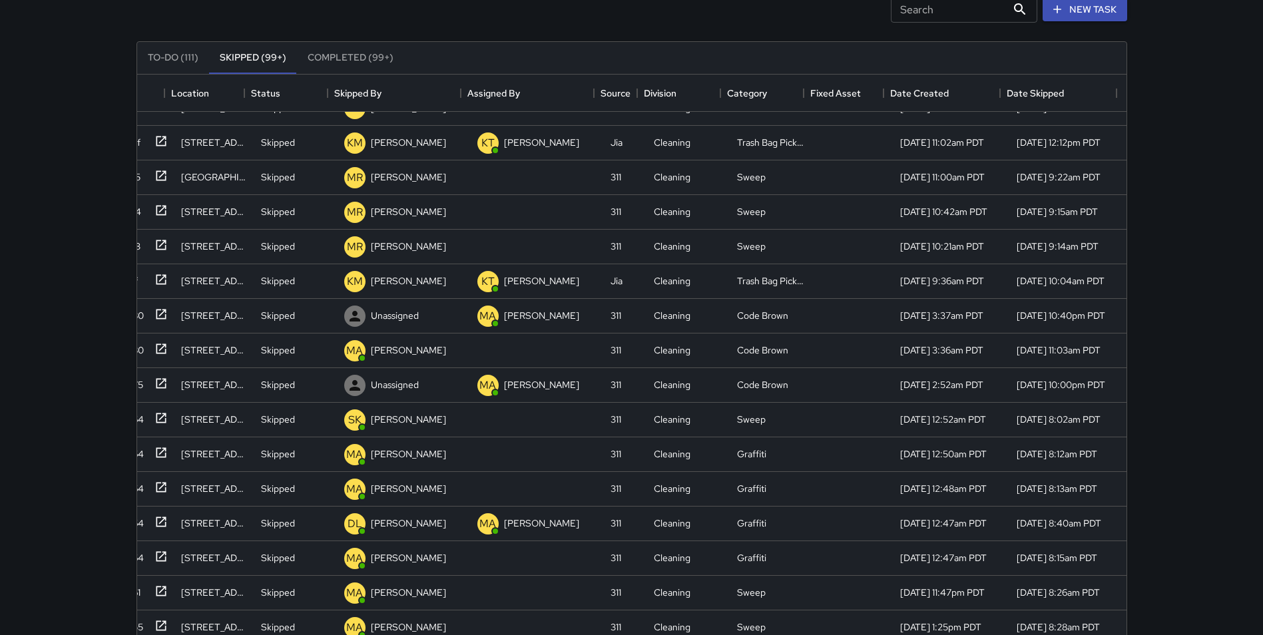
click at [934, 17] on input "Search" at bounding box center [949, 9] width 116 height 27
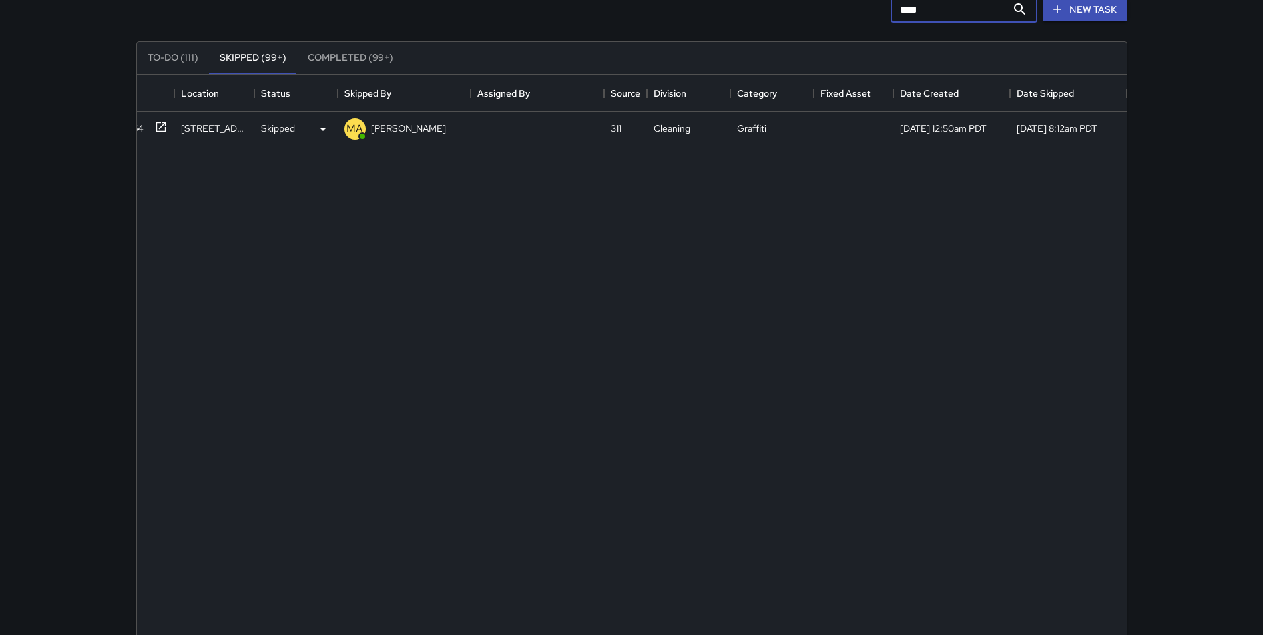
click at [160, 129] on icon at bounding box center [161, 127] width 10 height 10
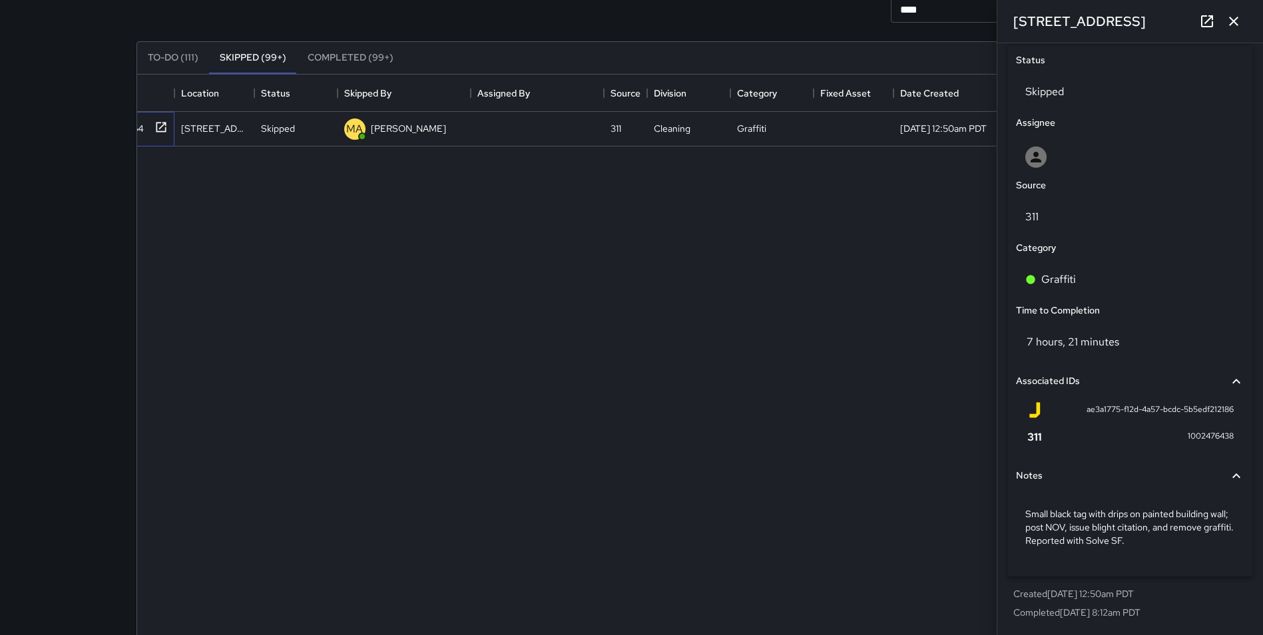
scroll to position [0, 0]
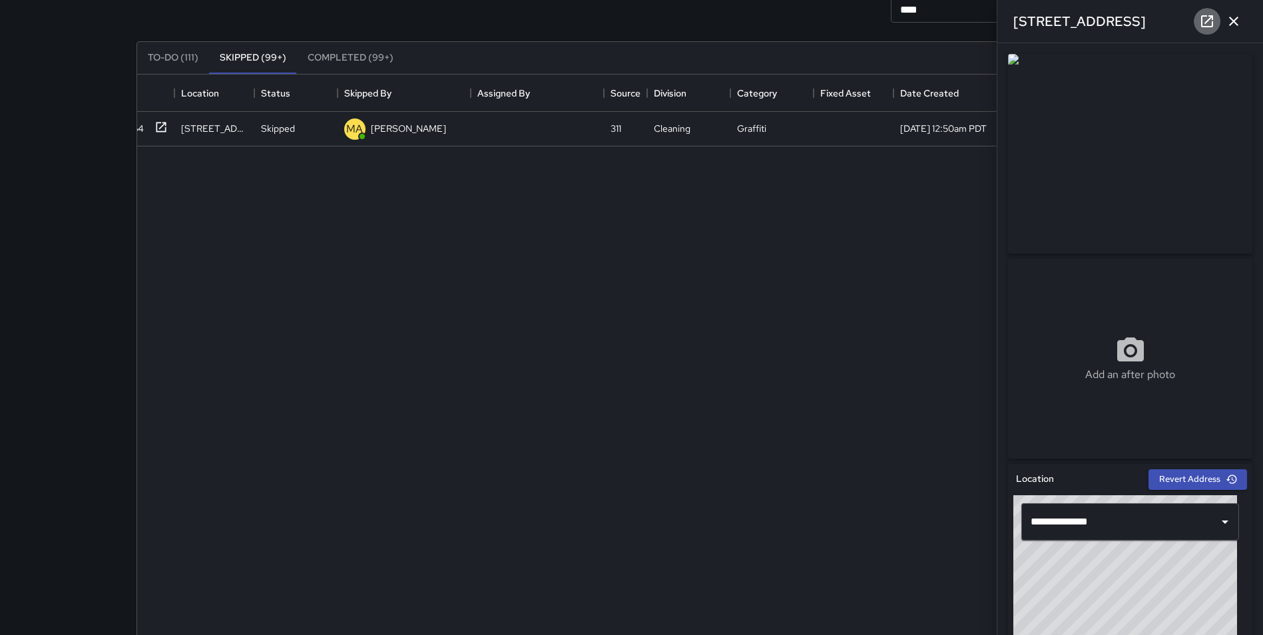
click at [1207, 21] on icon at bounding box center [1207, 21] width 16 height 16
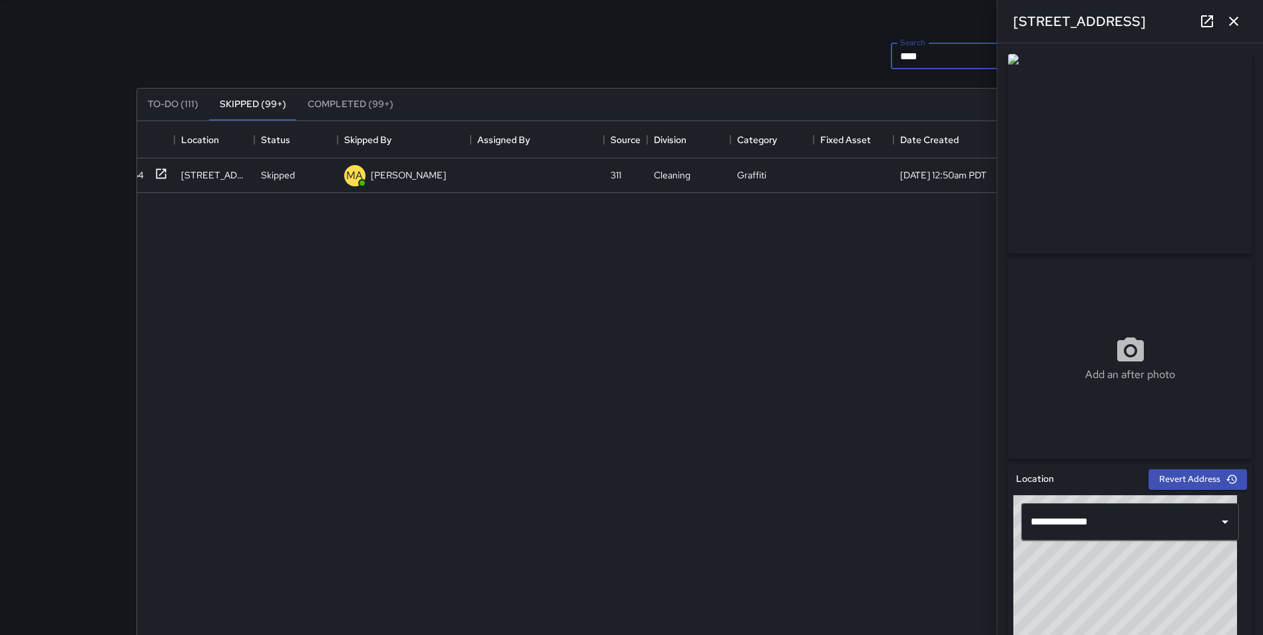
drag, startPoint x: 902, startPoint y: 10, endPoint x: 866, endPoint y: 11, distance: 36.0
click at [866, 11] on div "**********" at bounding box center [632, 368] width 1023 height 744
paste input "******"
type input "**********"
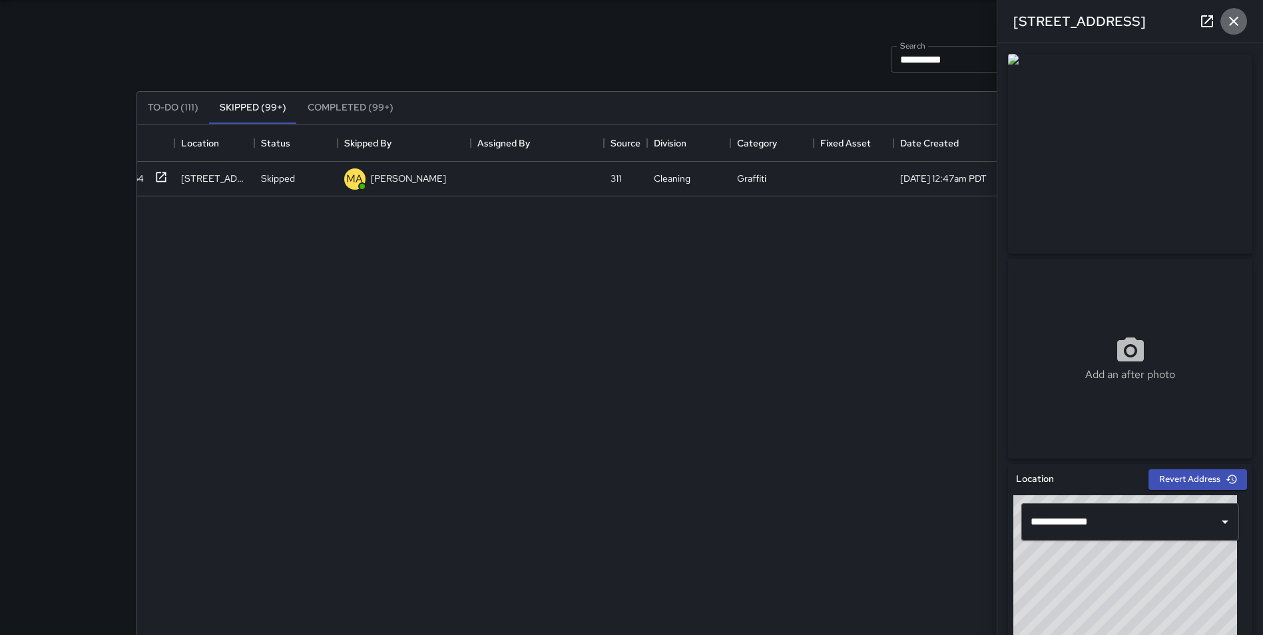
click at [1241, 21] on icon "button" at bounding box center [1234, 21] width 16 height 16
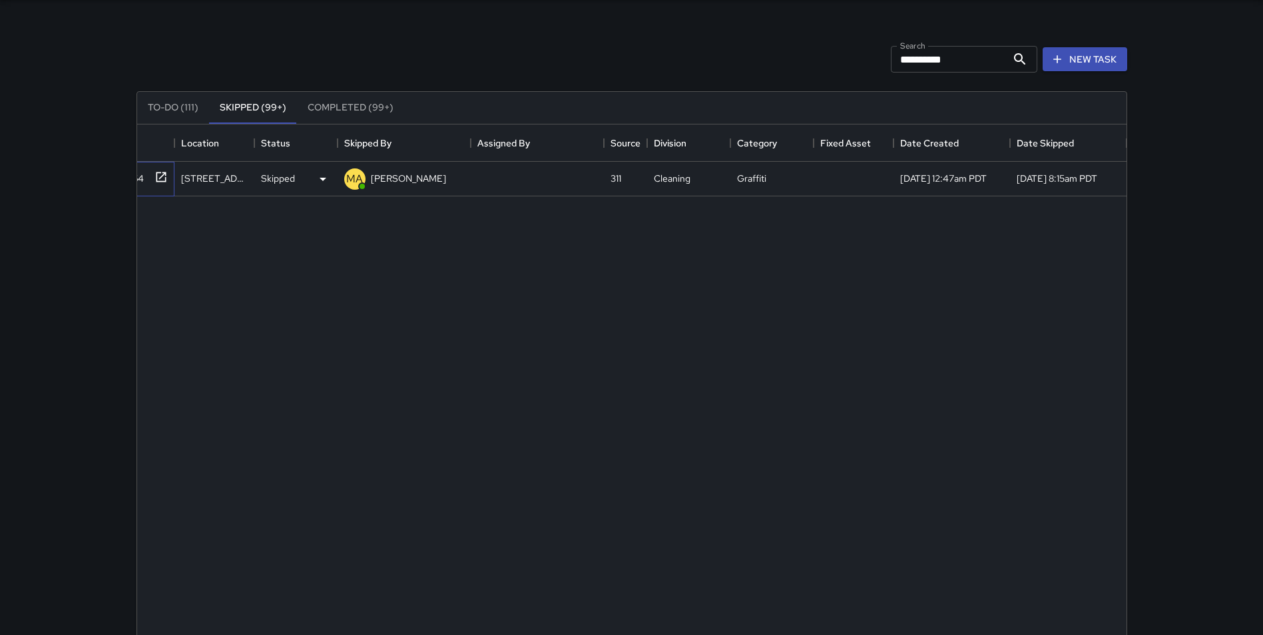
click at [159, 176] on icon at bounding box center [161, 176] width 13 height 13
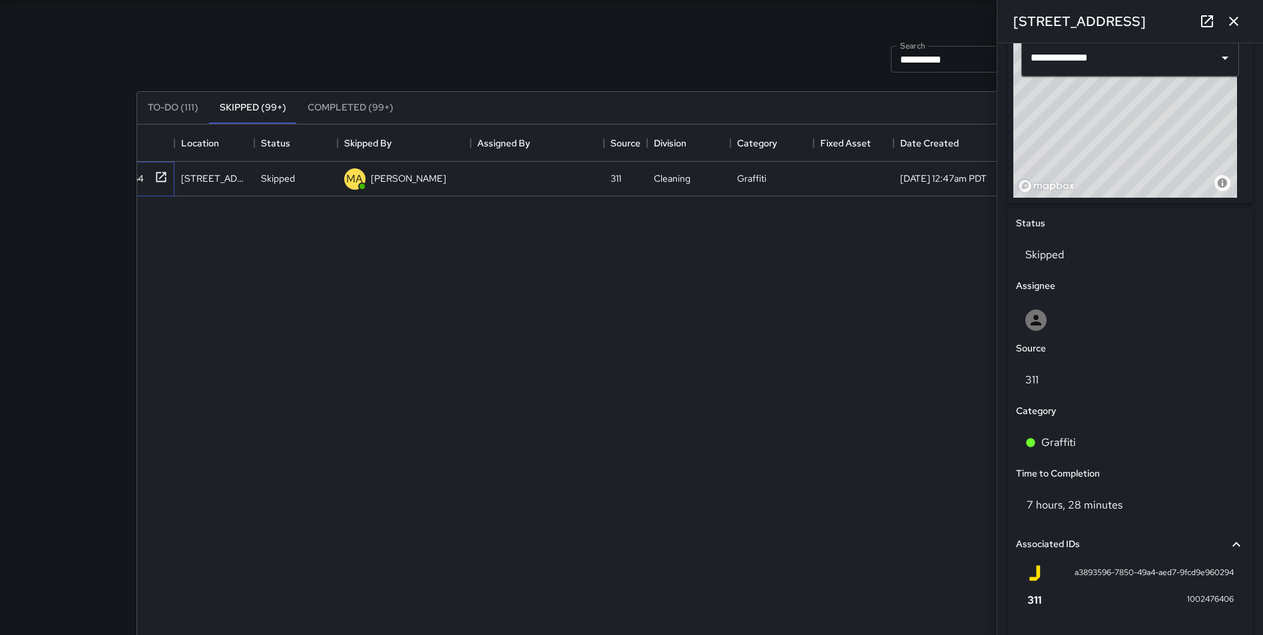
scroll to position [526, 0]
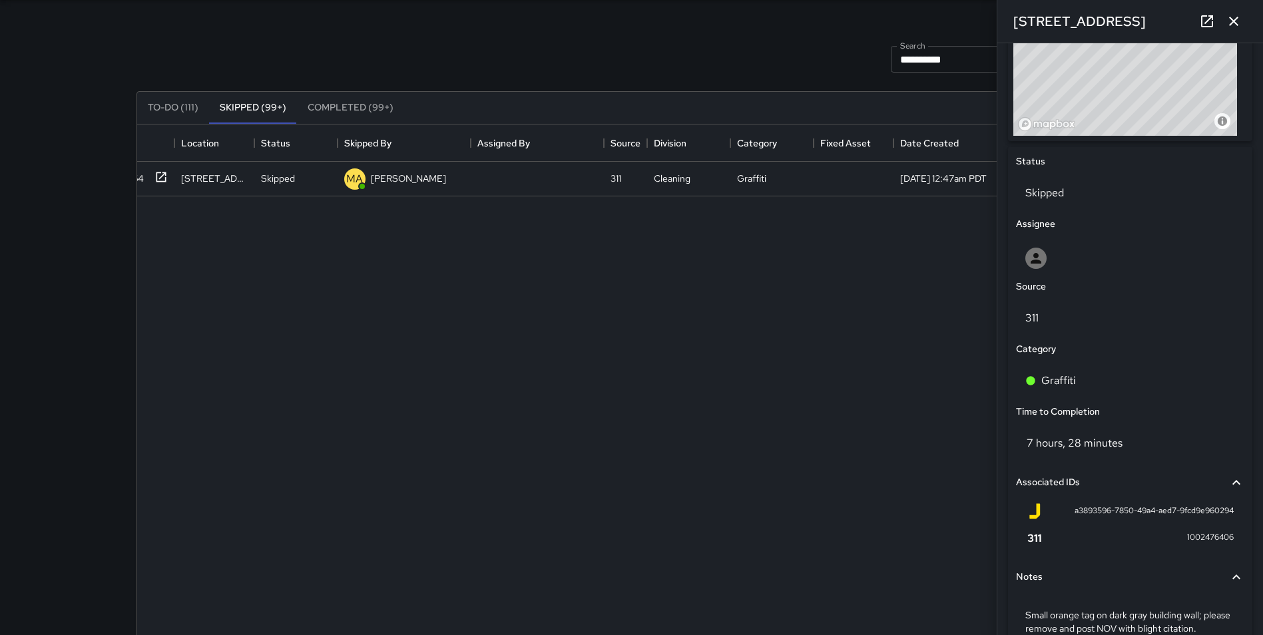
click at [1205, 20] on icon at bounding box center [1207, 21] width 16 height 16
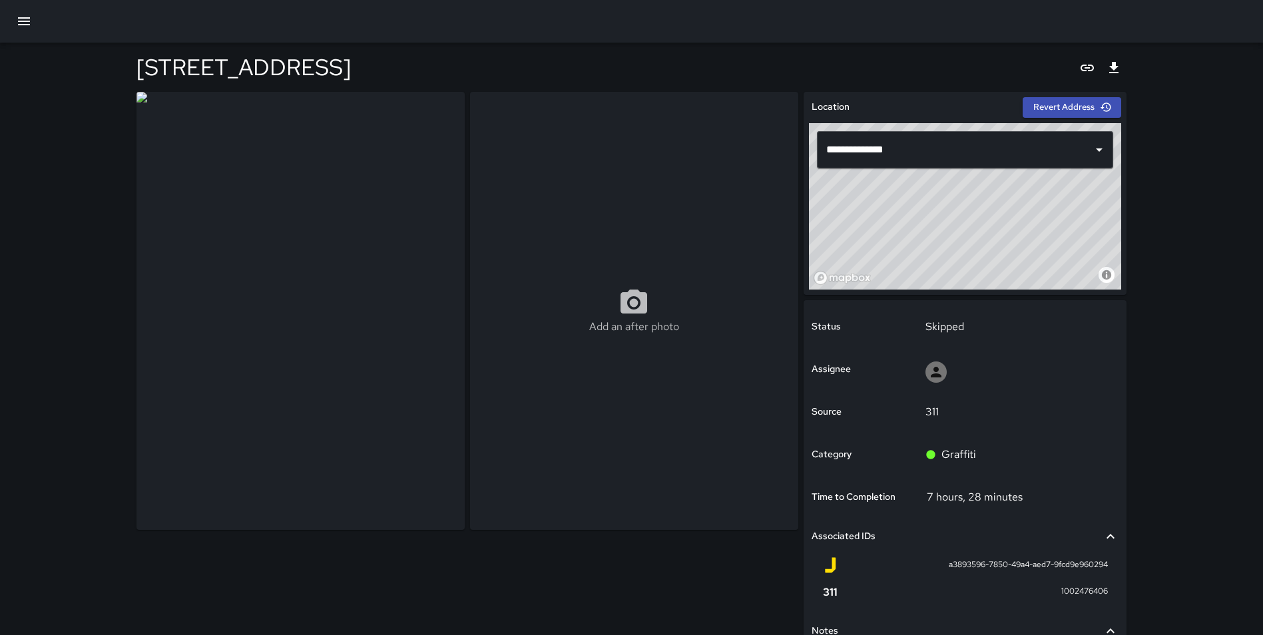
scroll to position [137, 0]
